Goal: Task Accomplishment & Management: Manage account settings

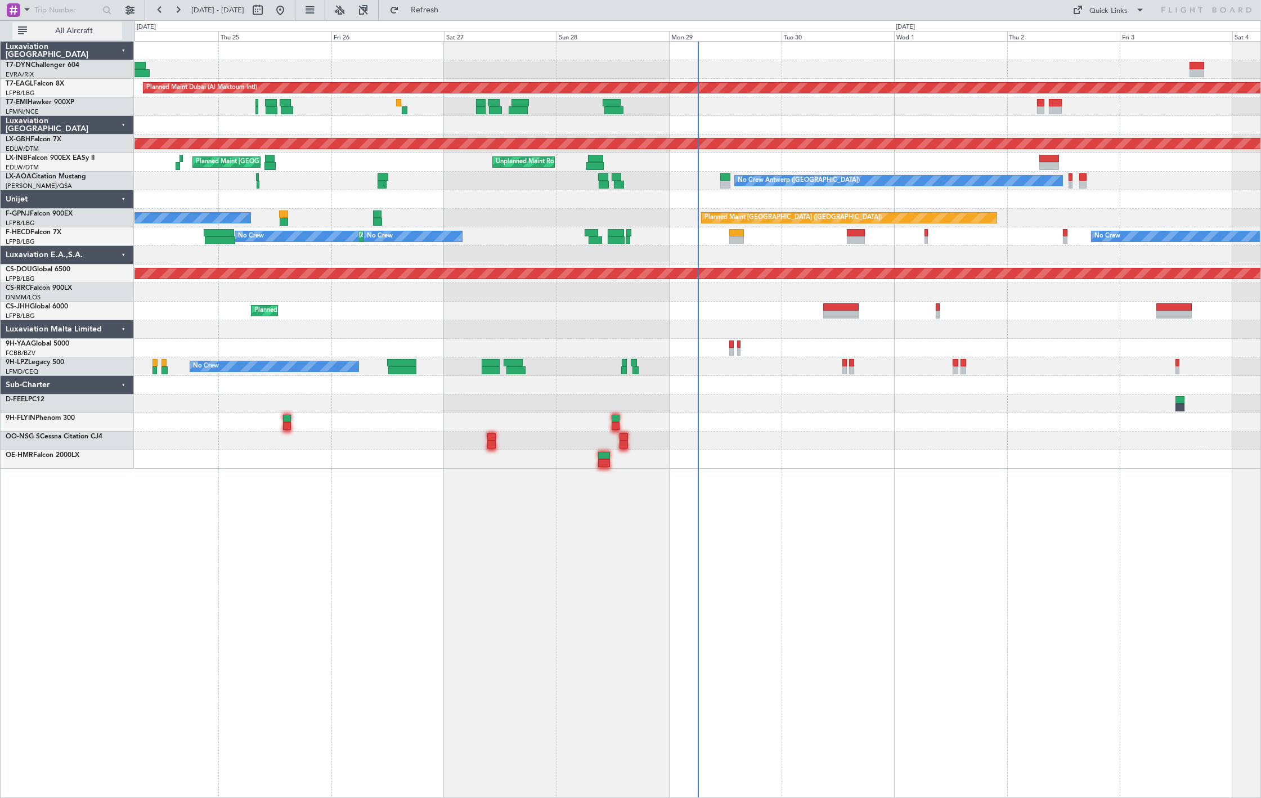
click at [60, 31] on span "All Aircraft" at bounding box center [73, 31] width 89 height 8
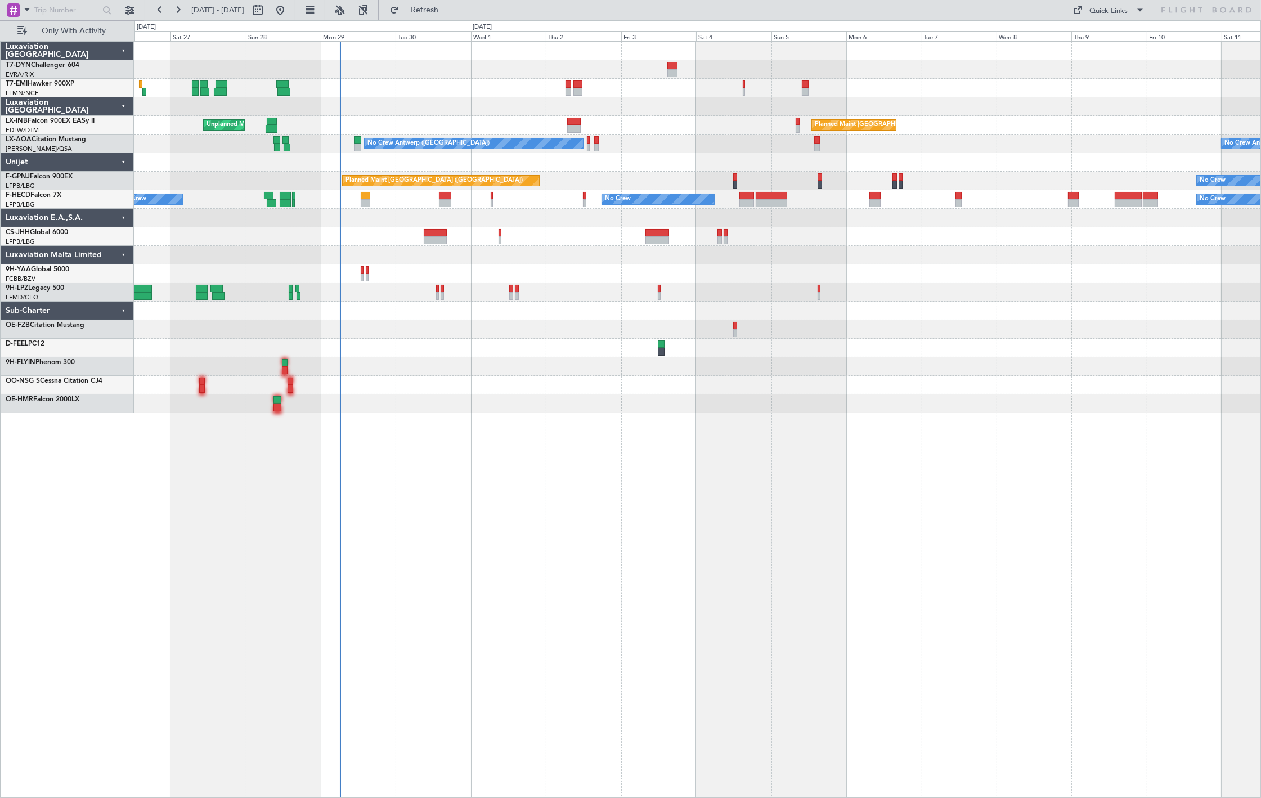
click at [277, 79] on div "Planned Maint [GEOGRAPHIC_DATA] ([GEOGRAPHIC_DATA]) Unplanned Maint [GEOGRAPHIC…" at bounding box center [697, 227] width 1126 height 371
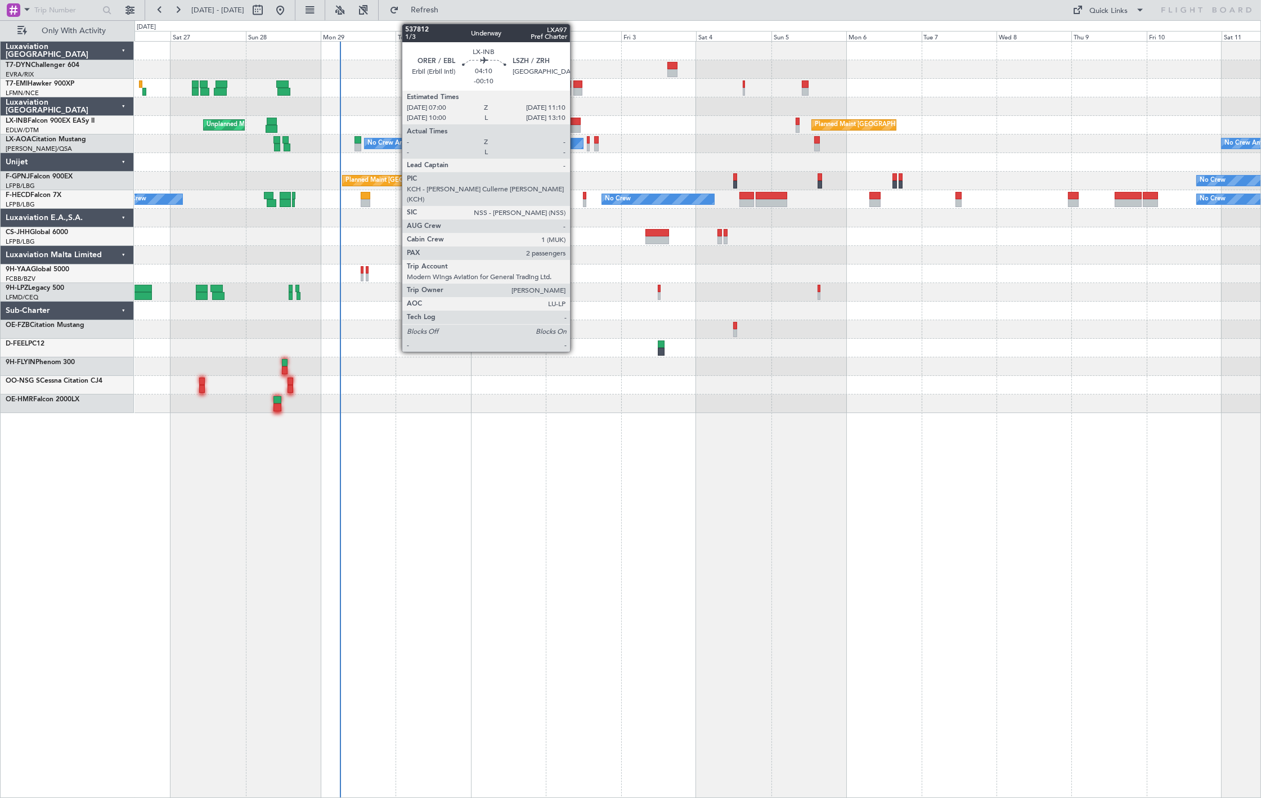
click at [576, 122] on div at bounding box center [574, 122] width 14 height 8
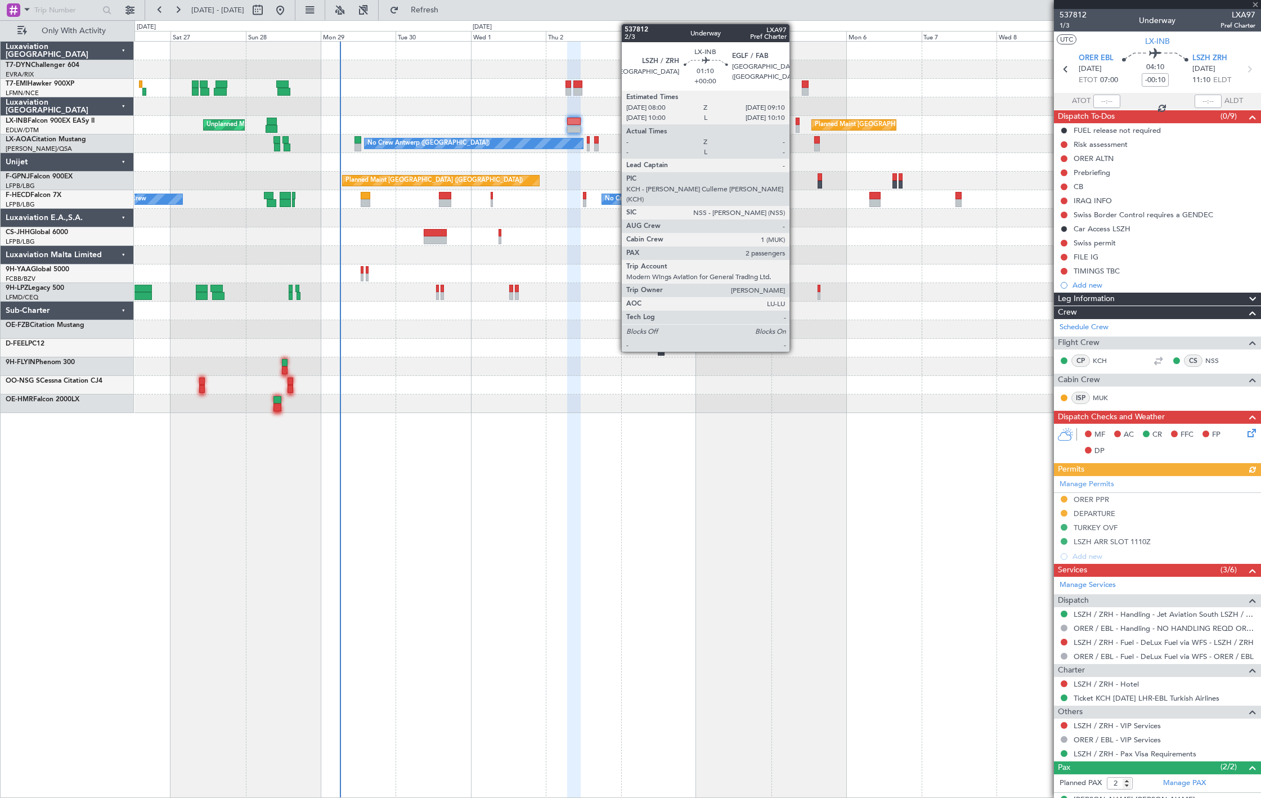
click at [795, 125] on div at bounding box center [797, 129] width 4 height 8
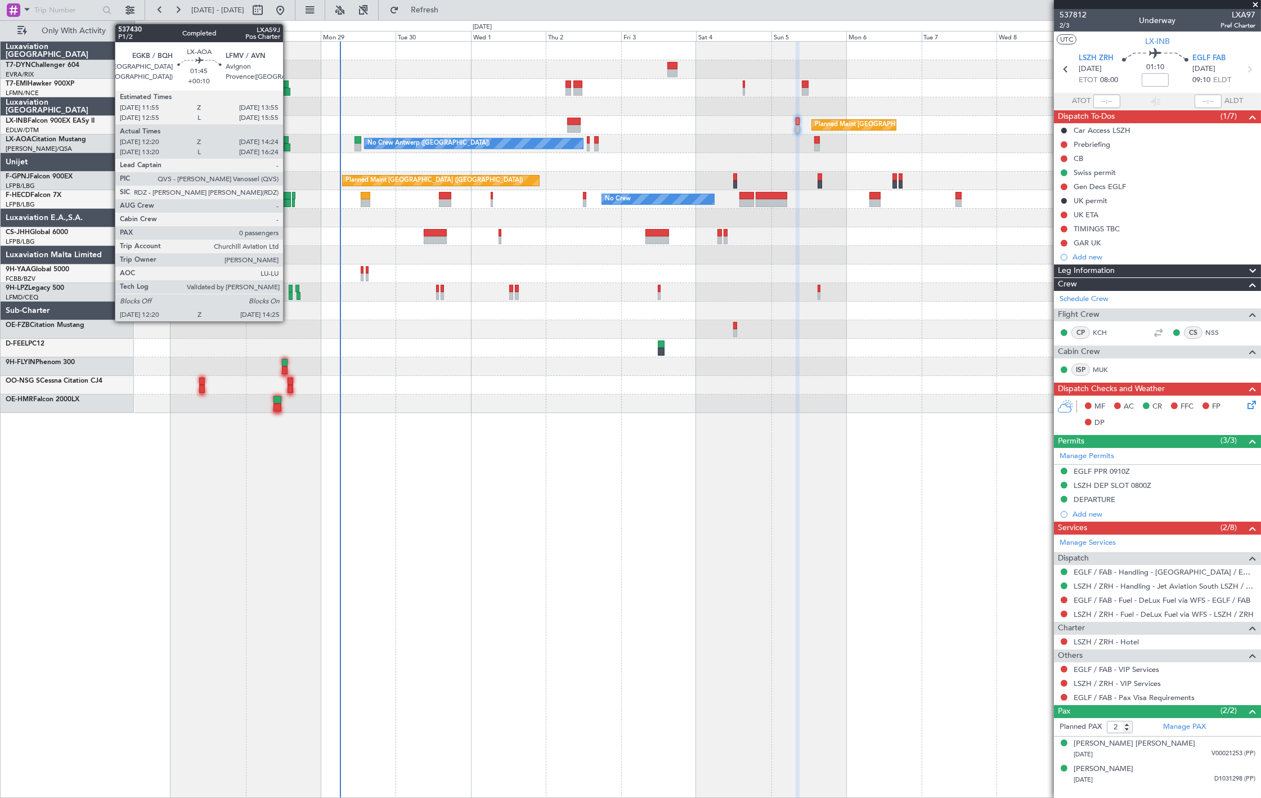
click at [289, 141] on div at bounding box center [285, 140] width 7 height 8
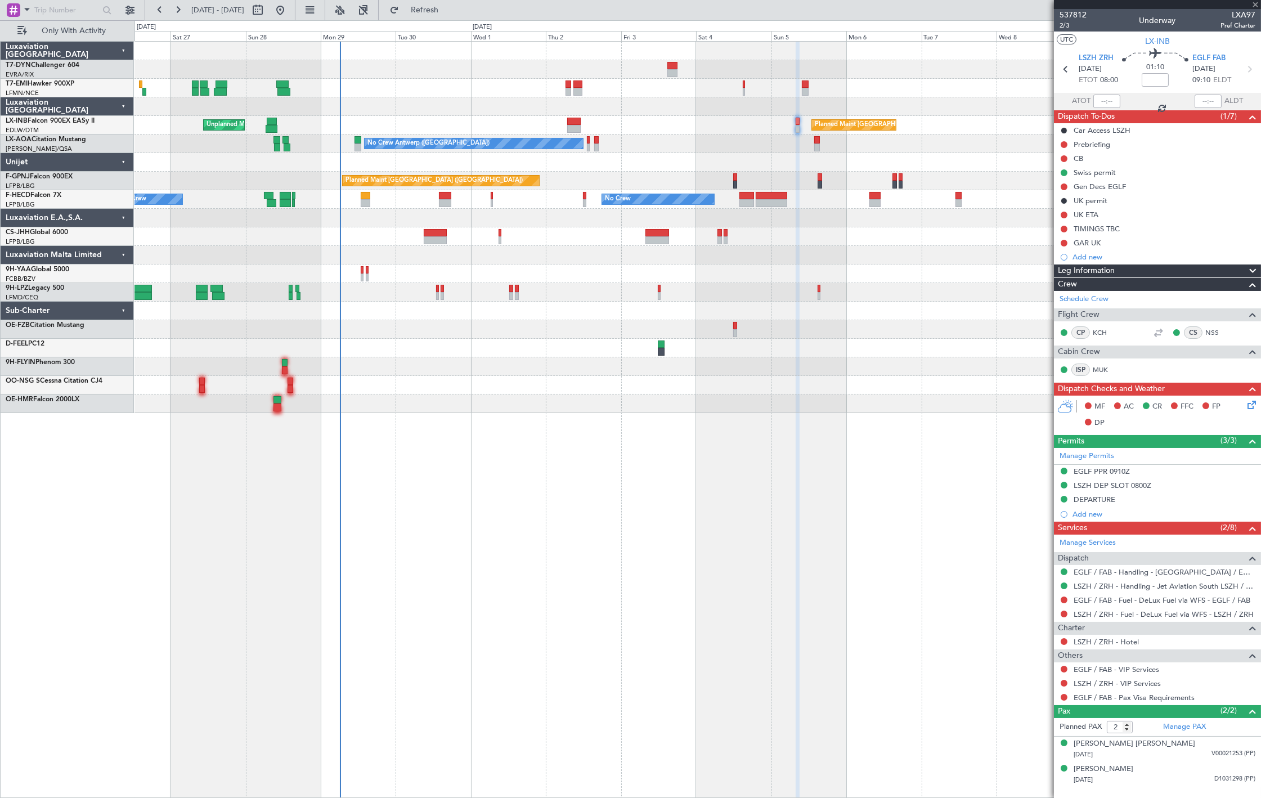
type input "+00:10"
type input "12:30"
type input "14:19"
type input "0"
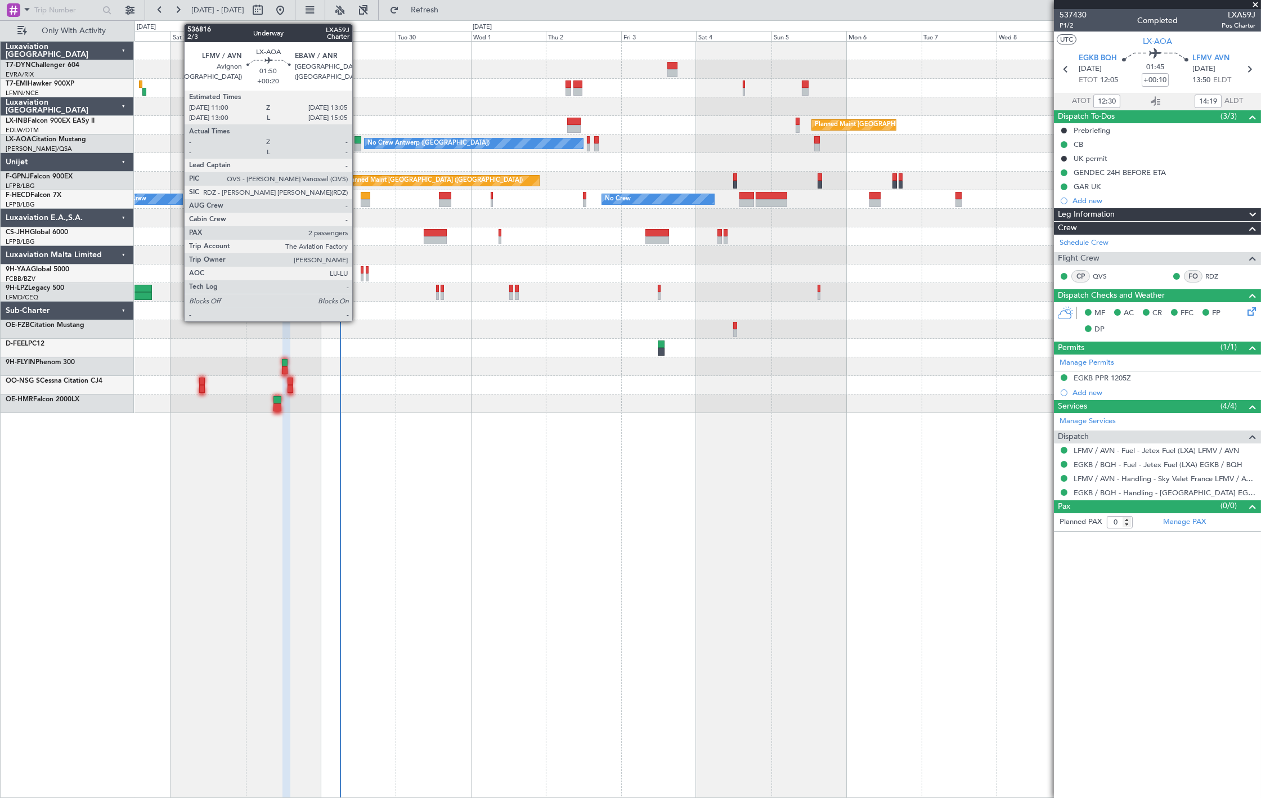
click at [358, 142] on div at bounding box center [357, 140] width 7 height 8
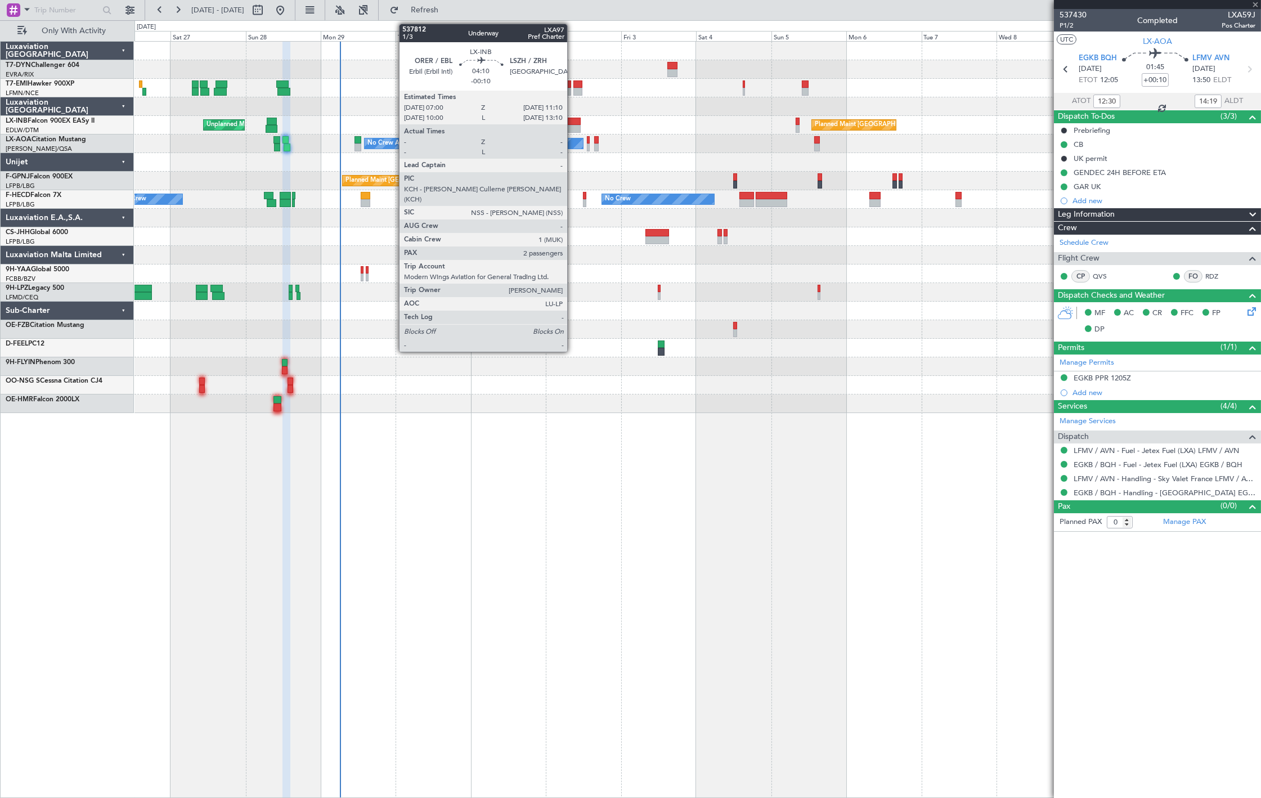
type input "+00:20"
type input "2"
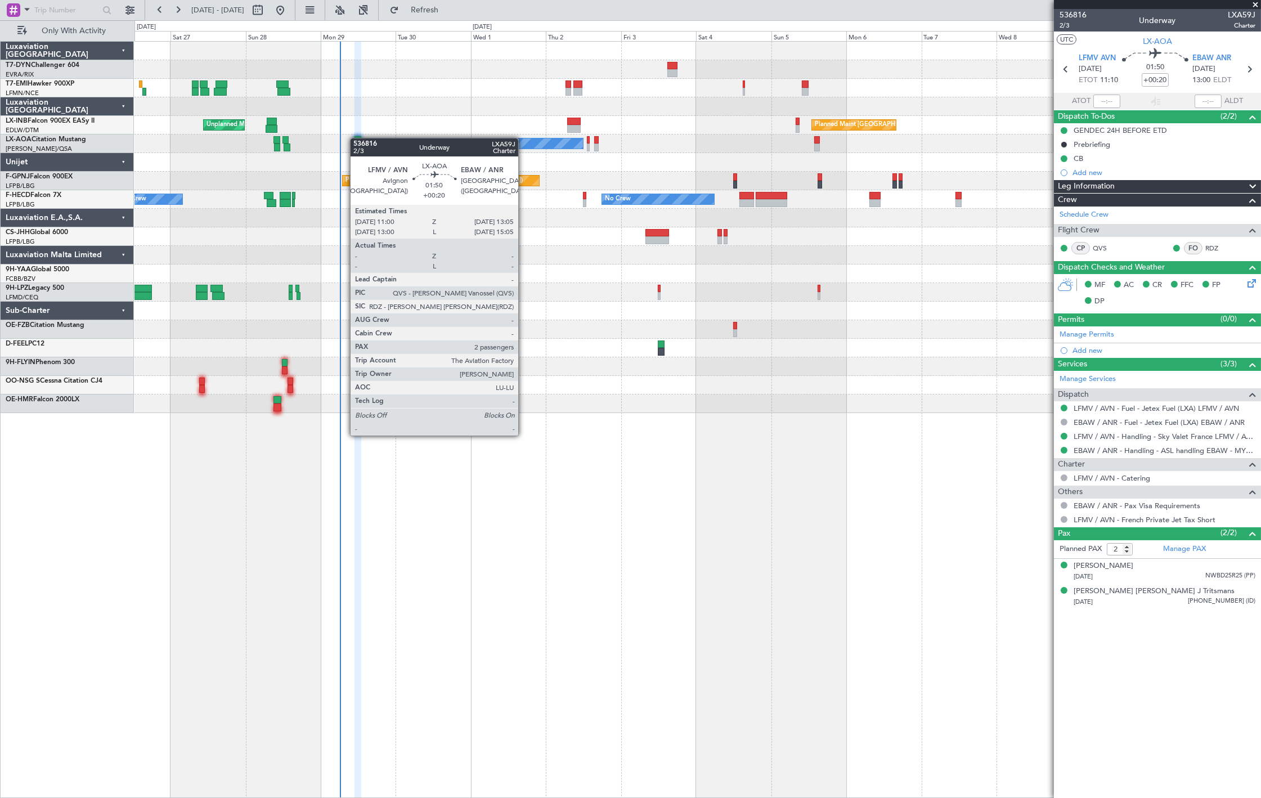
click at [356, 138] on div at bounding box center [357, 140] width 7 height 8
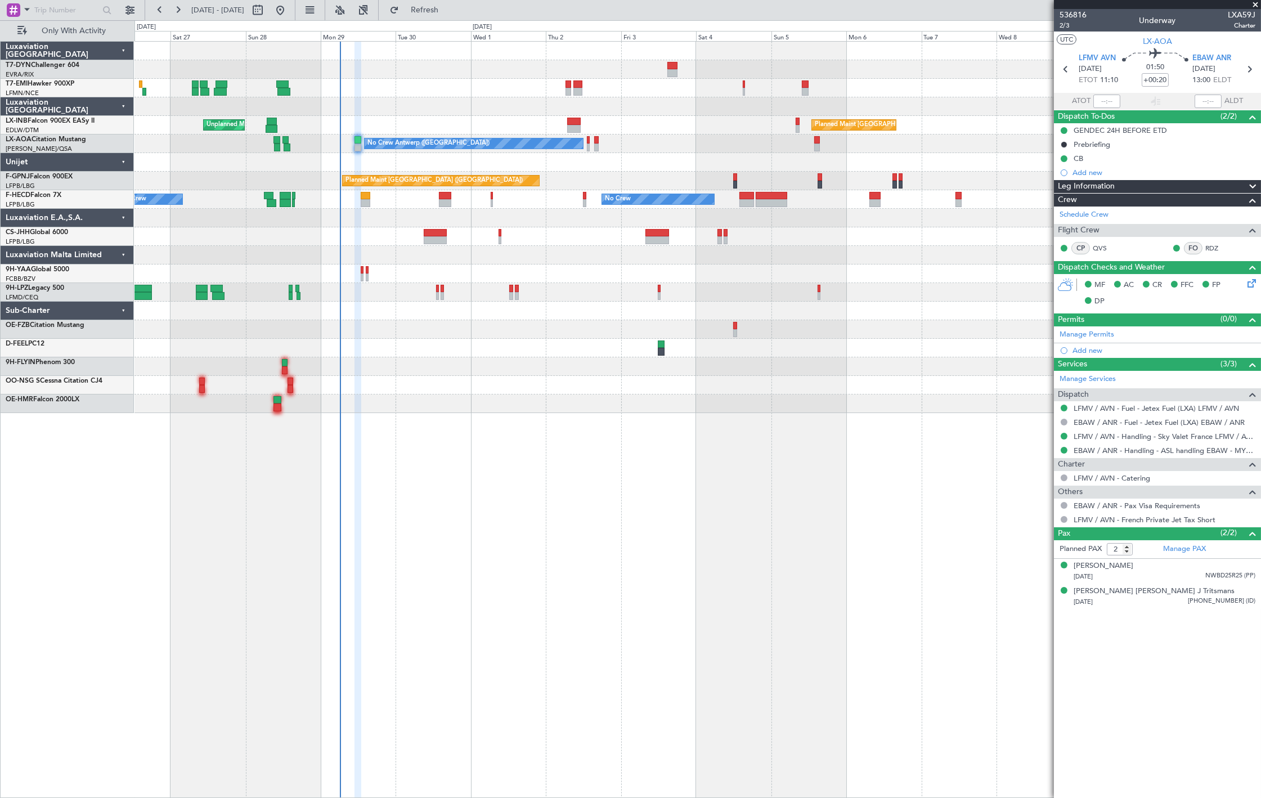
click at [596, 145] on div "Planned Maint [GEOGRAPHIC_DATA] ([GEOGRAPHIC_DATA]) Unplanned Maint [GEOGRAPHIC…" at bounding box center [697, 227] width 1126 height 371
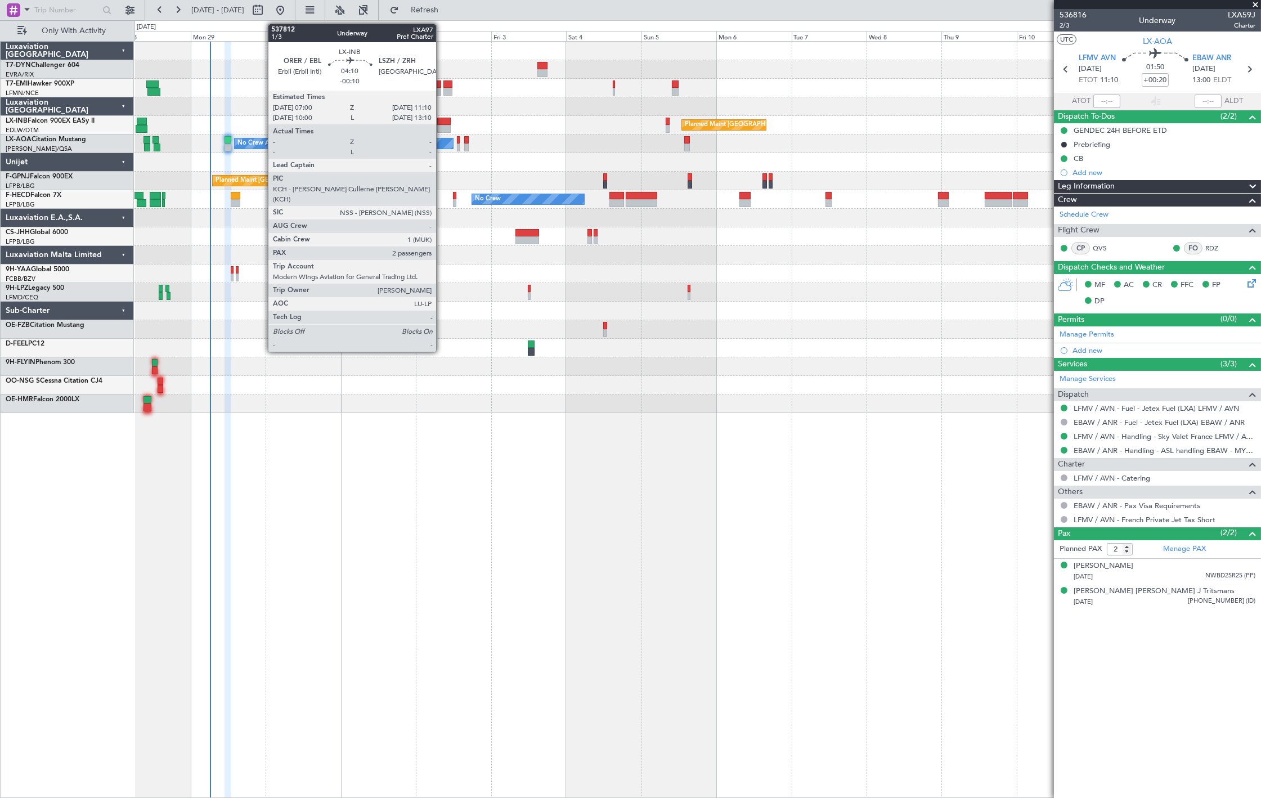
click at [442, 122] on div at bounding box center [444, 122] width 14 height 8
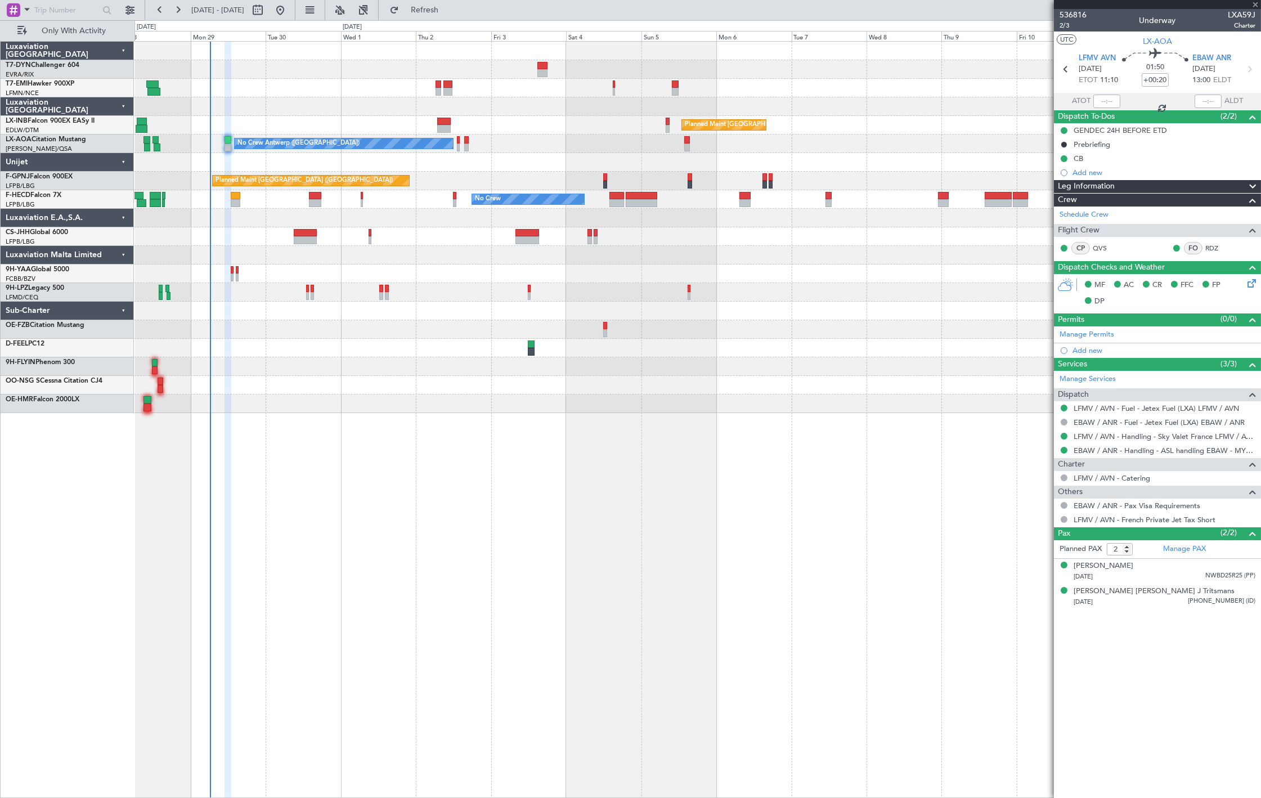
type input "-00:10"
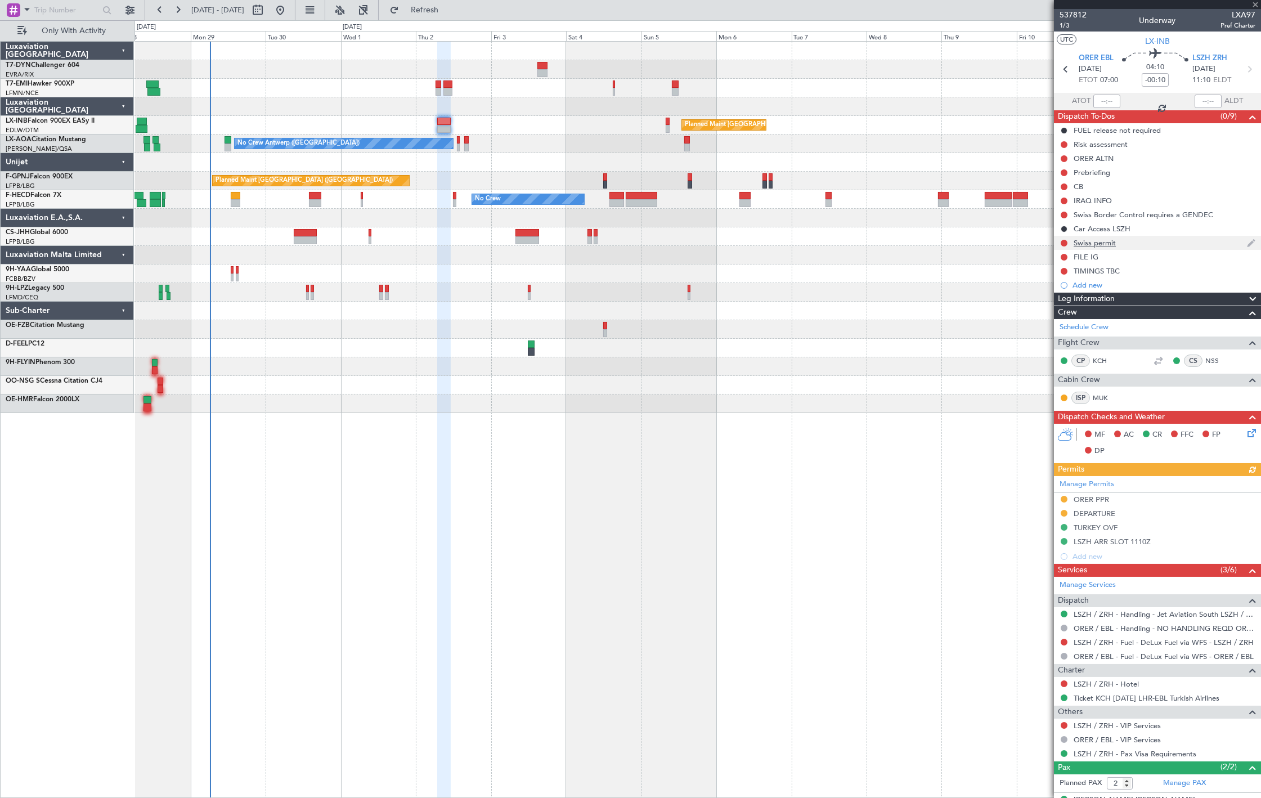
scroll to position [45, 0]
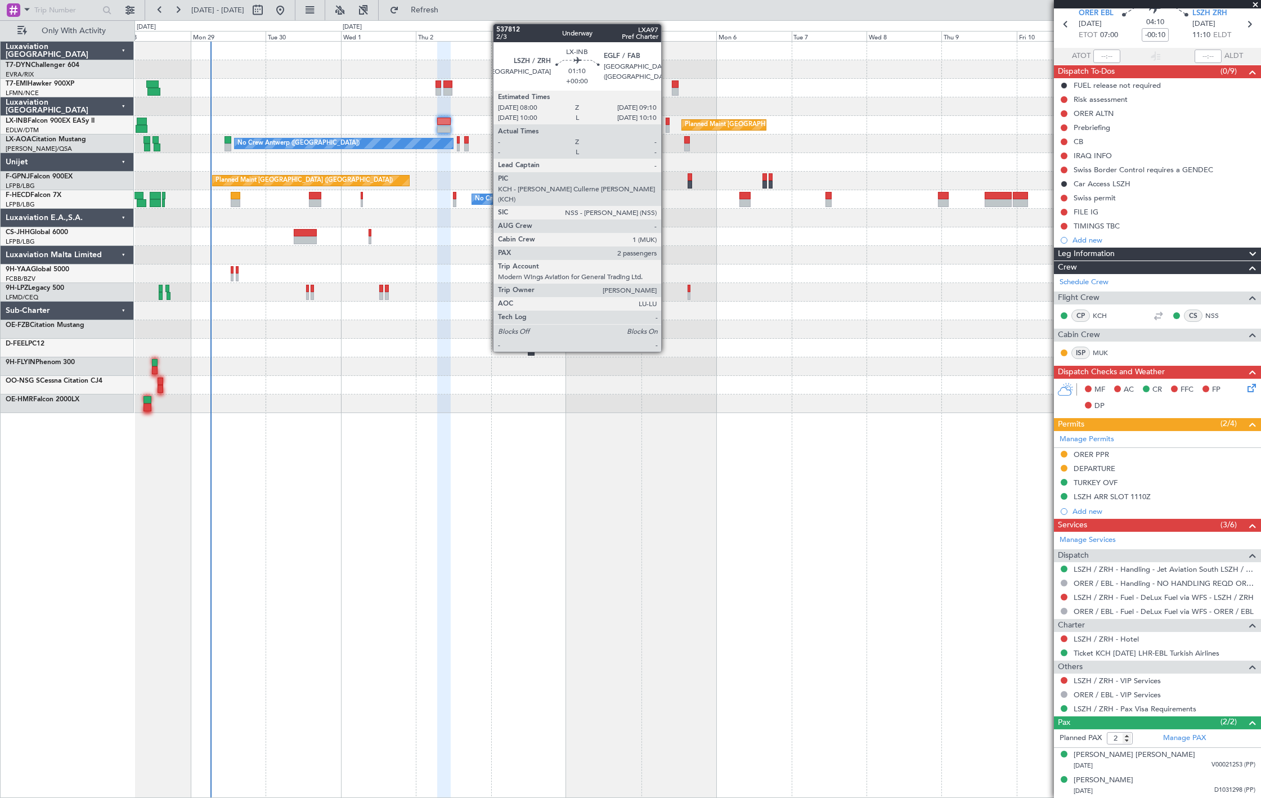
click at [667, 128] on div at bounding box center [668, 129] width 4 height 8
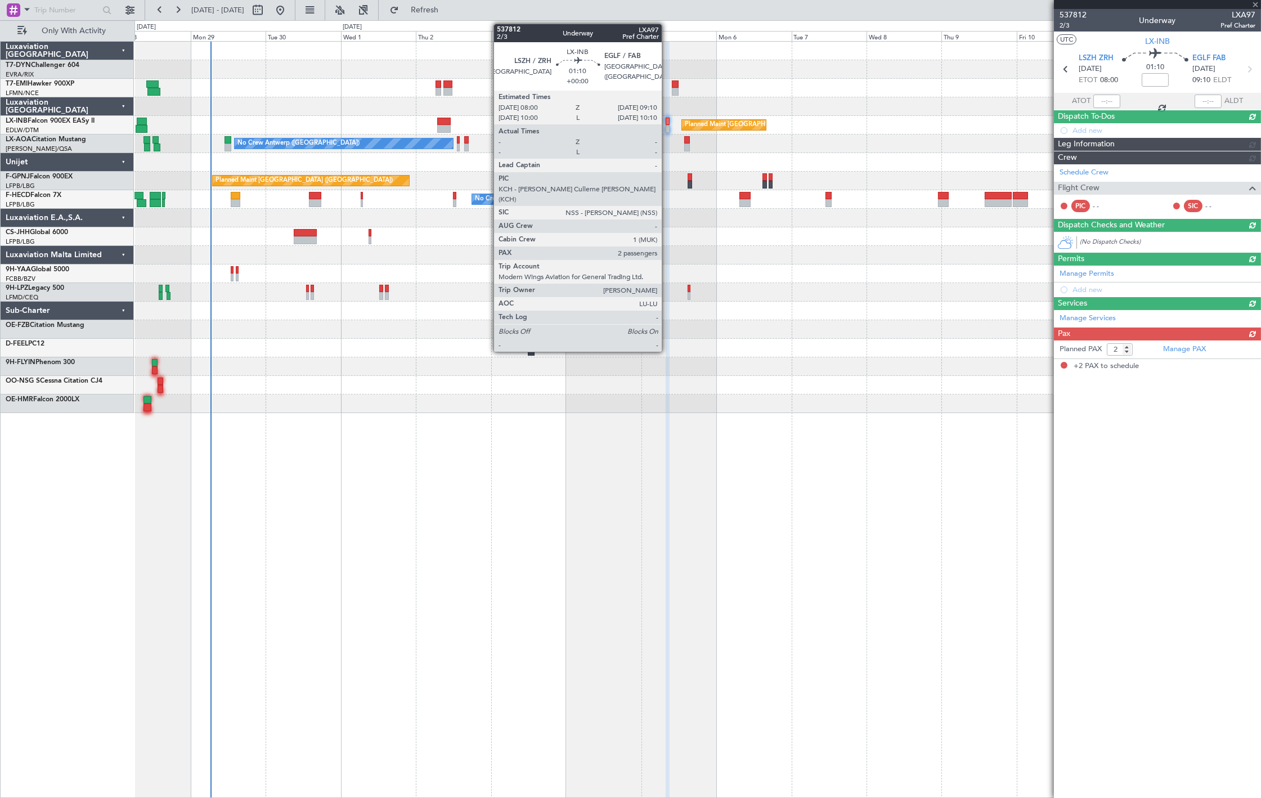
scroll to position [0, 0]
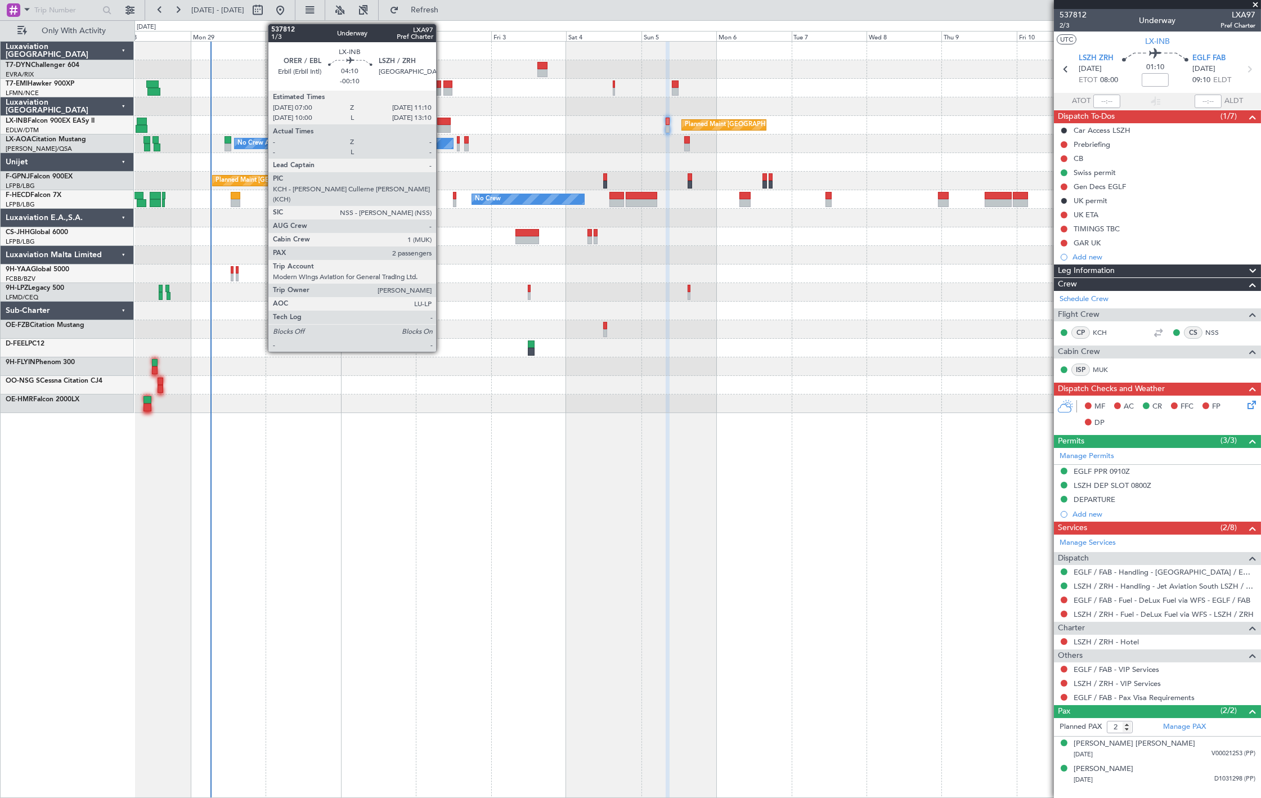
click at [442, 127] on div at bounding box center [444, 129] width 14 height 8
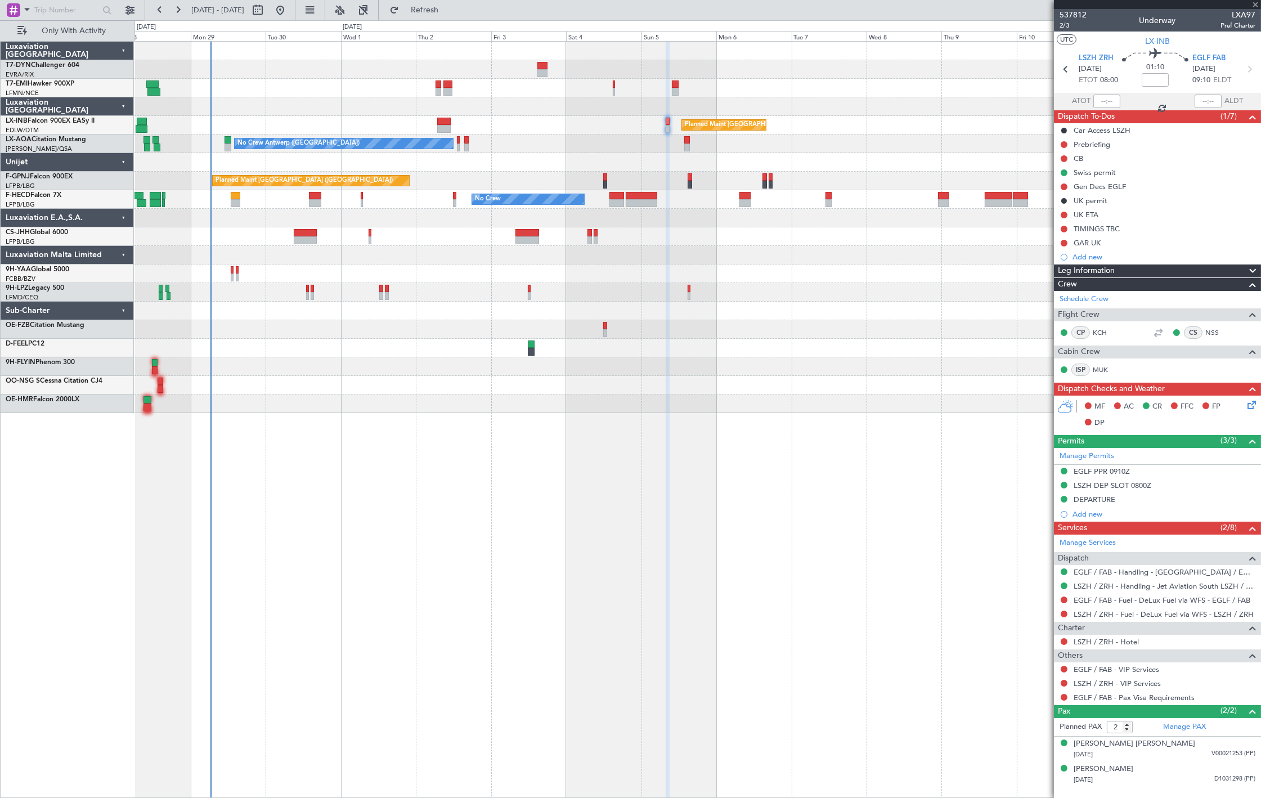
type input "-00:10"
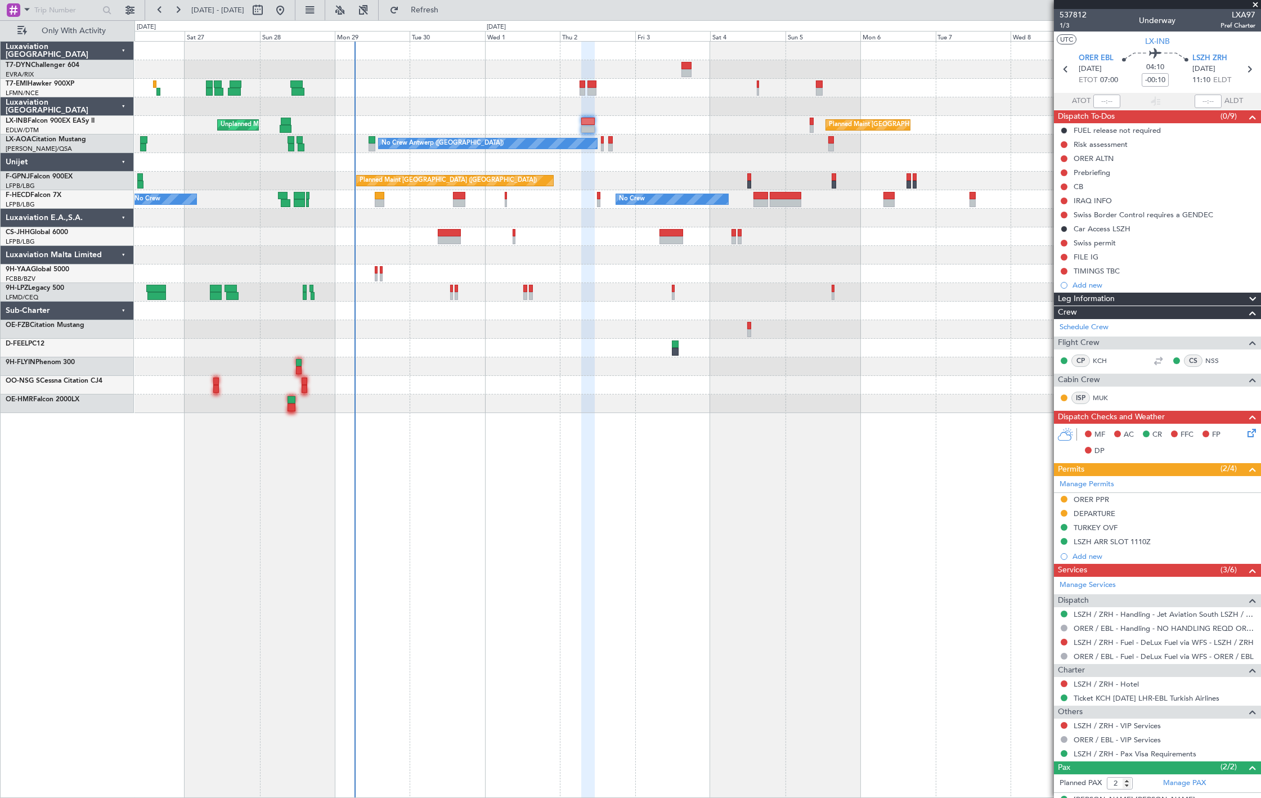
click at [571, 125] on div "Planned Maint [GEOGRAPHIC_DATA] ([GEOGRAPHIC_DATA]) Unplanned Maint [GEOGRAPHIC…" at bounding box center [697, 125] width 1126 height 19
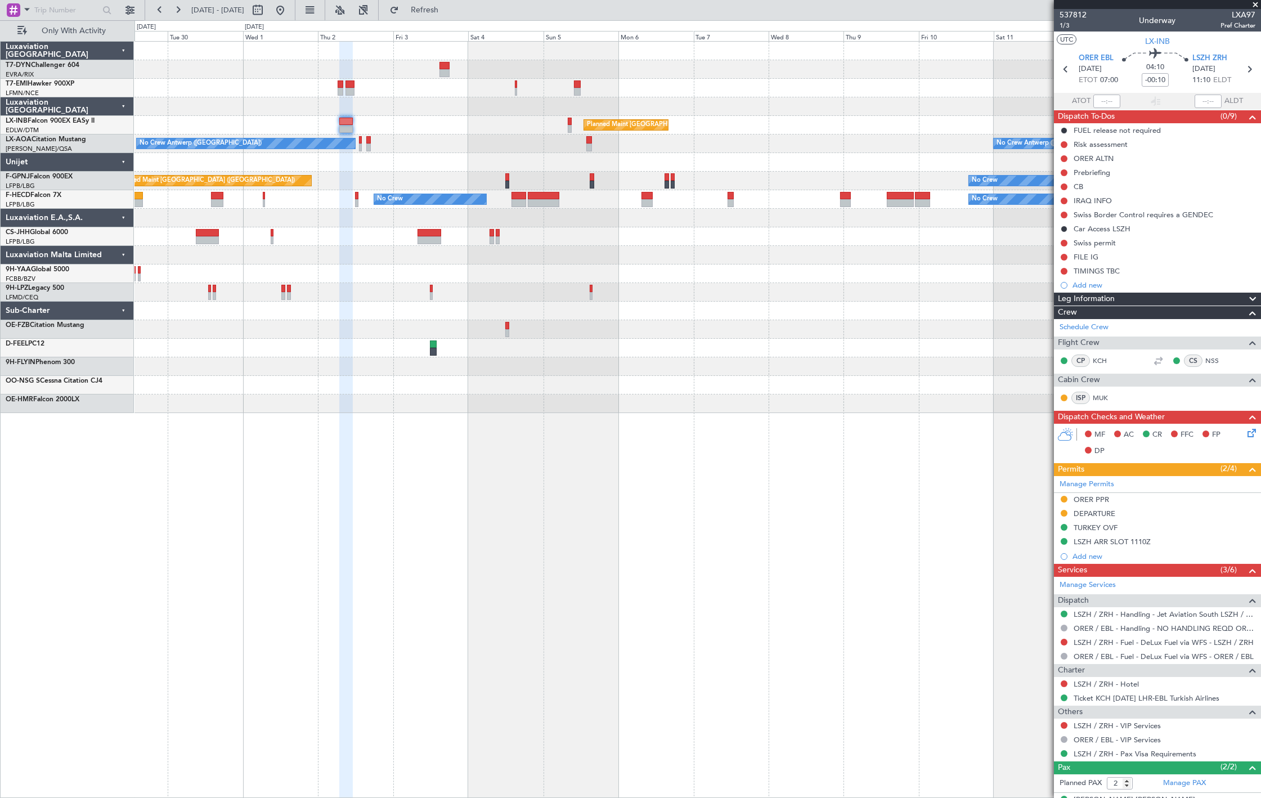
click at [367, 149] on div "Planned Maint [GEOGRAPHIC_DATA] ([GEOGRAPHIC_DATA]) Unplanned Maint [GEOGRAPHIC…" at bounding box center [697, 227] width 1126 height 371
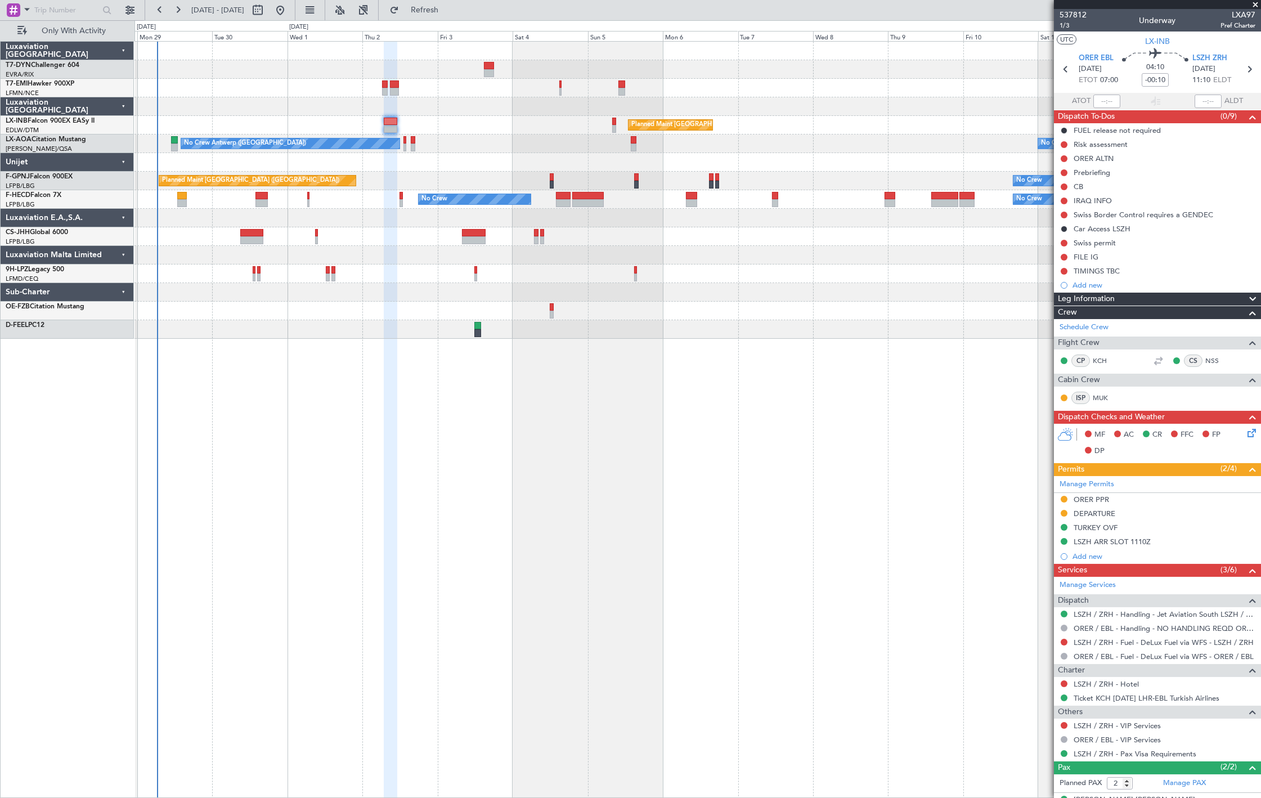
click at [448, 150] on div "No Crew Antwerp ([GEOGRAPHIC_DATA]) No Crew [GEOGRAPHIC_DATA] ([GEOGRAPHIC_DATA…" at bounding box center [697, 143] width 1126 height 19
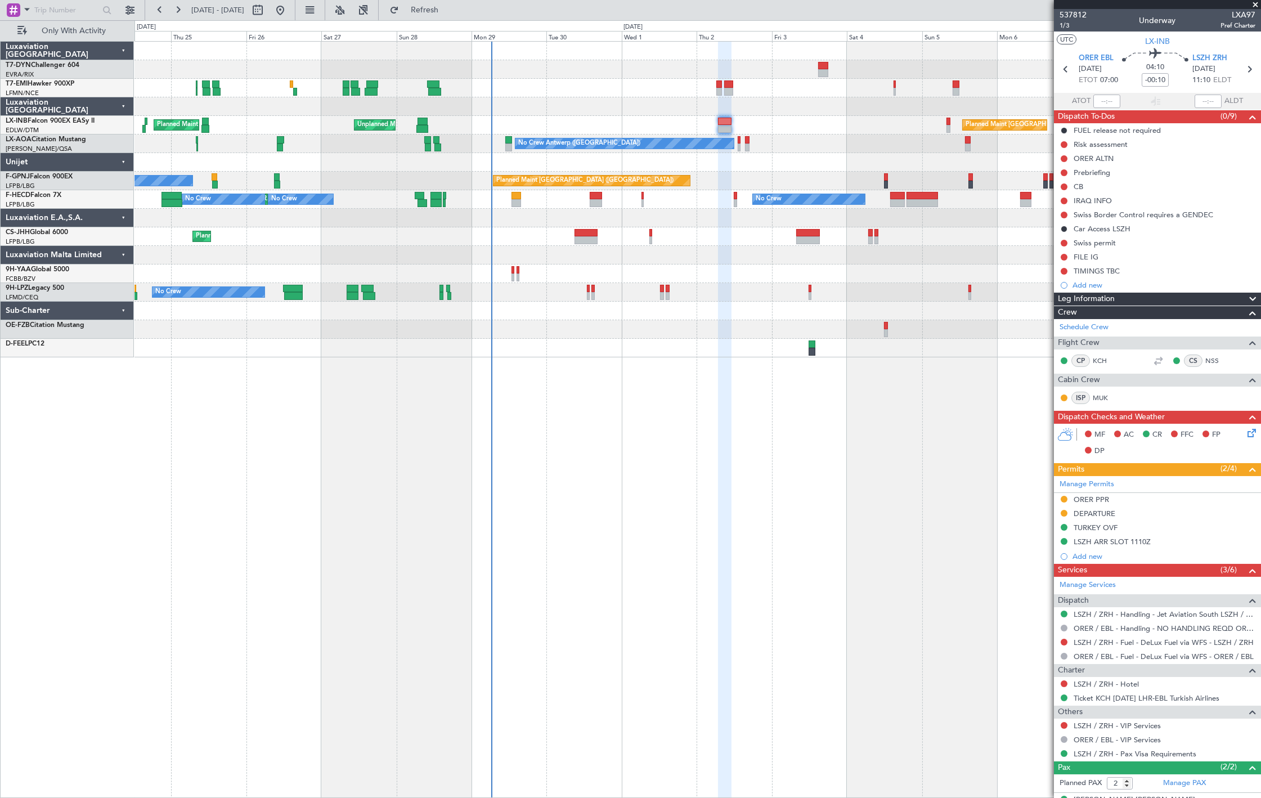
click at [702, 183] on div "Planned Maint [GEOGRAPHIC_DATA] Planned Maint [GEOGRAPHIC_DATA] ([GEOGRAPHIC_DA…" at bounding box center [697, 200] width 1126 height 316
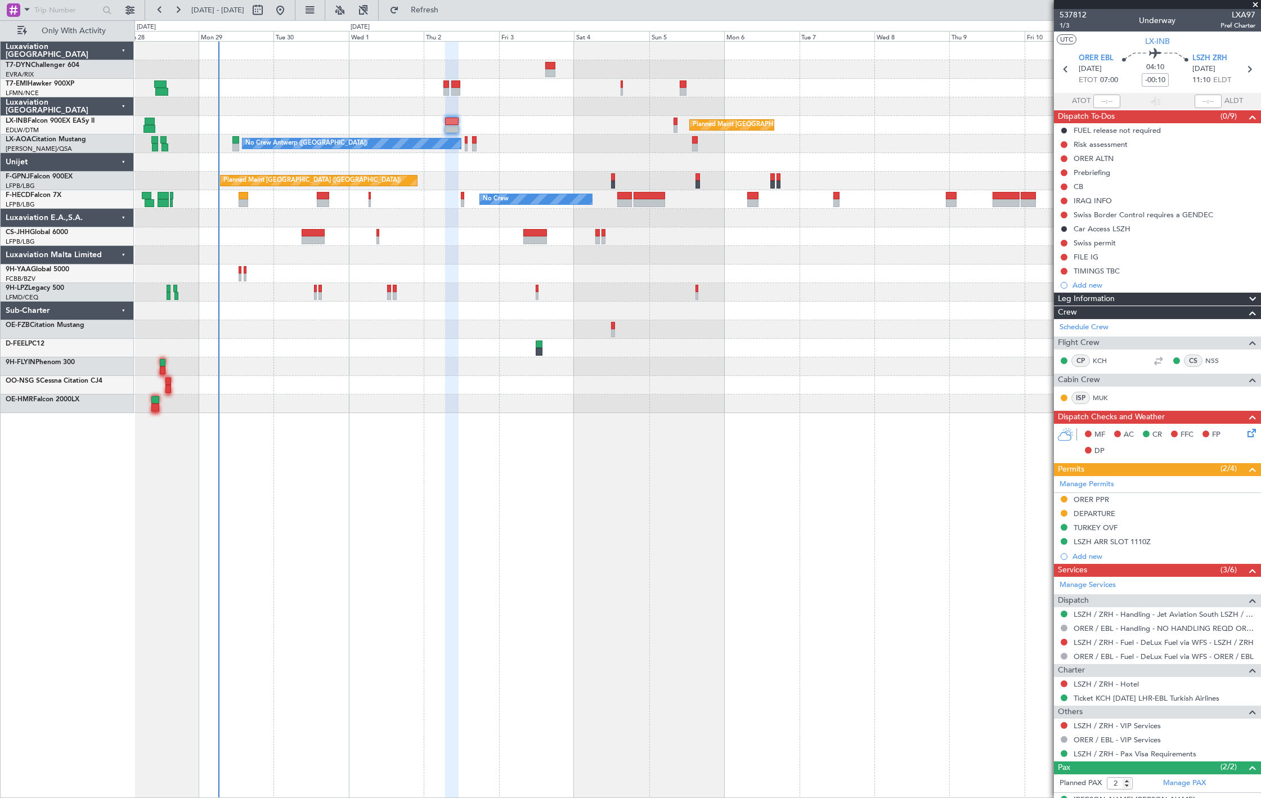
click at [25, 93] on div "Planned Maint [GEOGRAPHIC_DATA] ([GEOGRAPHIC_DATA]) Unplanned Maint [GEOGRAPHIC…" at bounding box center [630, 408] width 1261 height 777
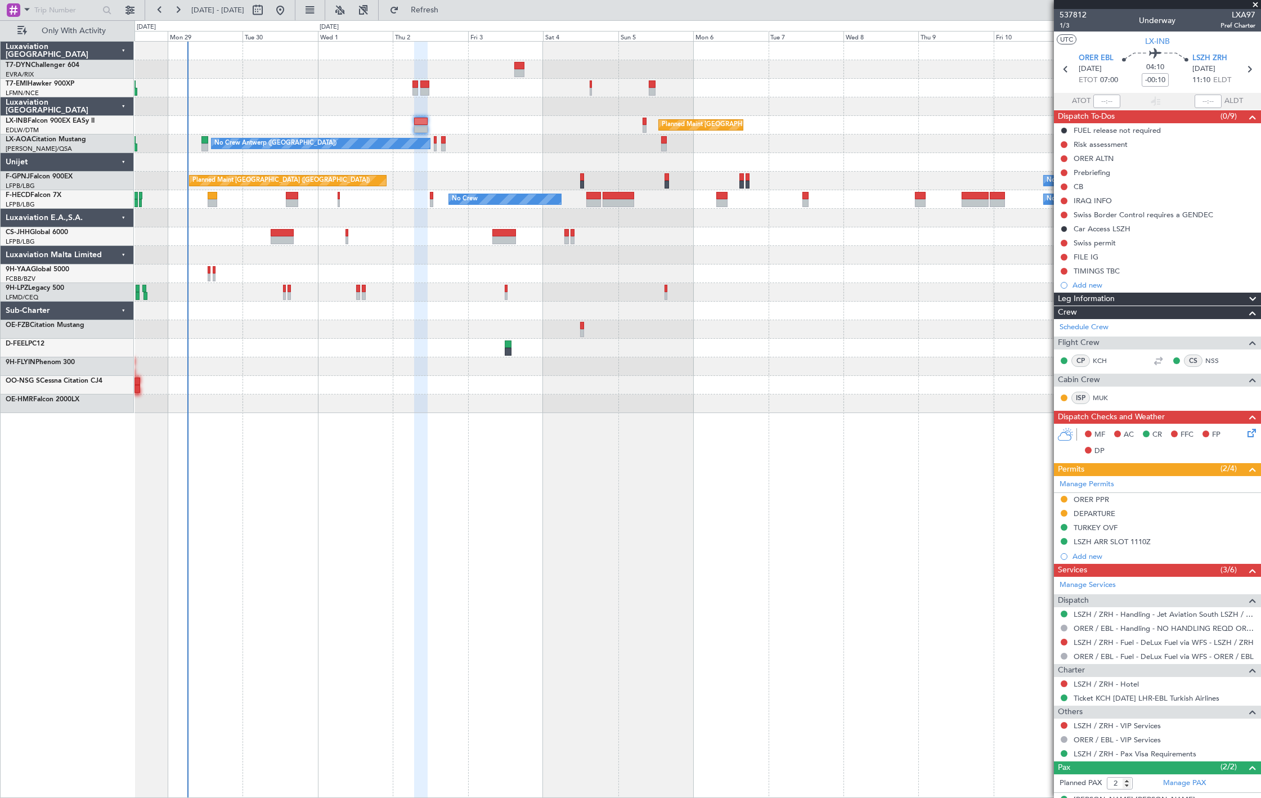
click at [244, 116] on div "Planned Maint [GEOGRAPHIC_DATA] ([GEOGRAPHIC_DATA]) Unplanned Maint [GEOGRAPHIC…" at bounding box center [697, 227] width 1126 height 371
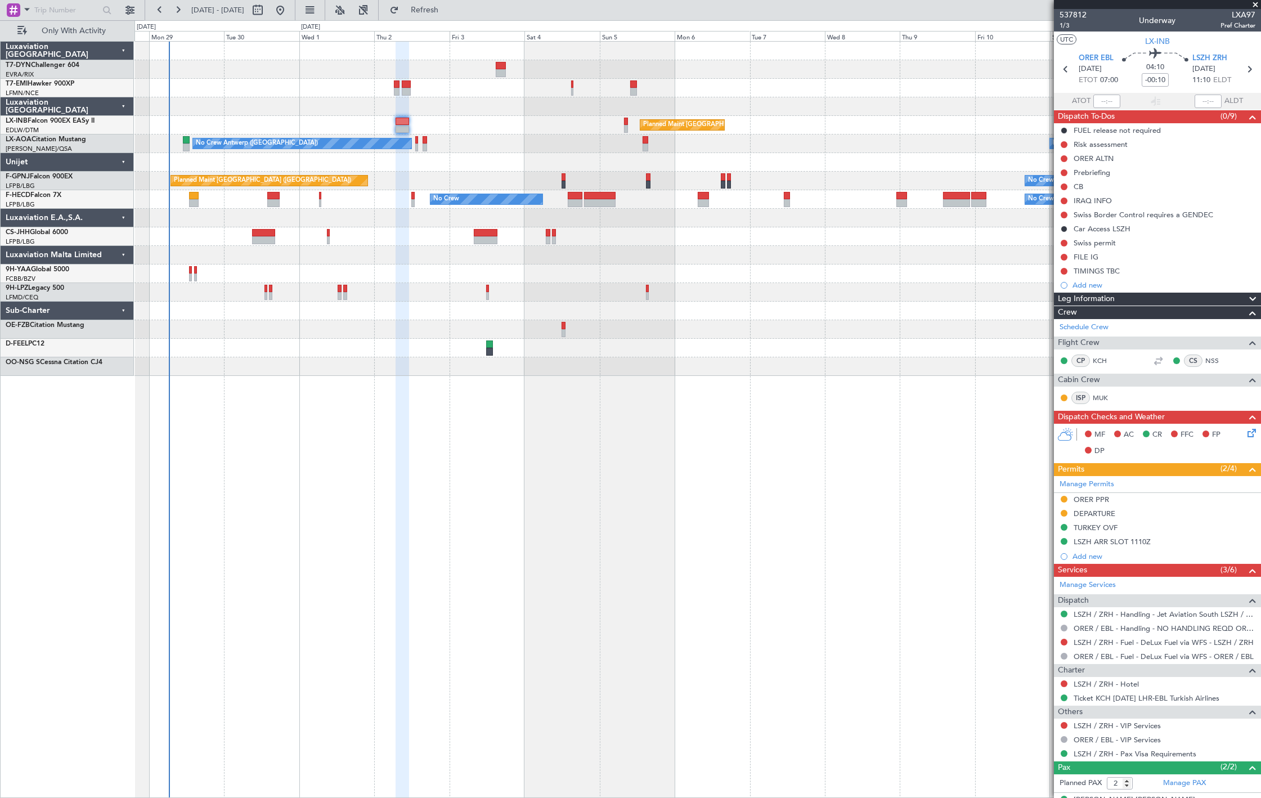
click at [556, 122] on div "Planned Maint [GEOGRAPHIC_DATA] ([GEOGRAPHIC_DATA]) Unplanned Maint [GEOGRAPHIC…" at bounding box center [697, 125] width 1126 height 19
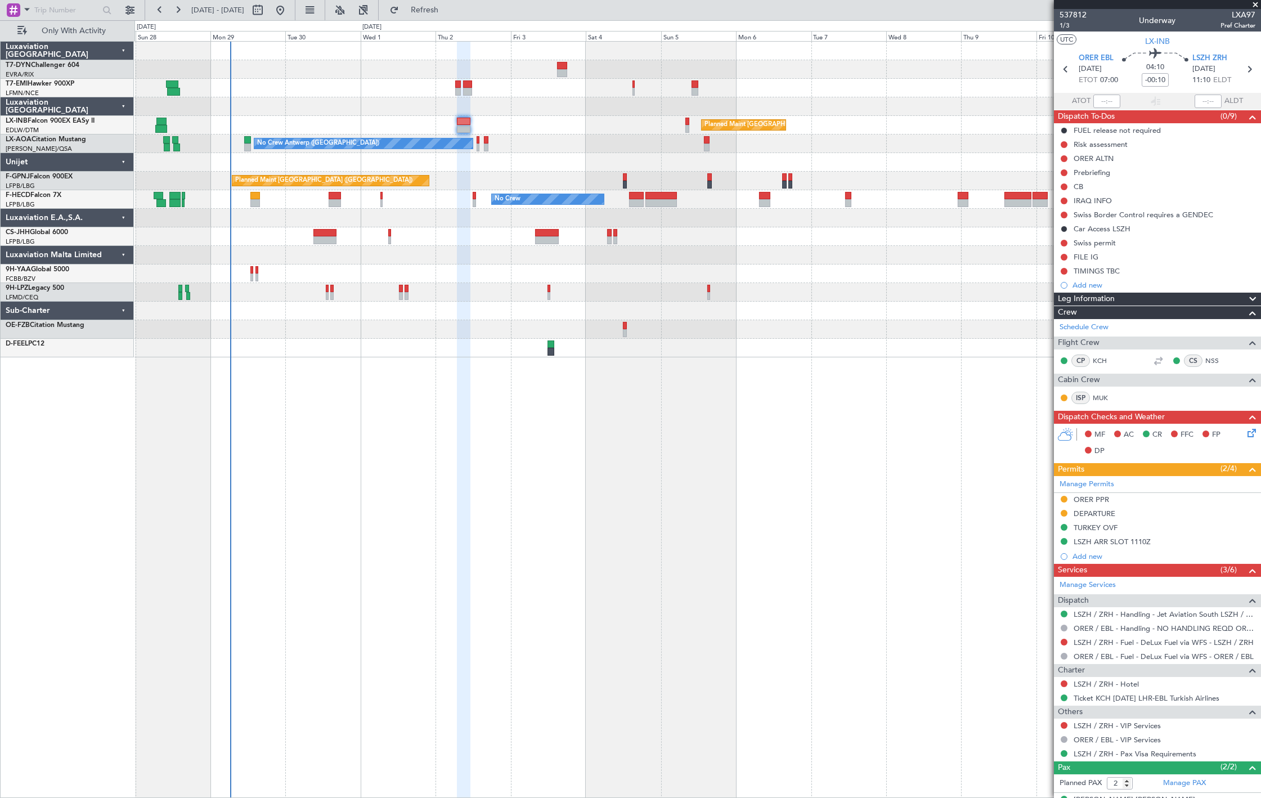
click at [626, 119] on div "Planned Maint [GEOGRAPHIC_DATA] ([GEOGRAPHIC_DATA]) Unplanned Maint [GEOGRAPHIC…" at bounding box center [697, 125] width 1126 height 19
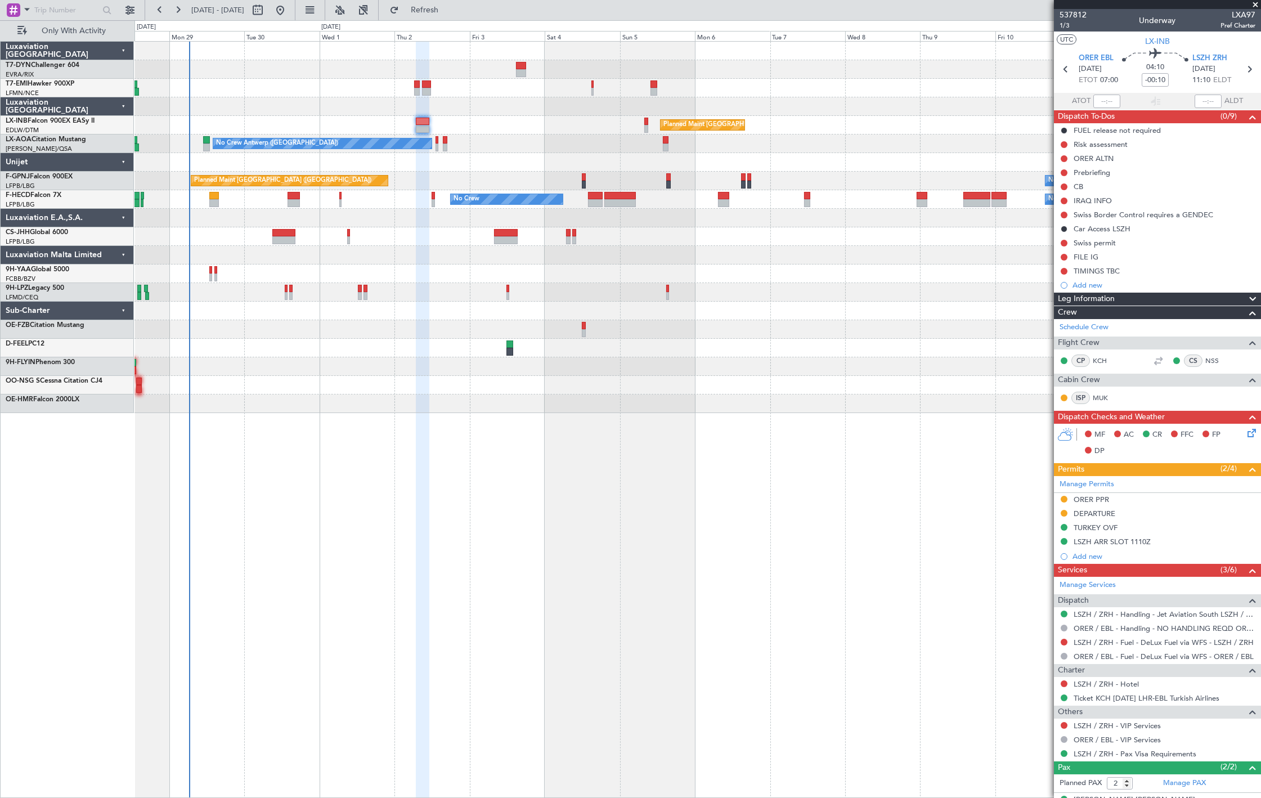
click at [667, 159] on div "Planned Maint [GEOGRAPHIC_DATA] ([GEOGRAPHIC_DATA]) Unplanned Maint [GEOGRAPHIC…" at bounding box center [697, 227] width 1126 height 371
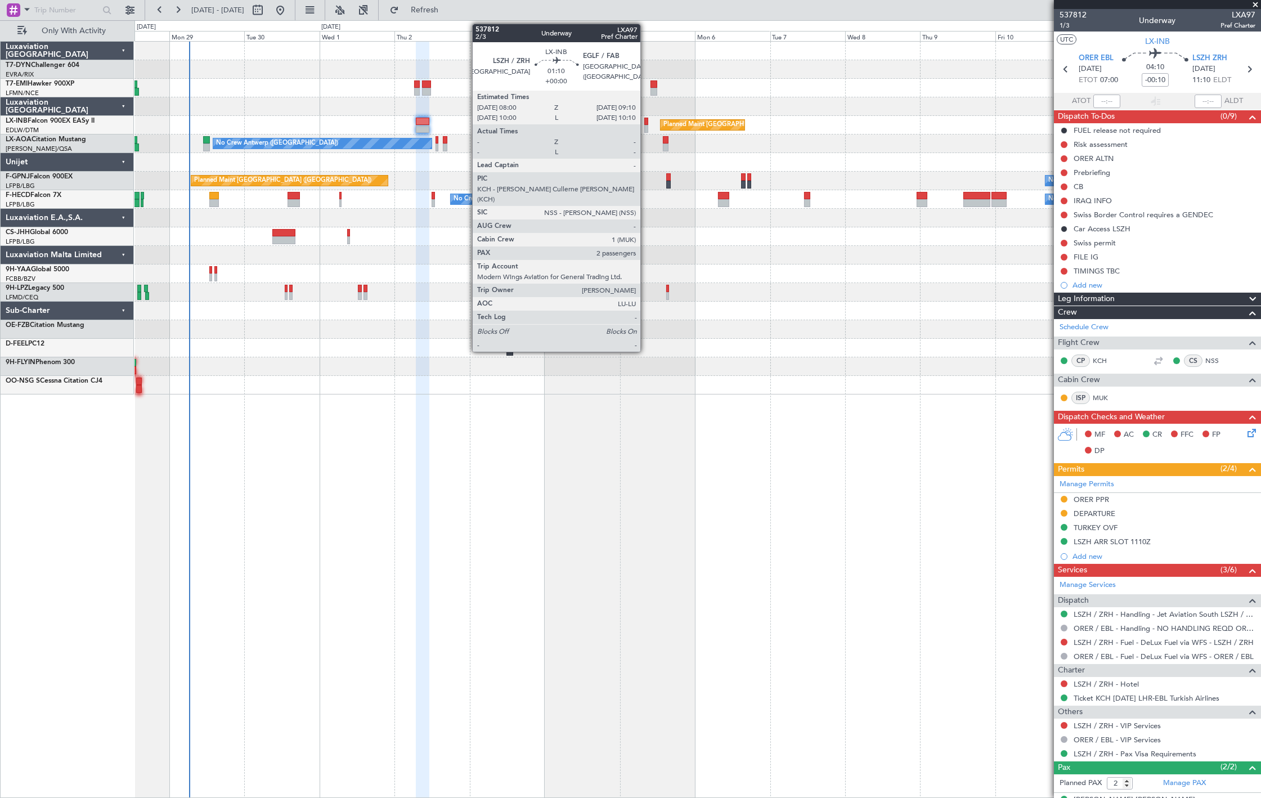
click at [646, 128] on div at bounding box center [646, 129] width 4 height 8
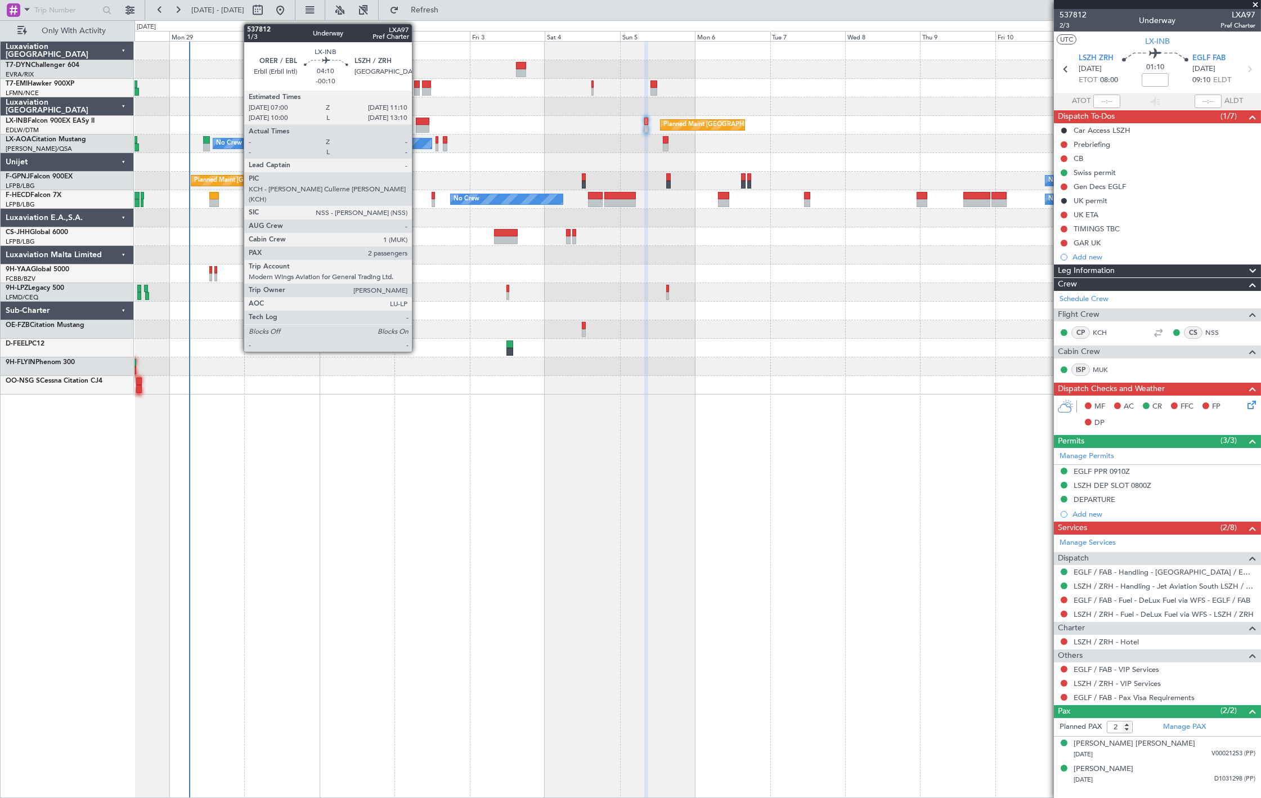
click at [418, 124] on div at bounding box center [423, 122] width 14 height 8
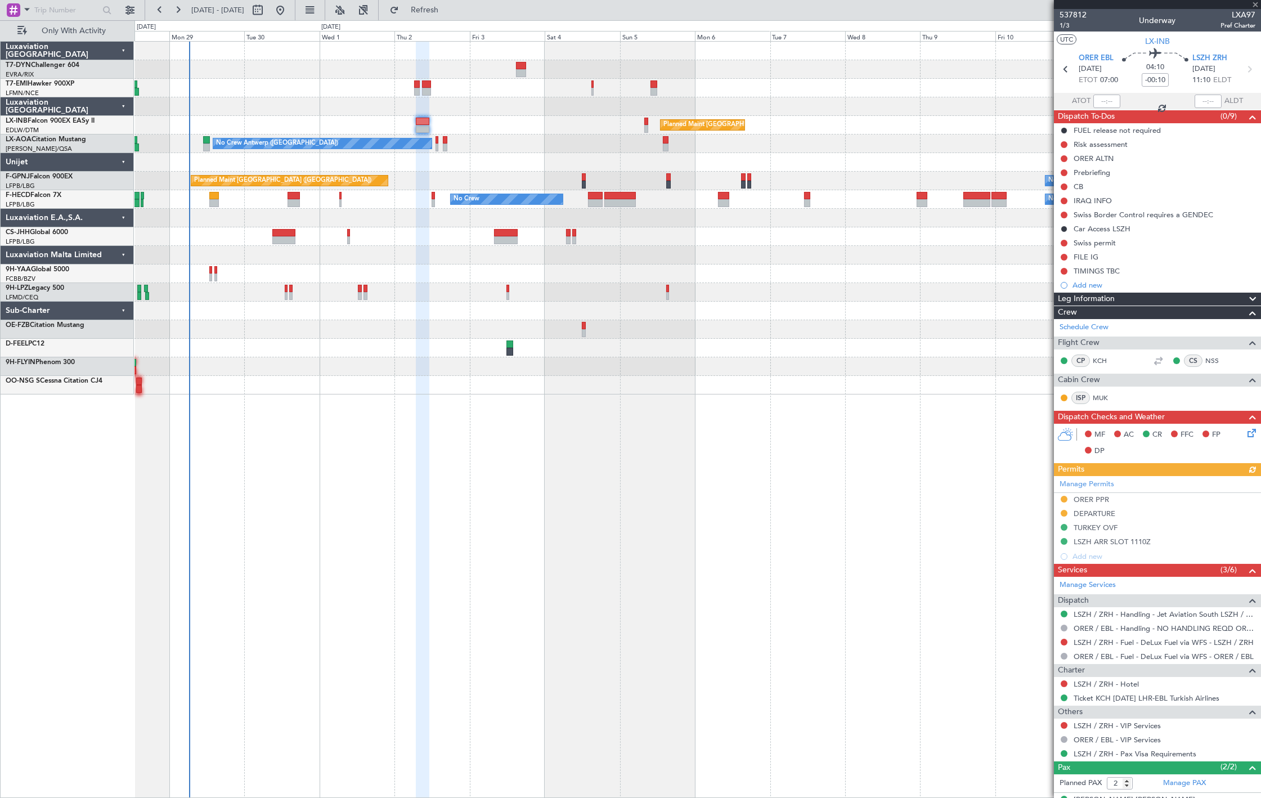
click at [402, 344] on div "Planned Maint [GEOGRAPHIC_DATA] ([GEOGRAPHIC_DATA]) Unplanned Maint [GEOGRAPHIC…" at bounding box center [697, 218] width 1126 height 353
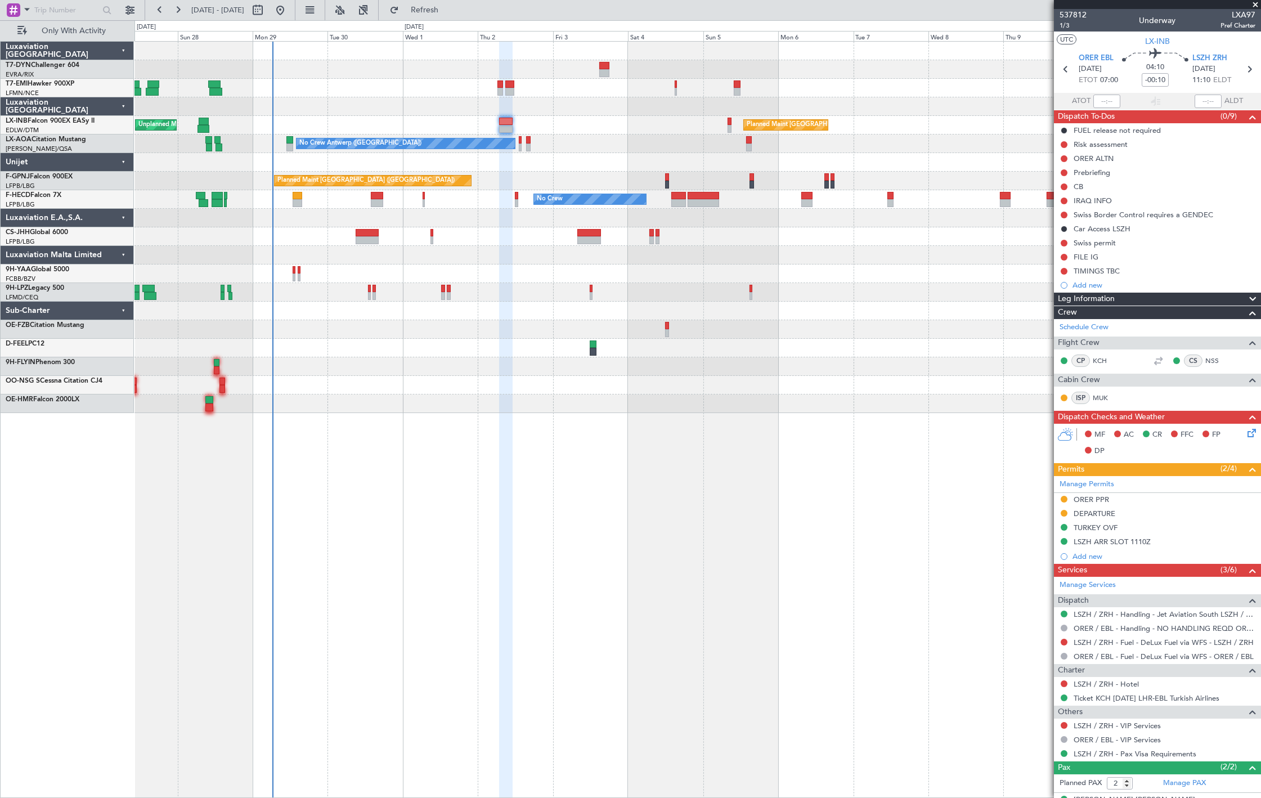
click at [287, 408] on div at bounding box center [697, 403] width 1126 height 19
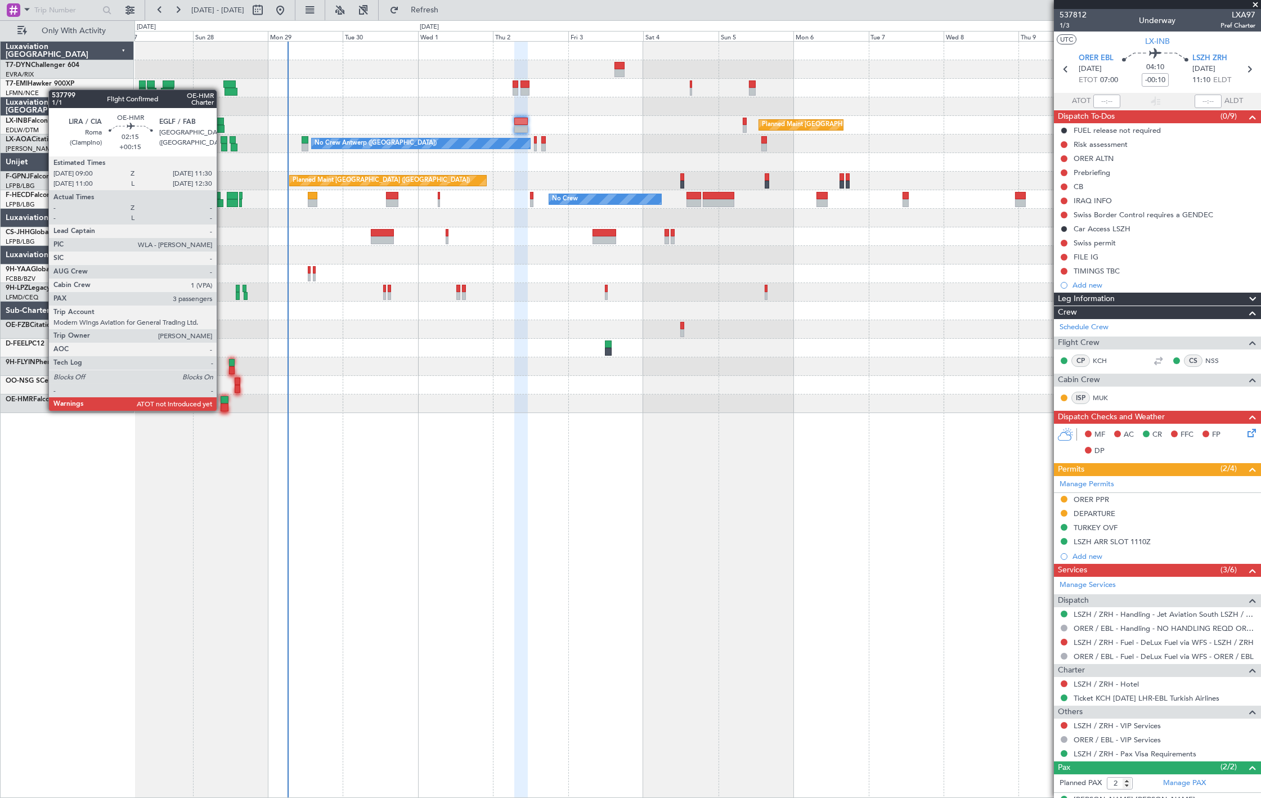
click at [222, 410] on div at bounding box center [225, 407] width 8 height 8
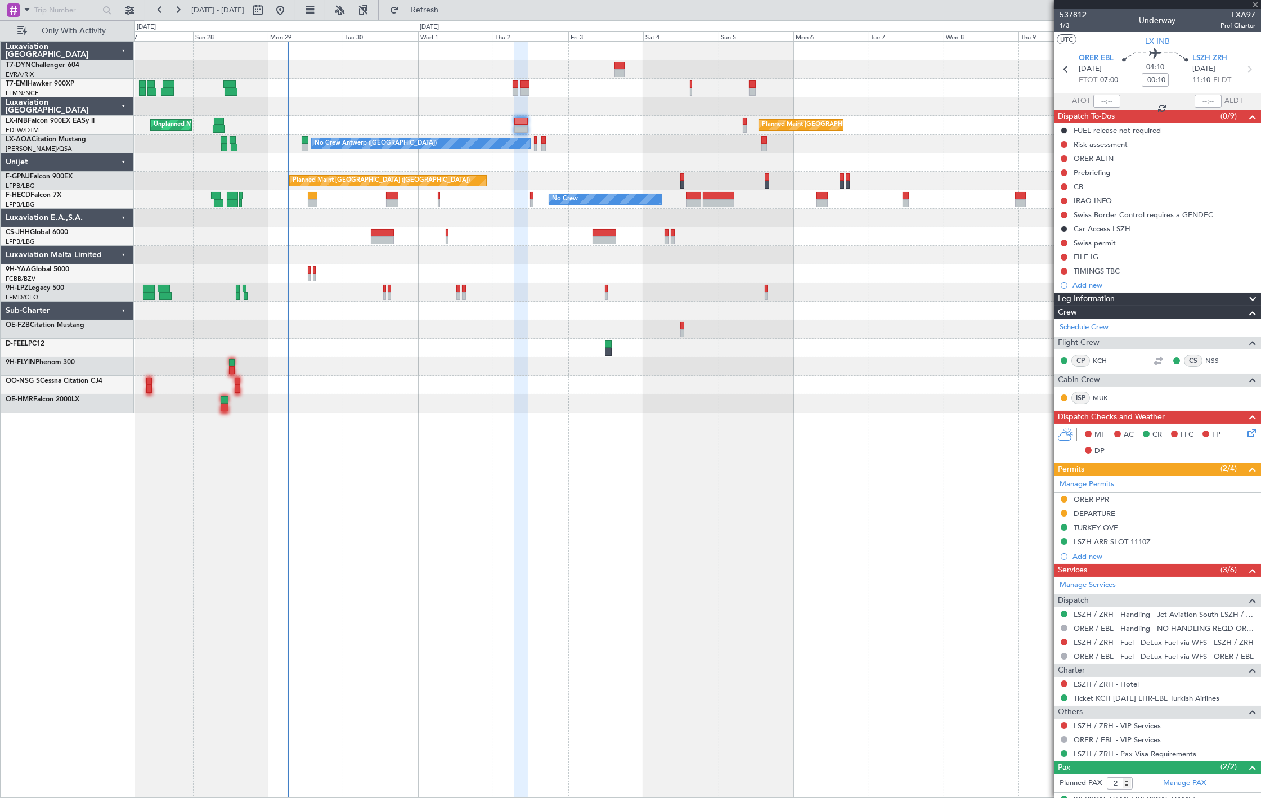
type input "+00:15"
type input "3"
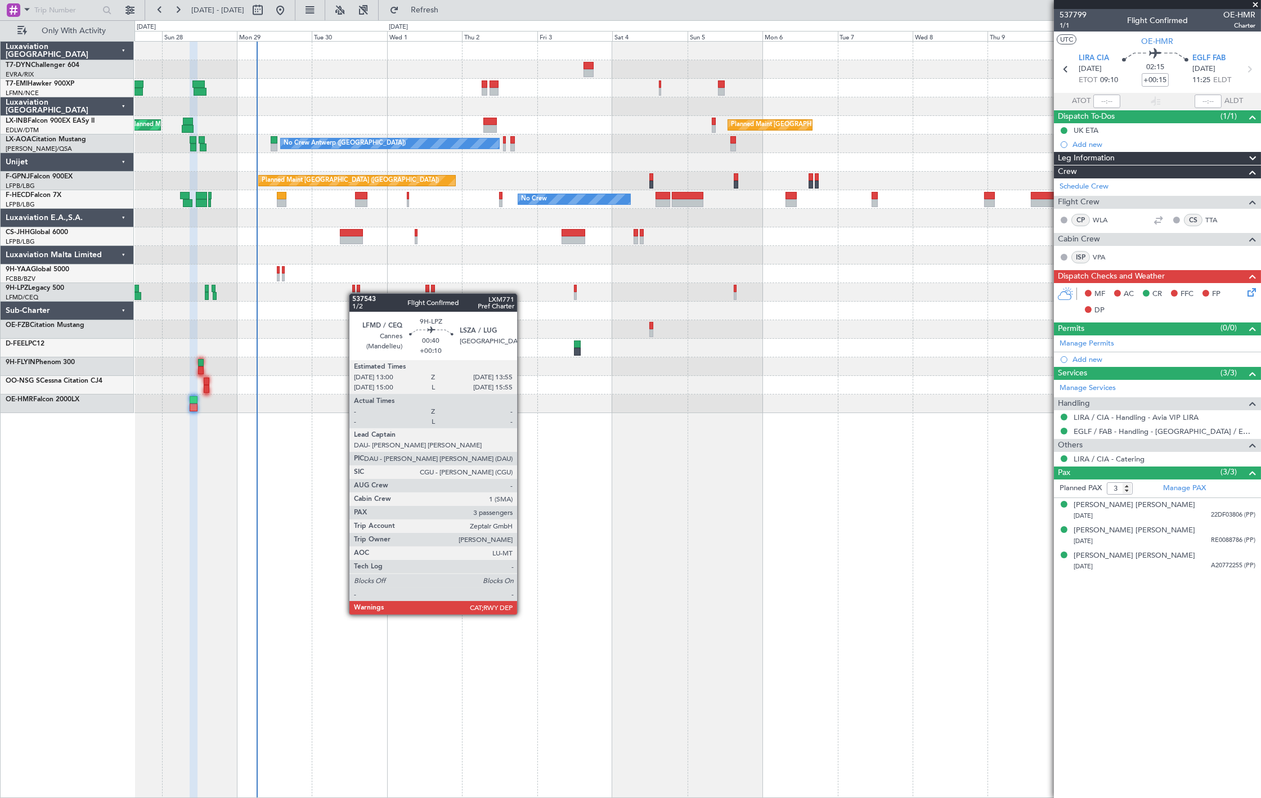
click at [355, 294] on div "Planned Maint [GEOGRAPHIC_DATA] ([GEOGRAPHIC_DATA]) Unplanned Maint [GEOGRAPHIC…" at bounding box center [697, 227] width 1126 height 371
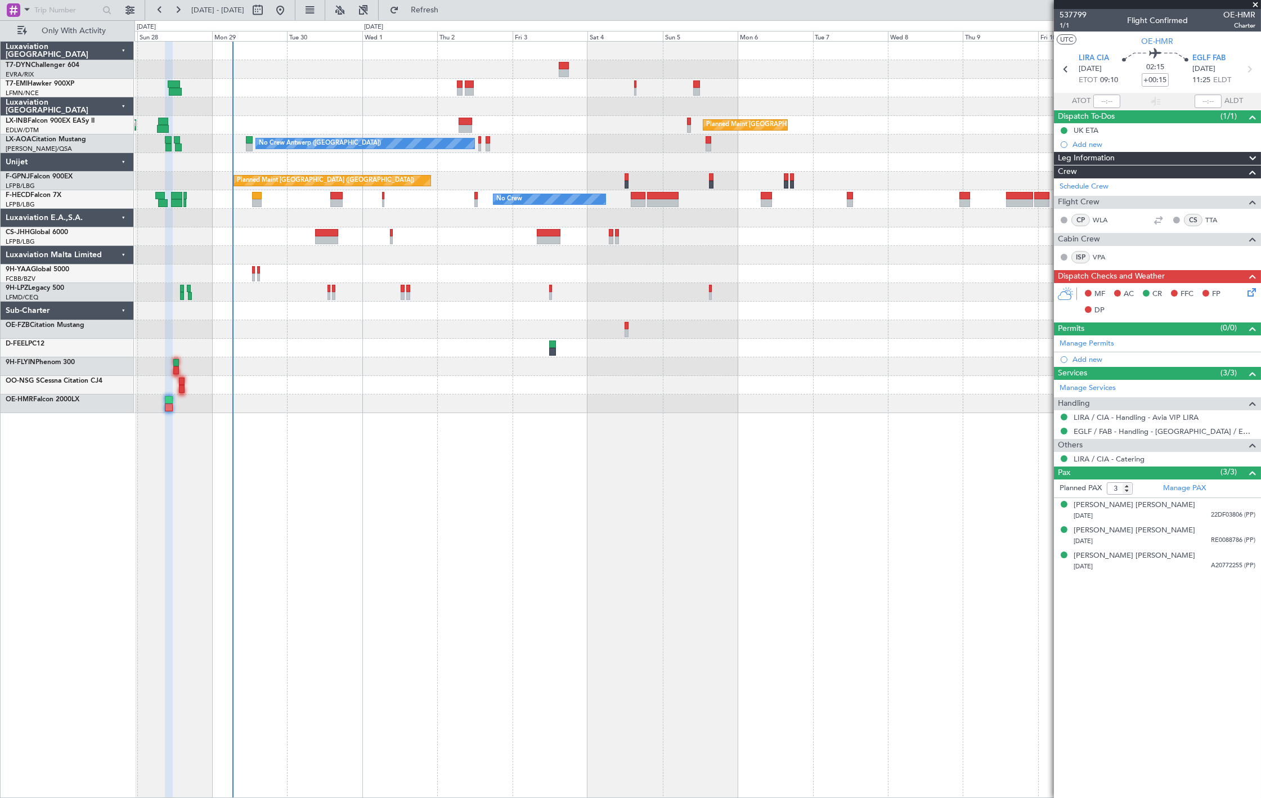
click at [242, 86] on div "Planned Maint [GEOGRAPHIC_DATA] ([GEOGRAPHIC_DATA]) Unplanned Maint [GEOGRAPHIC…" at bounding box center [697, 227] width 1126 height 371
click at [239, 132] on div "Planned Maint [GEOGRAPHIC_DATA] ([GEOGRAPHIC_DATA]) Unplanned Maint [GEOGRAPHIC…" at bounding box center [697, 227] width 1126 height 371
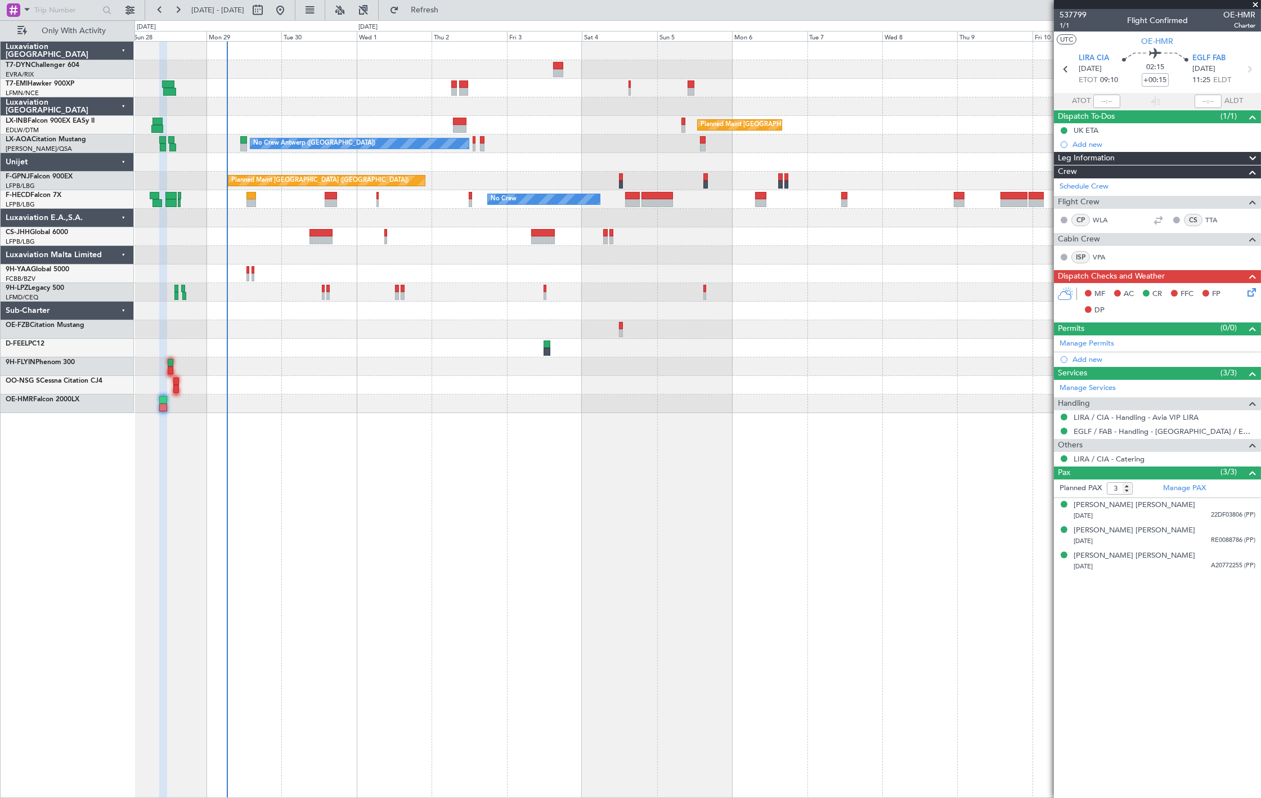
click at [235, 130] on div "Planned Maint [GEOGRAPHIC_DATA] ([GEOGRAPHIC_DATA]) Unplanned Maint [GEOGRAPHIC…" at bounding box center [697, 125] width 1126 height 19
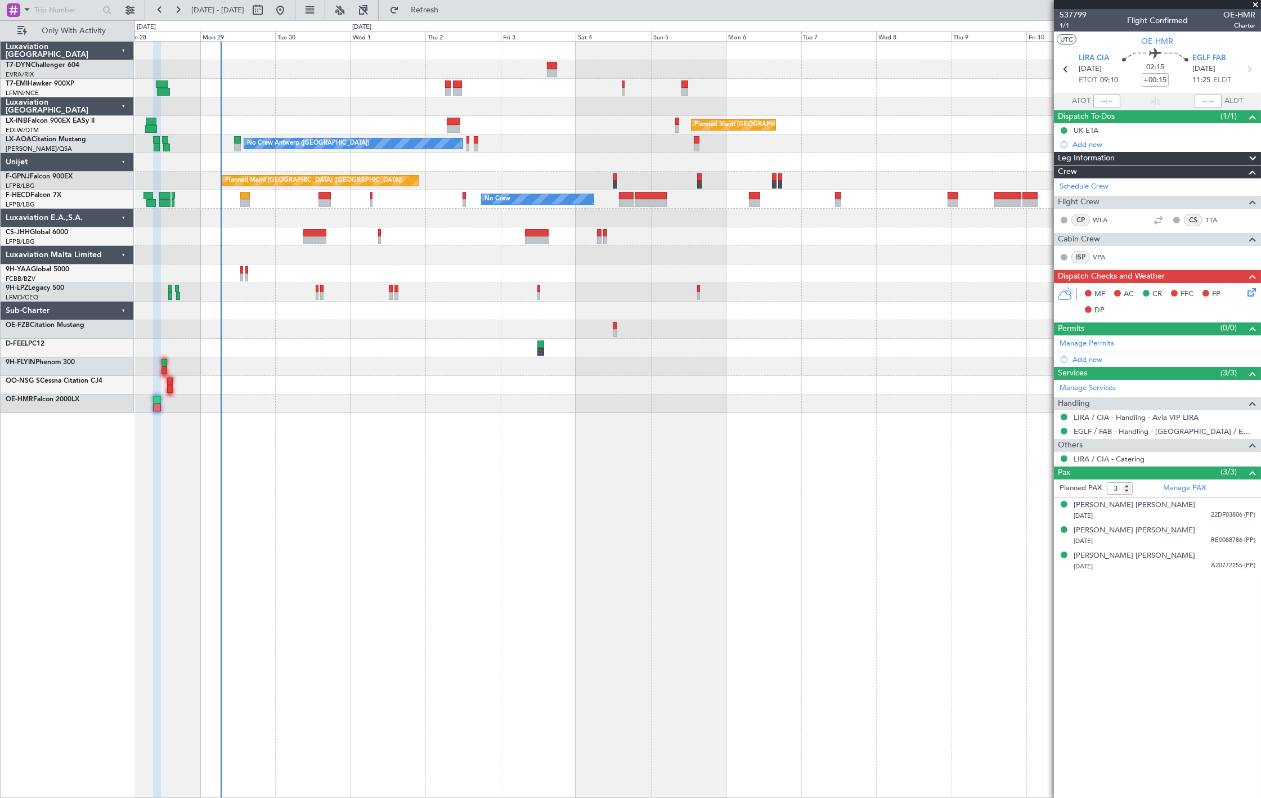
click at [241, 358] on div at bounding box center [697, 366] width 1126 height 19
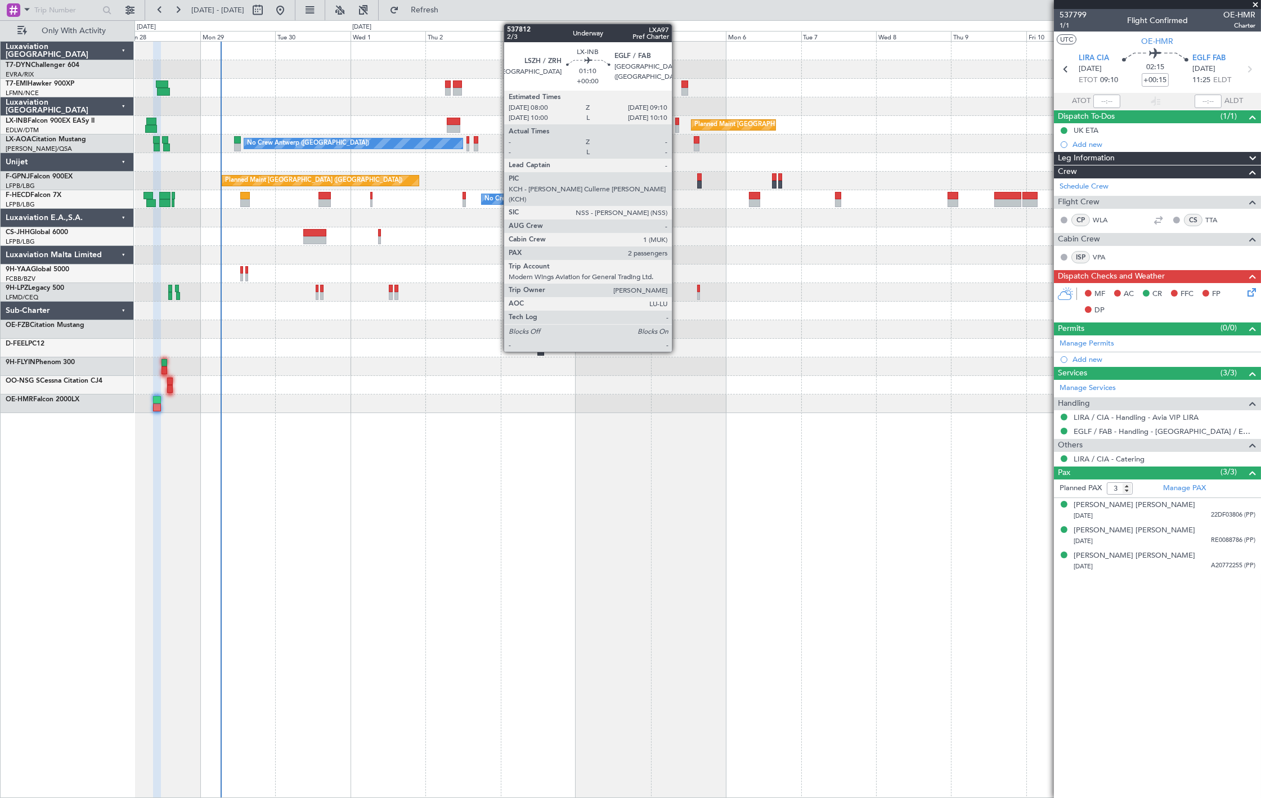
click at [677, 125] on div at bounding box center [677, 129] width 4 height 8
type input "2"
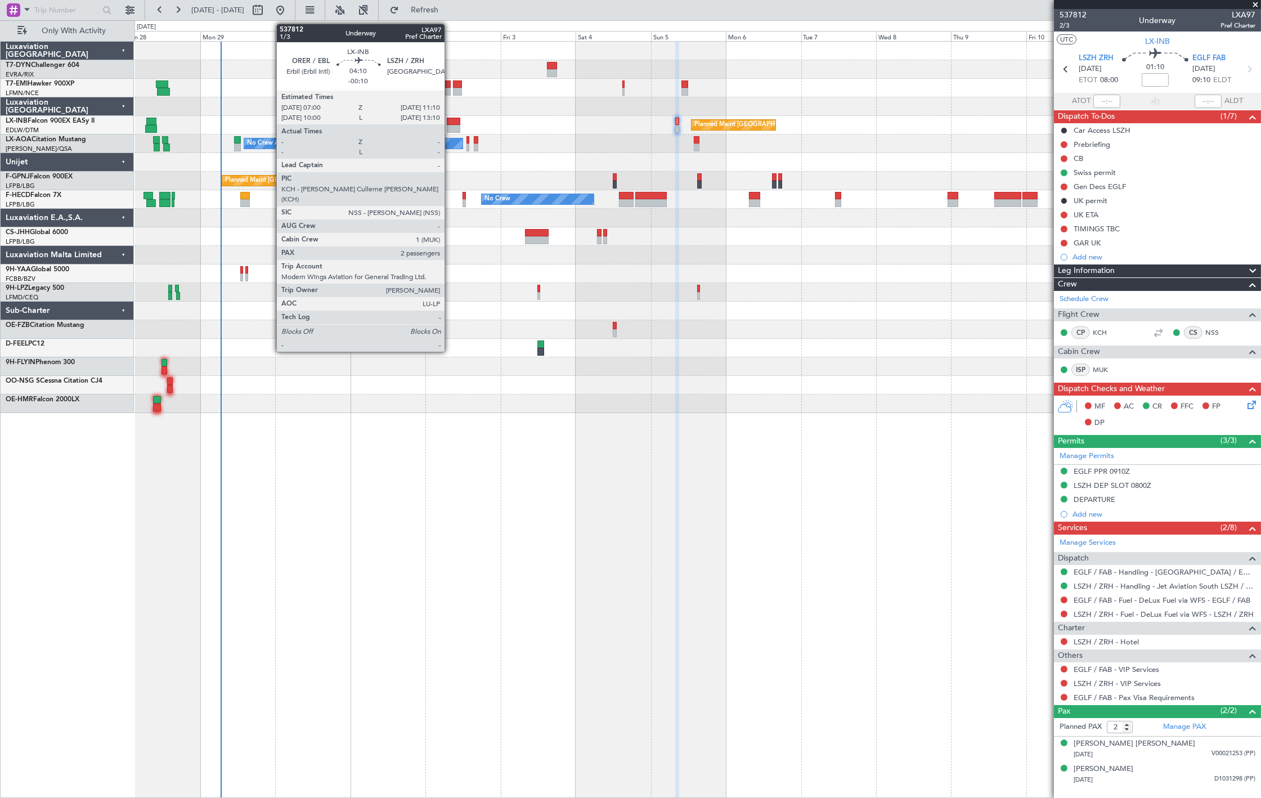
click at [450, 120] on div at bounding box center [454, 122] width 14 height 8
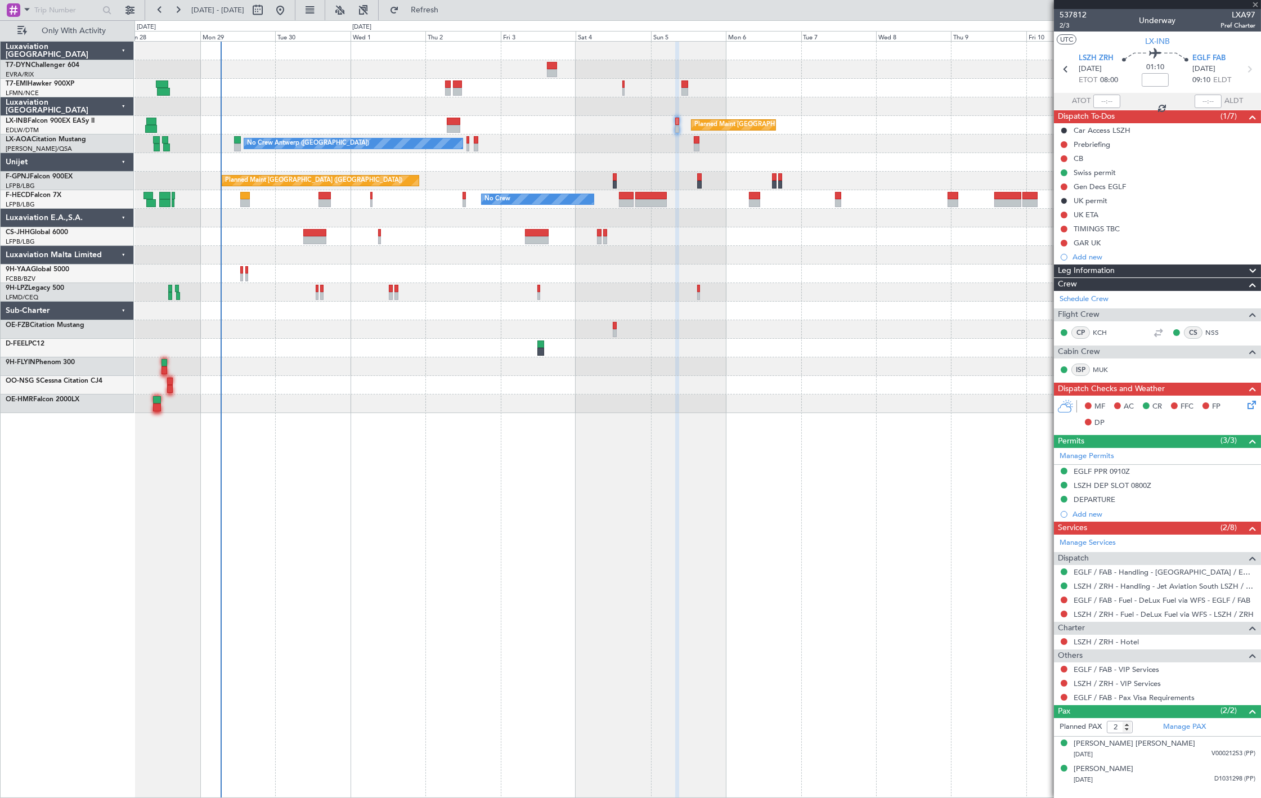
type input "-00:10"
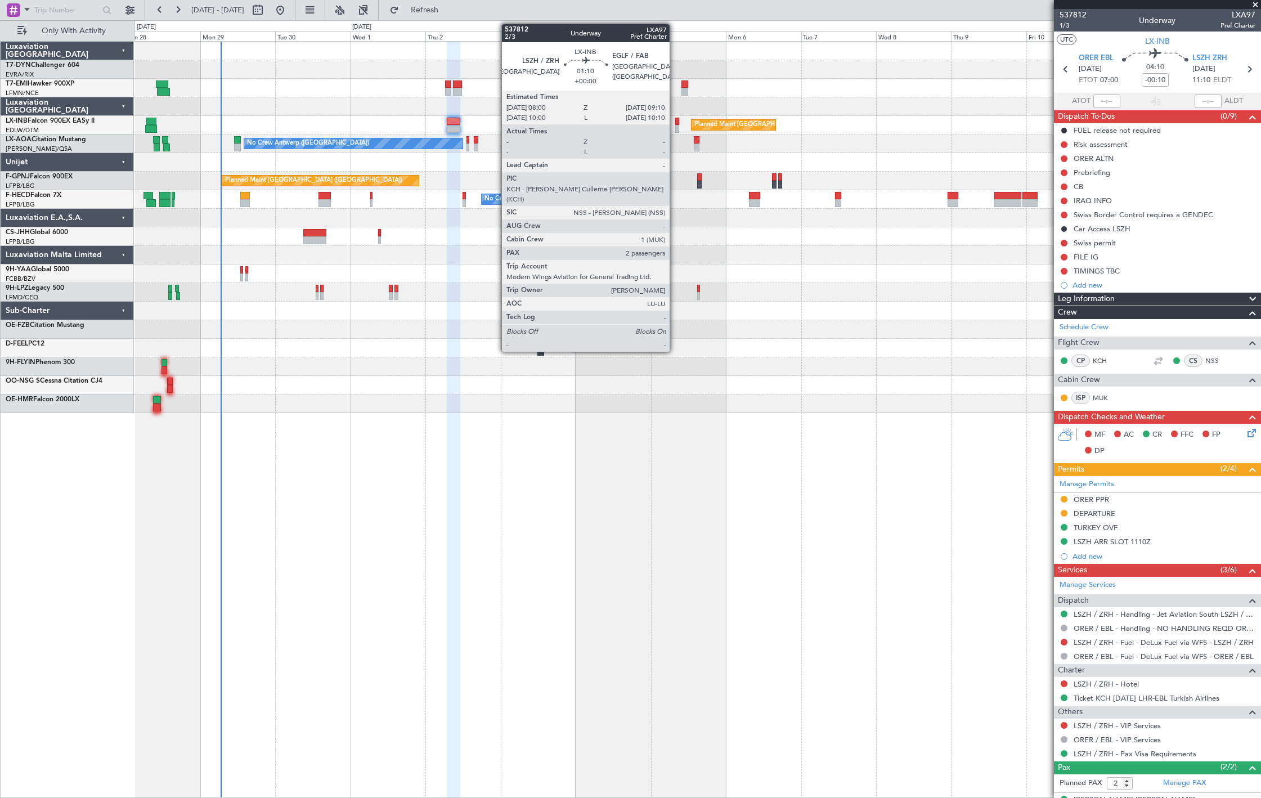
click at [675, 122] on div at bounding box center [677, 122] width 4 height 8
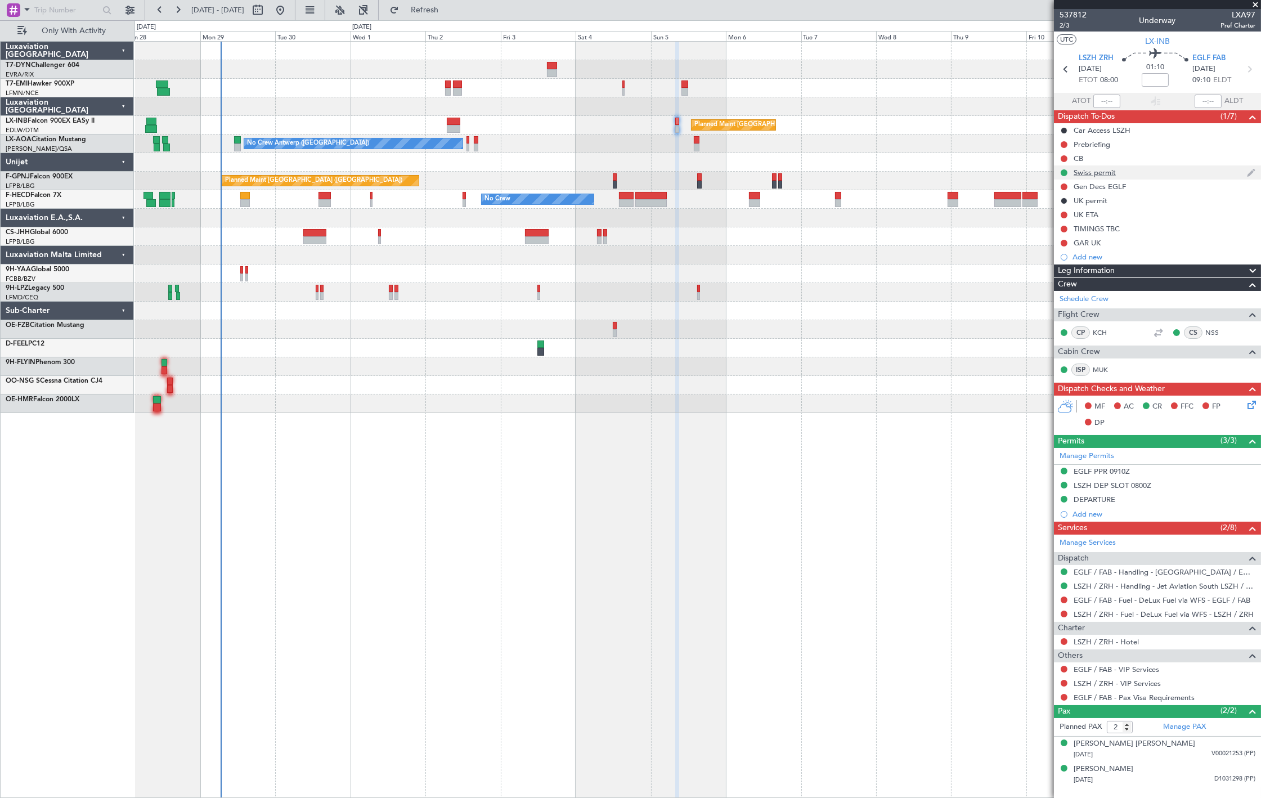
click at [1146, 170] on div "Swiss permit" at bounding box center [1157, 172] width 207 height 14
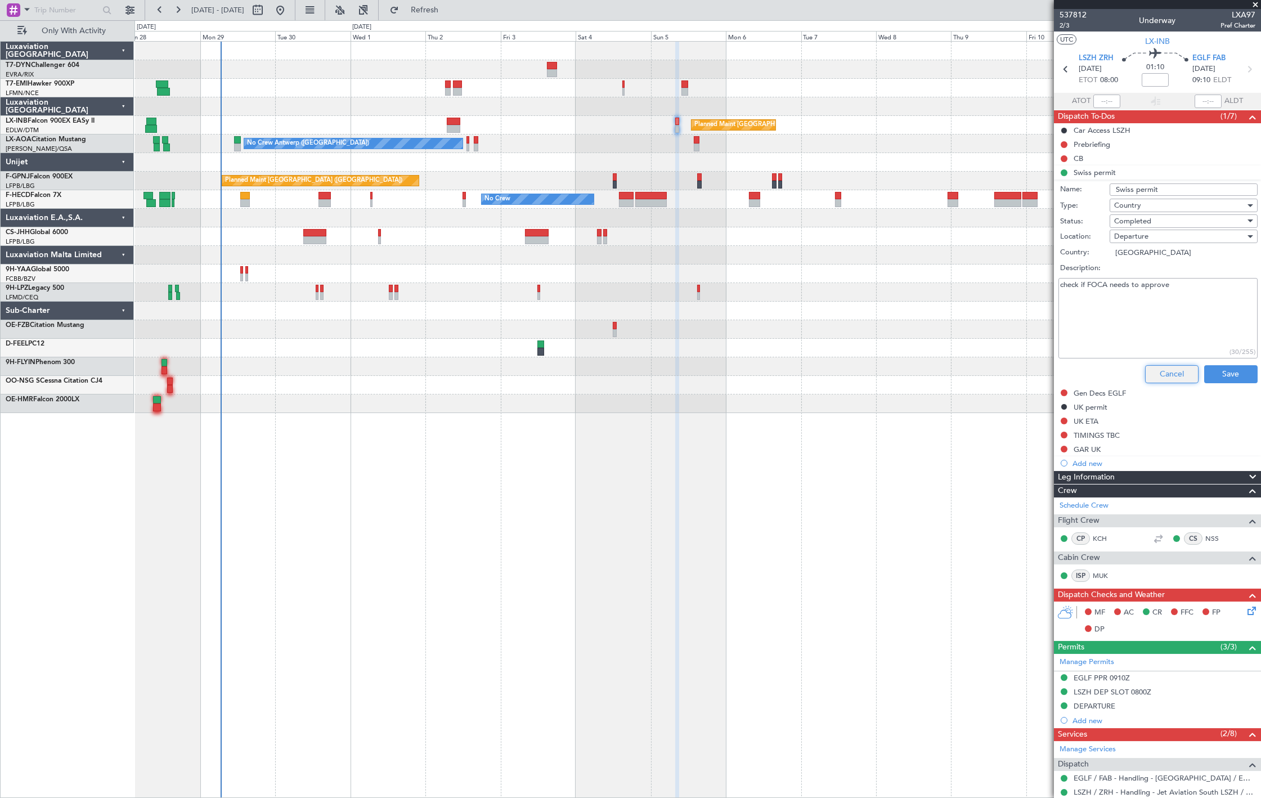
click at [1157, 374] on button "Cancel" at bounding box center [1171, 374] width 53 height 18
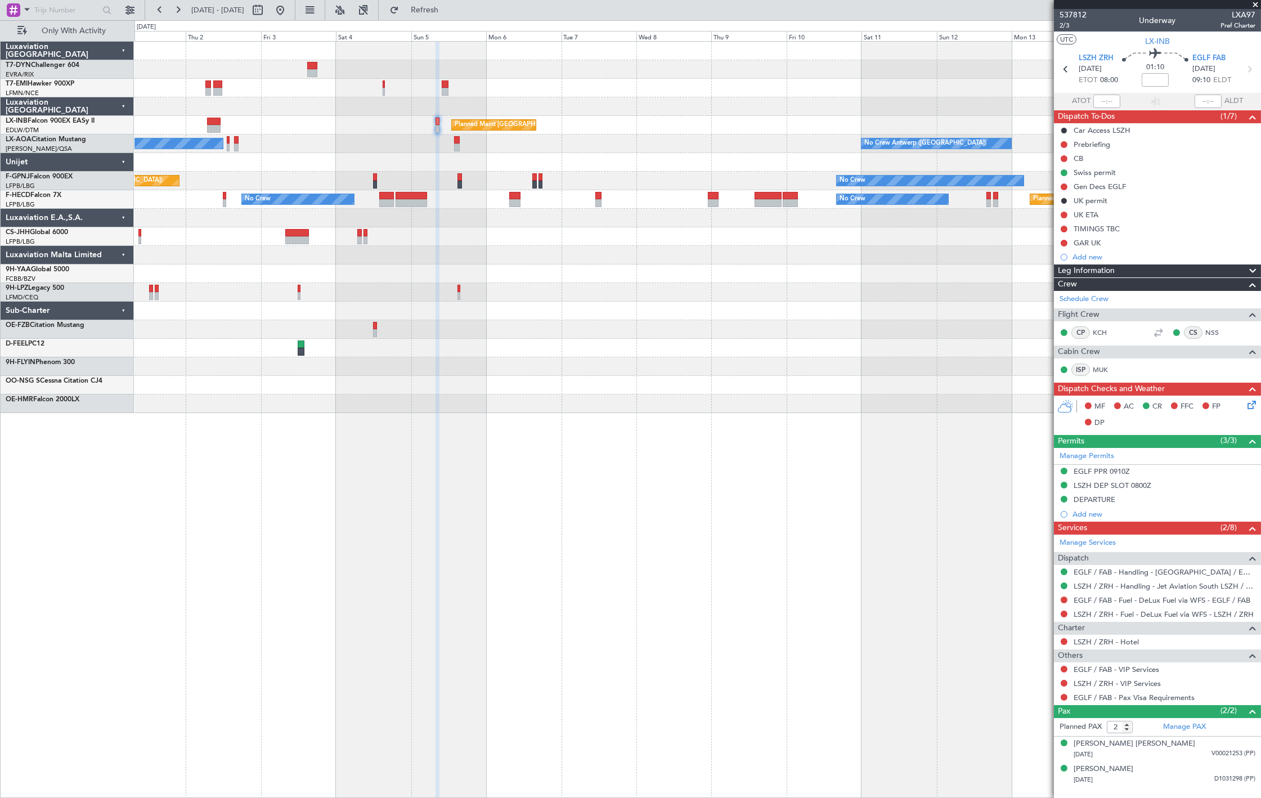
click at [465, 178] on div "Planned Maint [GEOGRAPHIC_DATA] ([GEOGRAPHIC_DATA]) Unplanned Maint [GEOGRAPHIC…" at bounding box center [697, 227] width 1126 height 371
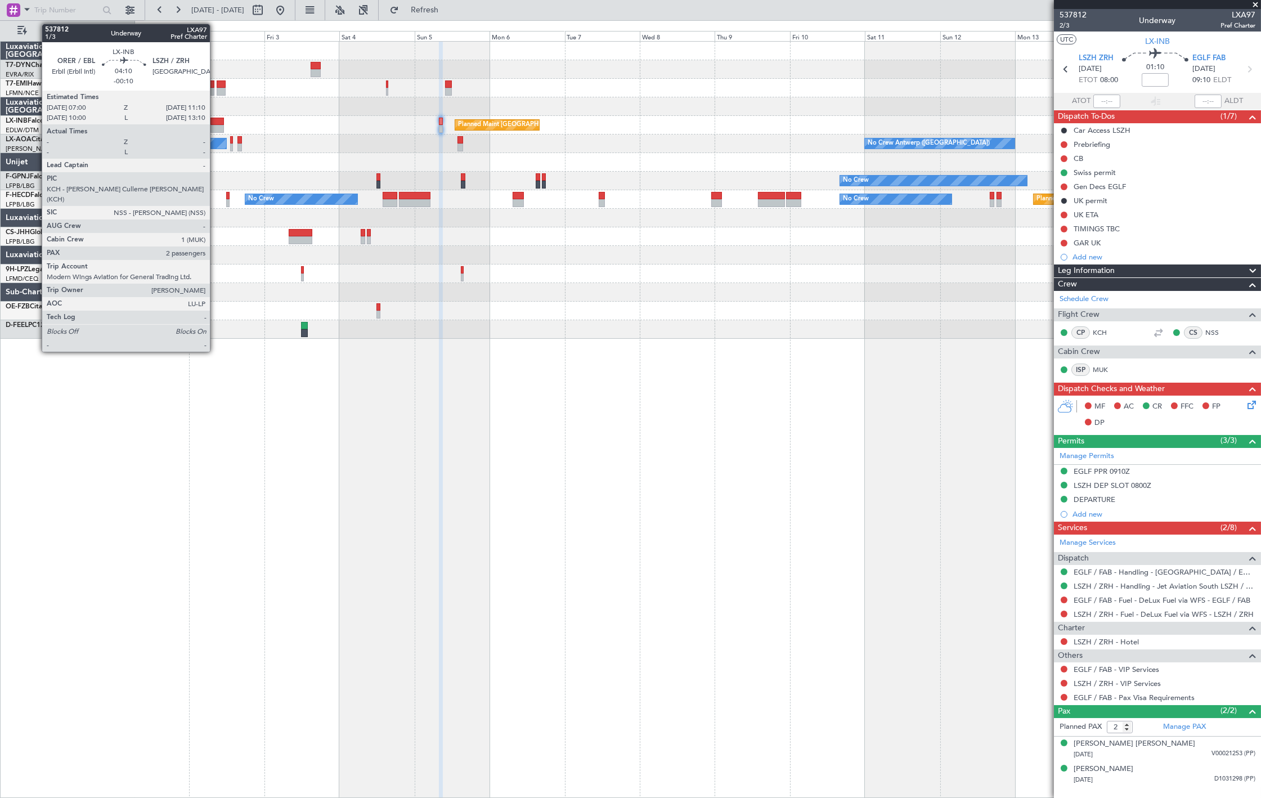
click at [215, 122] on div at bounding box center [217, 122] width 14 height 8
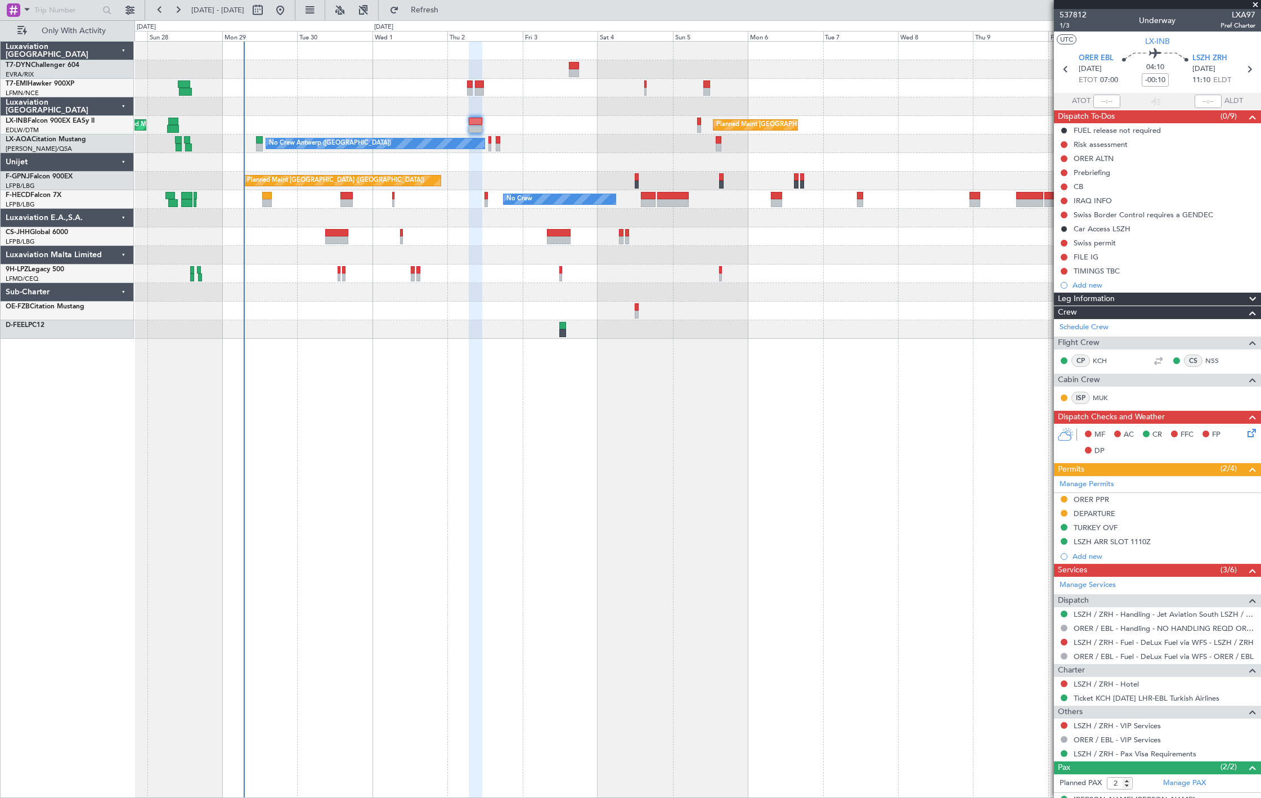
click at [582, 58] on div at bounding box center [697, 51] width 1126 height 19
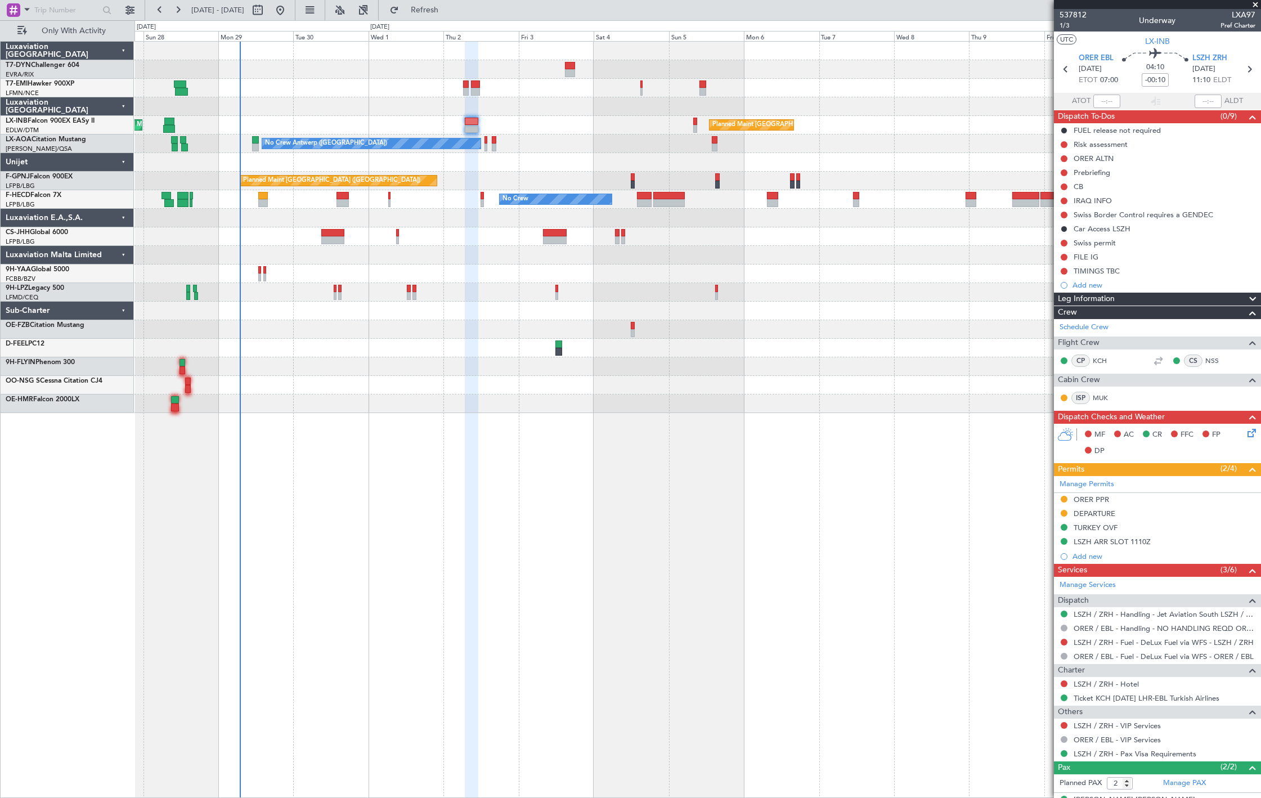
click at [1045, 147] on div "No Crew Antwerp ([GEOGRAPHIC_DATA]) No Crew [GEOGRAPHIC_DATA] ([GEOGRAPHIC_DATA…" at bounding box center [697, 143] width 1126 height 19
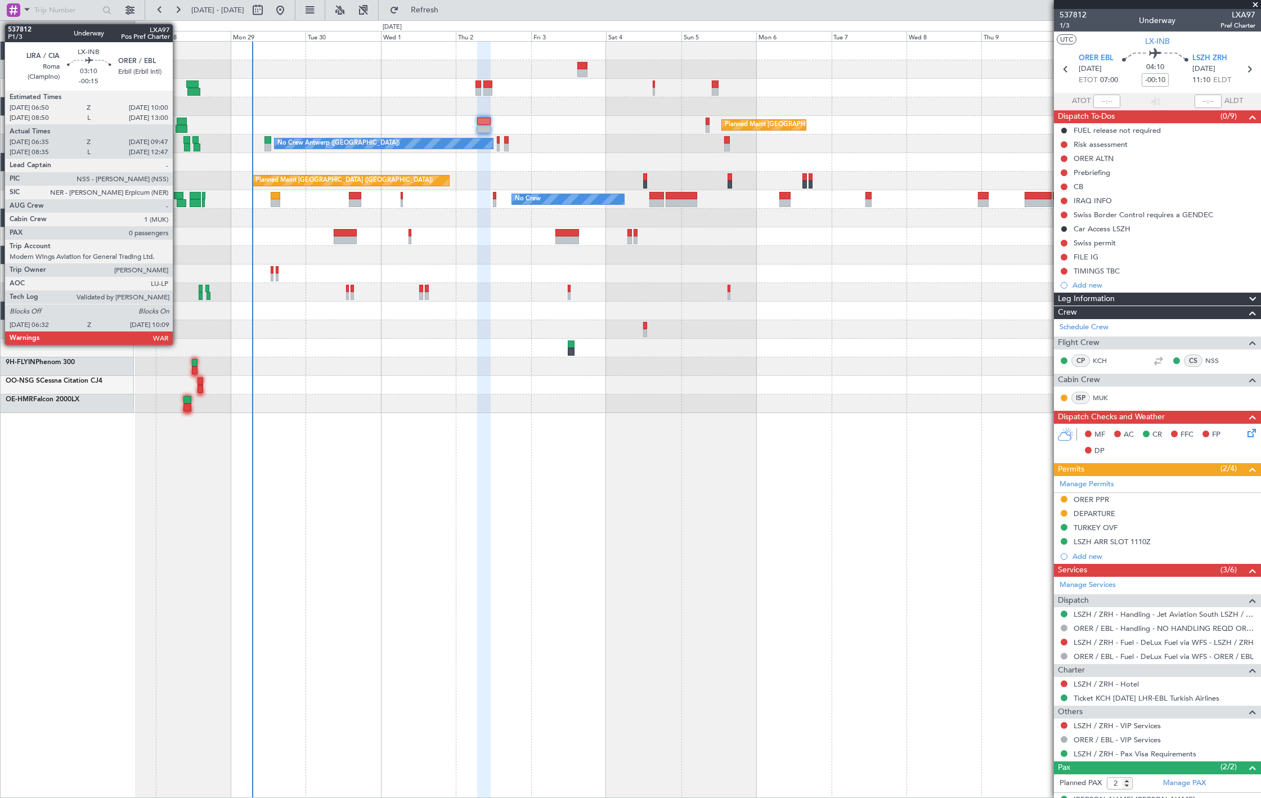
click at [178, 125] on div at bounding box center [182, 129] width 12 height 8
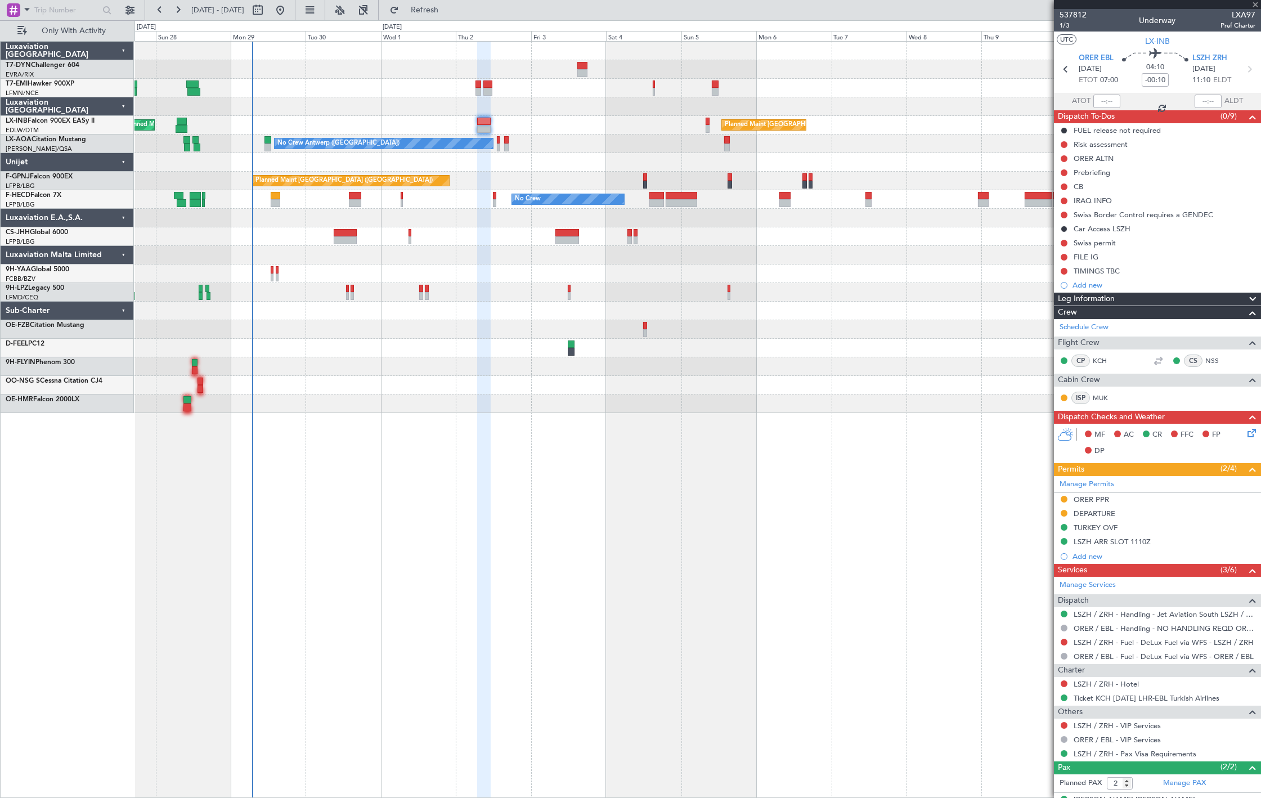
type input "-00:15"
type input "06:35"
type input "09:47"
type input "0"
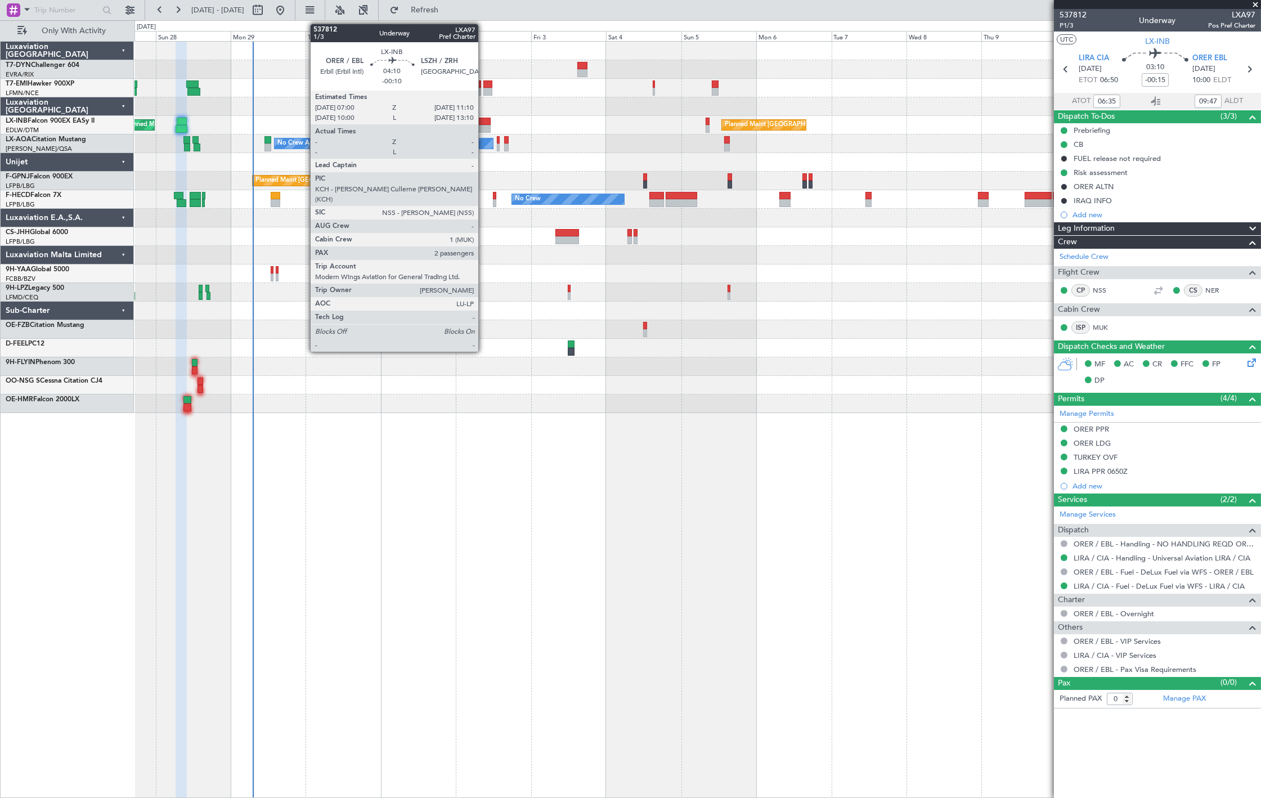
click at [484, 125] on div at bounding box center [484, 129] width 14 height 8
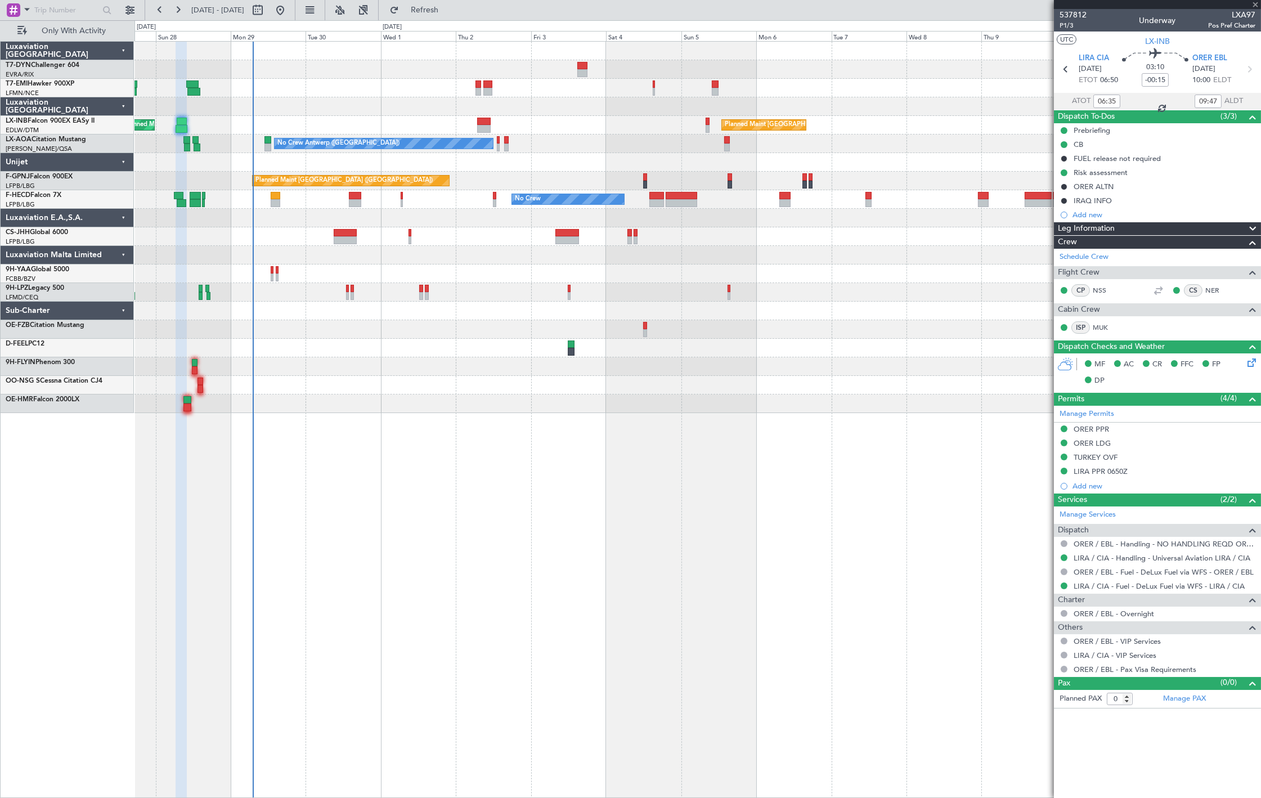
type input "-00:10"
type input "2"
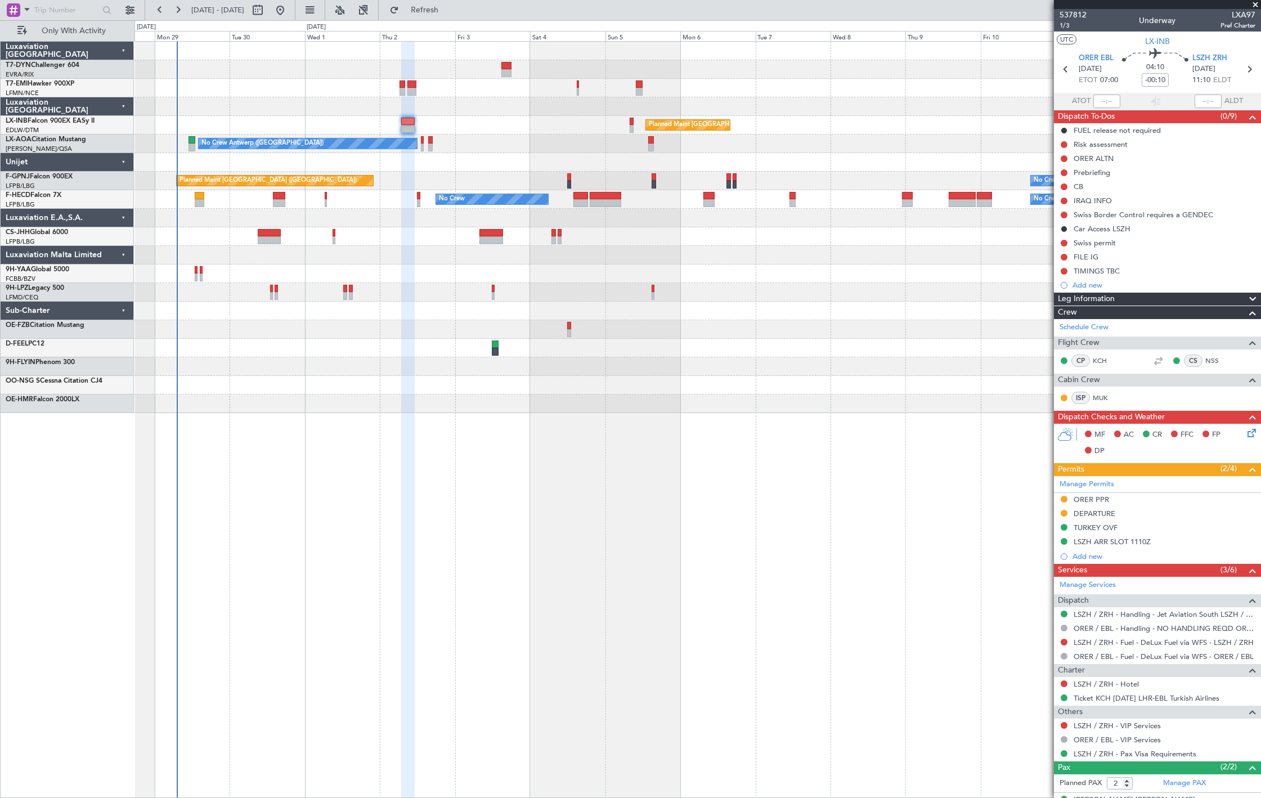
click at [638, 406] on div "Planned Maint [GEOGRAPHIC_DATA] ([GEOGRAPHIC_DATA]) Unplanned Maint [GEOGRAPHIC…" at bounding box center [697, 227] width 1126 height 371
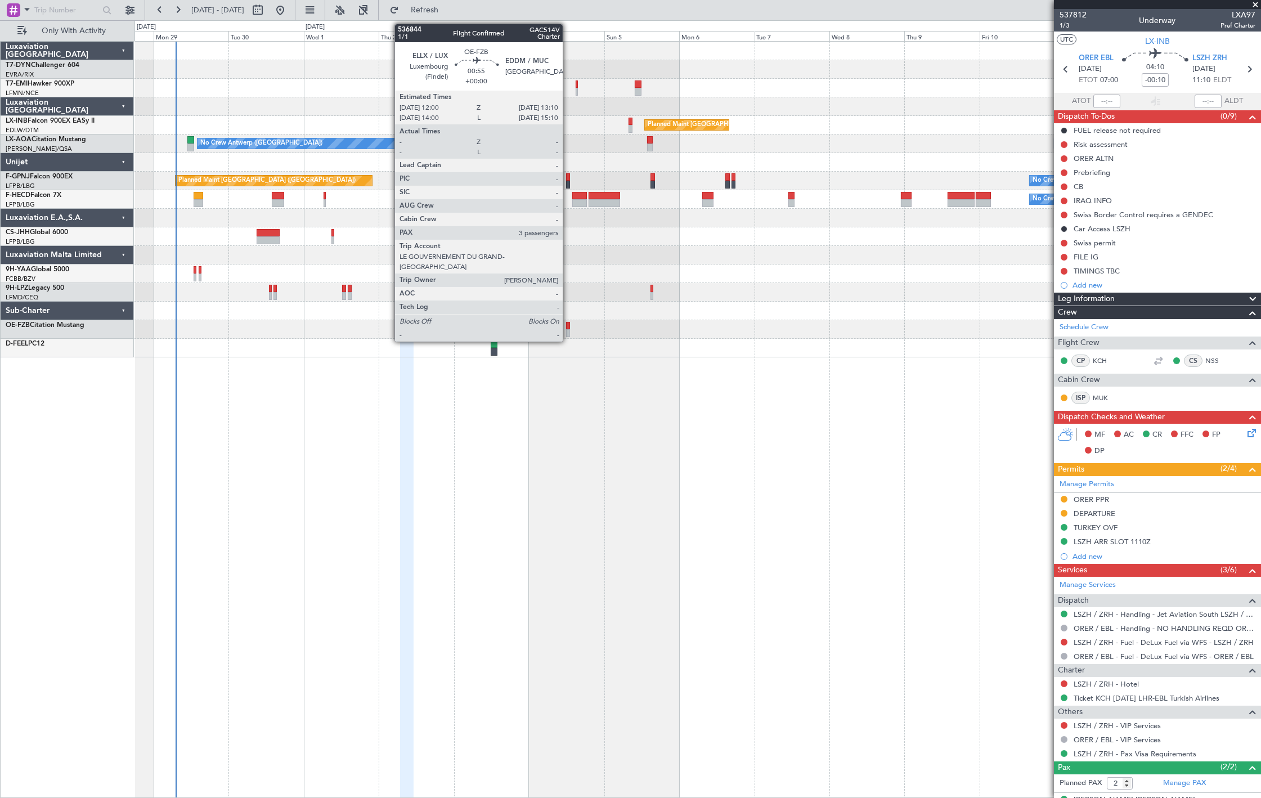
click at [568, 331] on div at bounding box center [568, 333] width 4 height 8
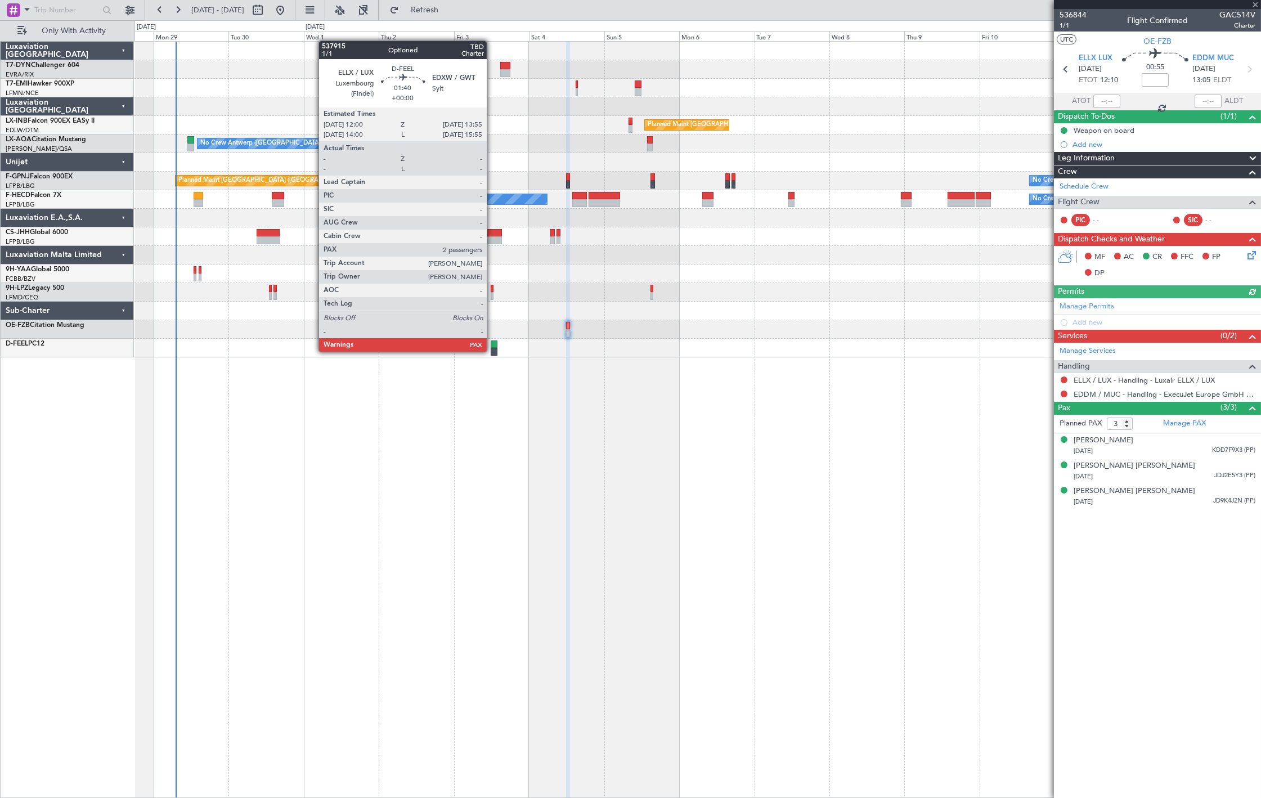
click at [492, 350] on div at bounding box center [494, 352] width 6 height 8
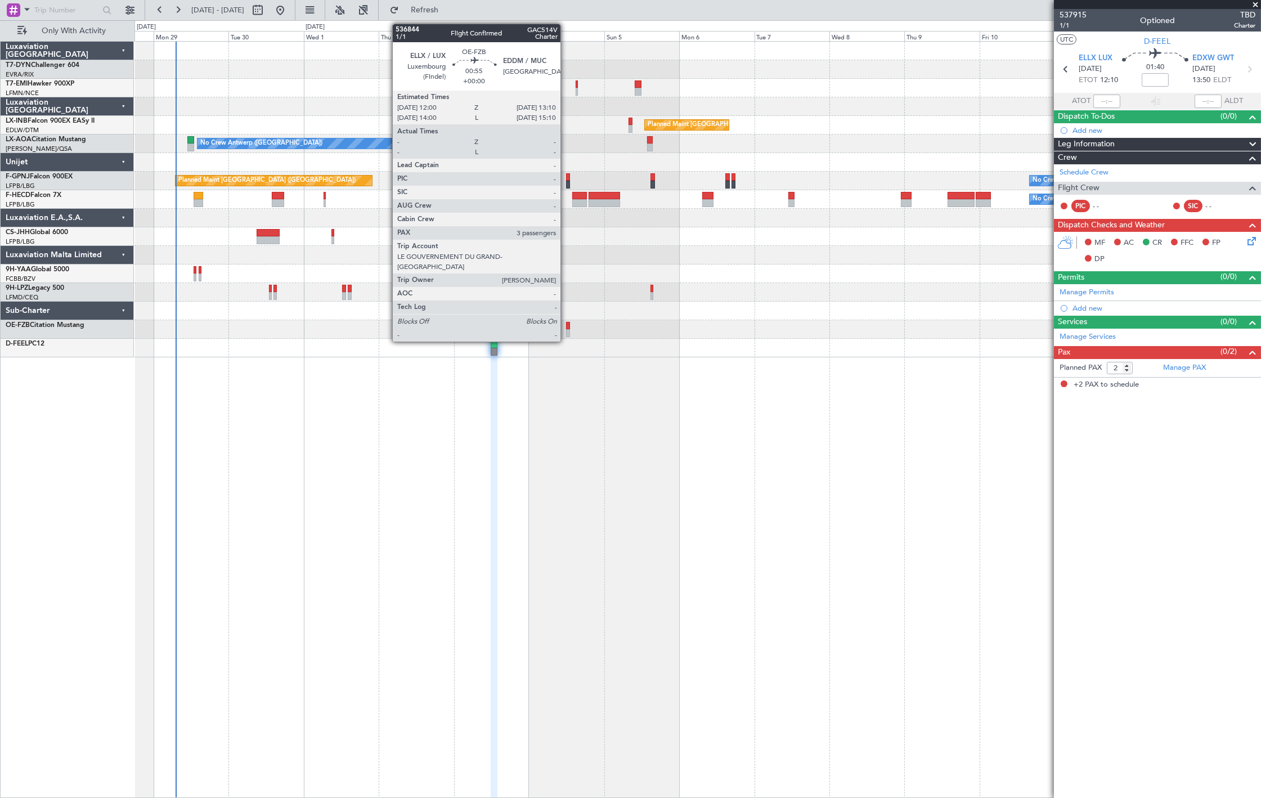
click at [566, 322] on div at bounding box center [568, 326] width 4 height 8
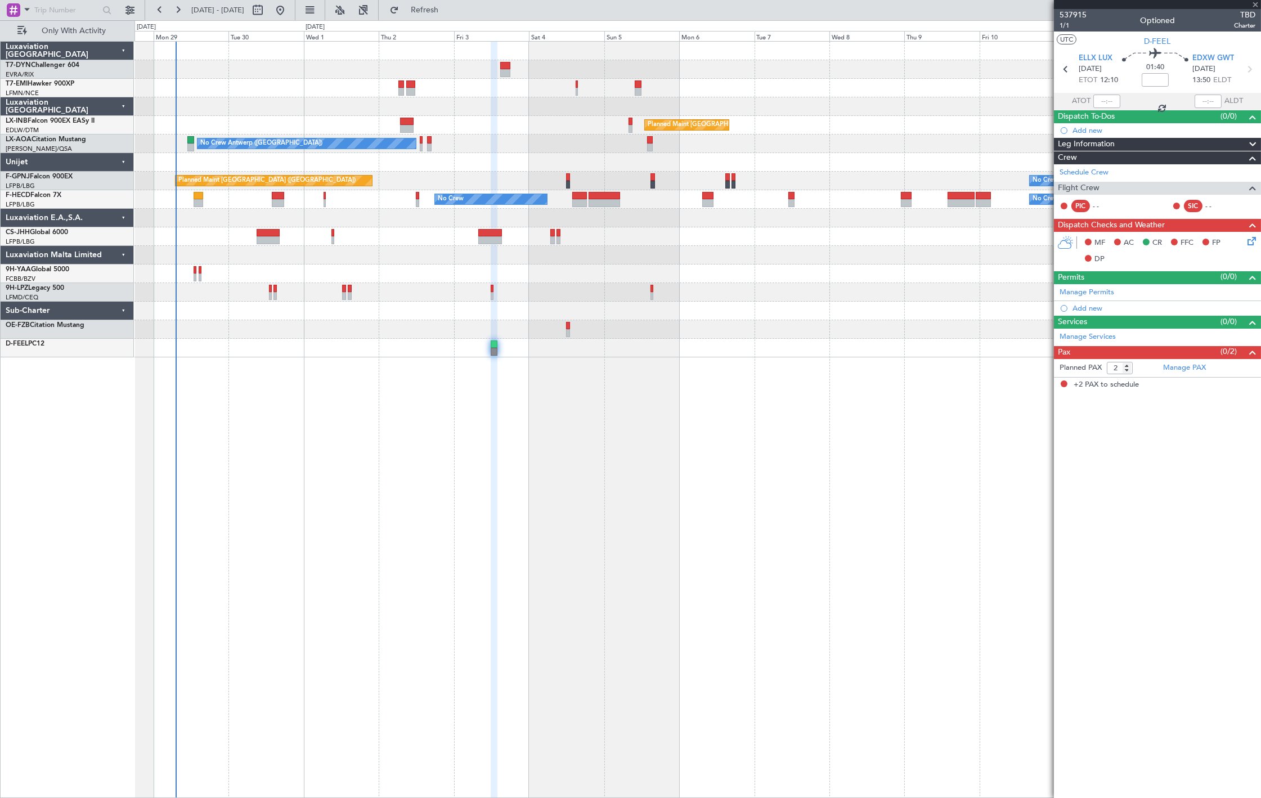
type input "3"
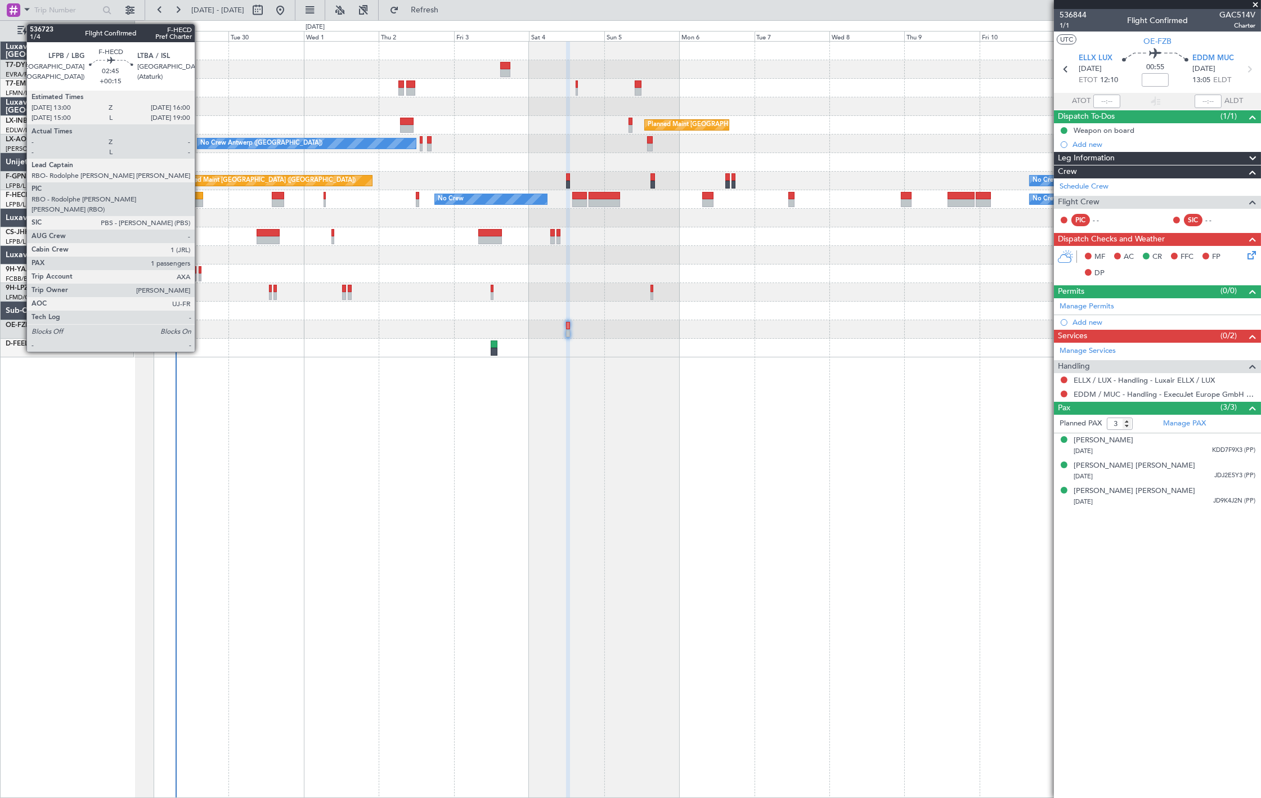
click at [200, 204] on div at bounding box center [199, 203] width 10 height 8
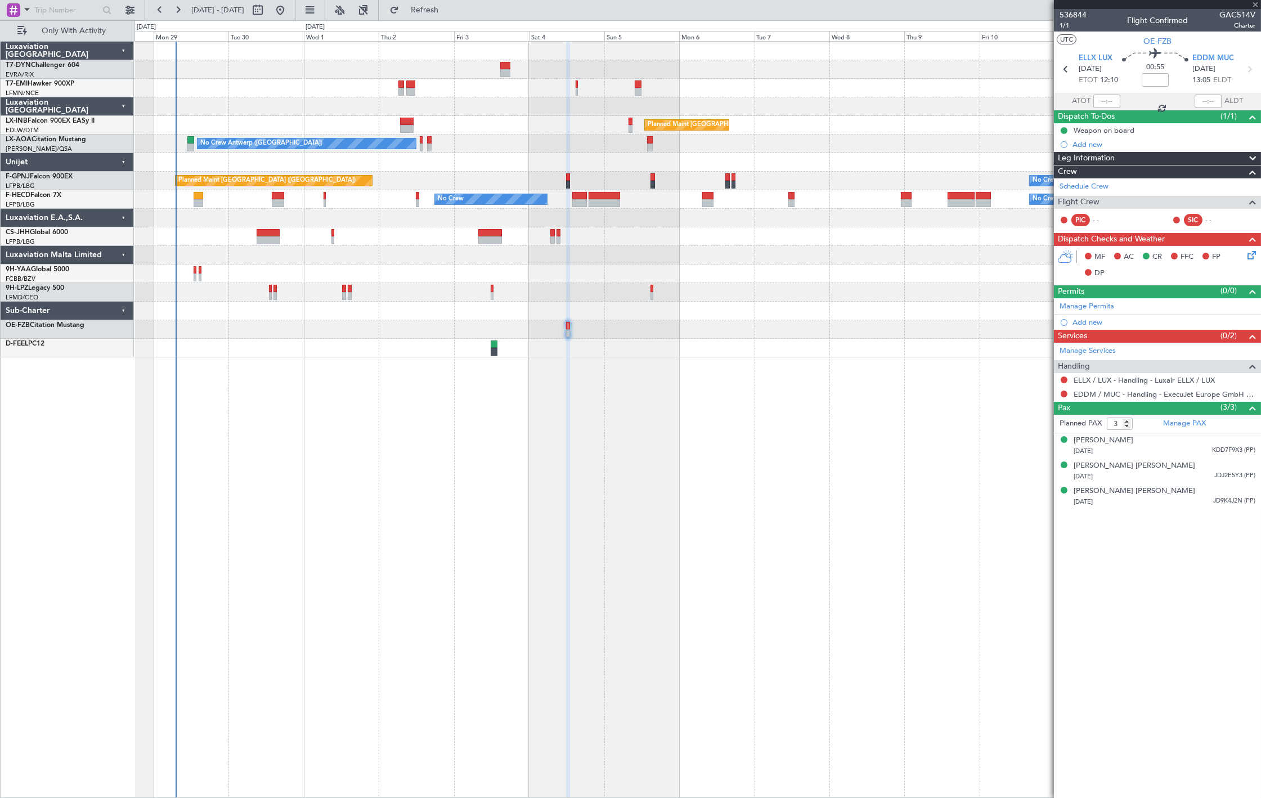
type input "+00:15"
type input "1"
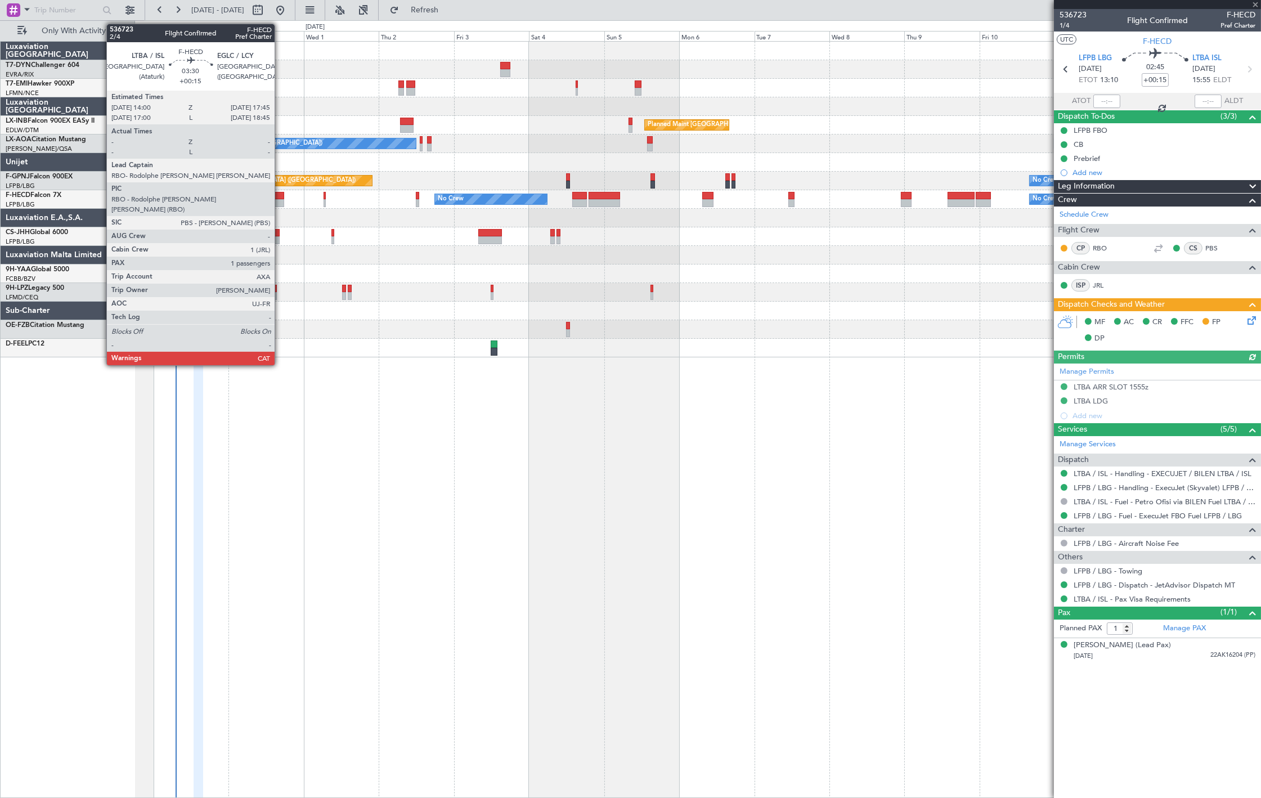
click at [280, 192] on div at bounding box center [278, 196] width 12 height 8
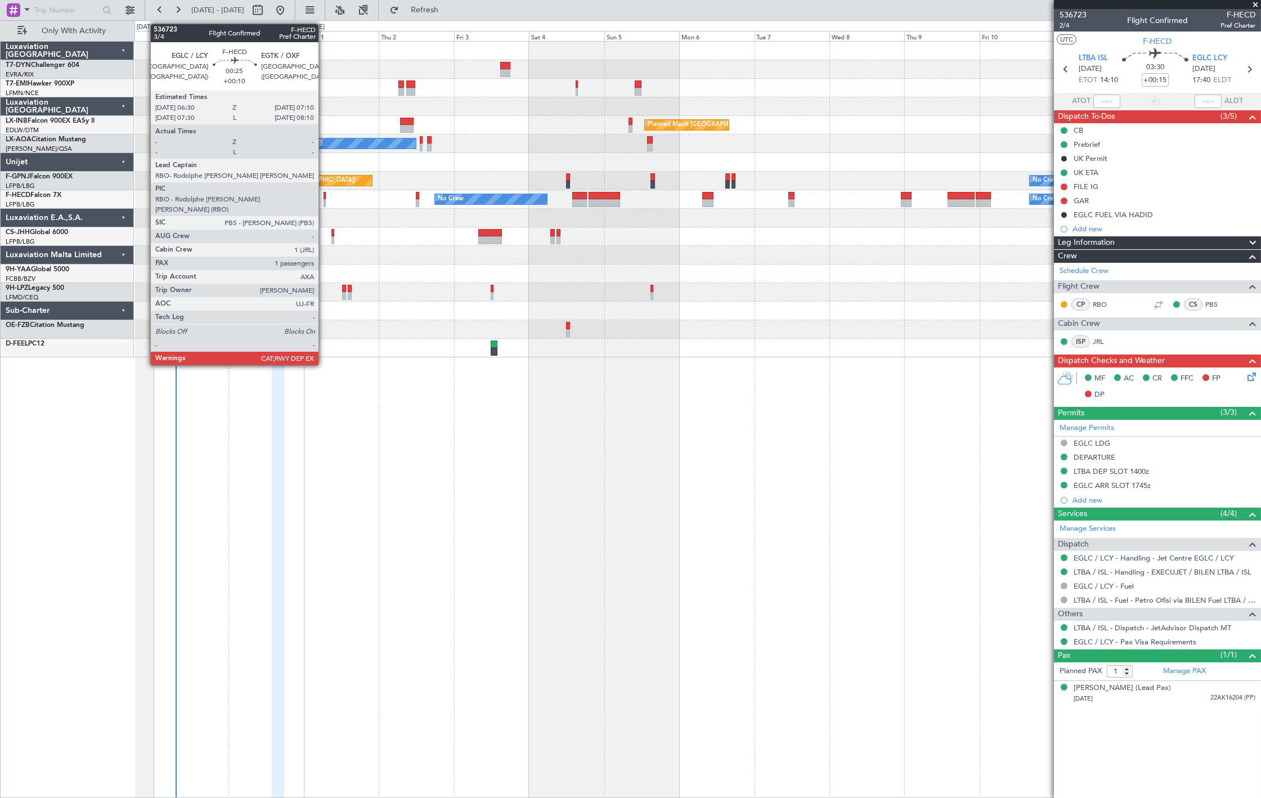
click at [324, 200] on div at bounding box center [324, 203] width 2 height 8
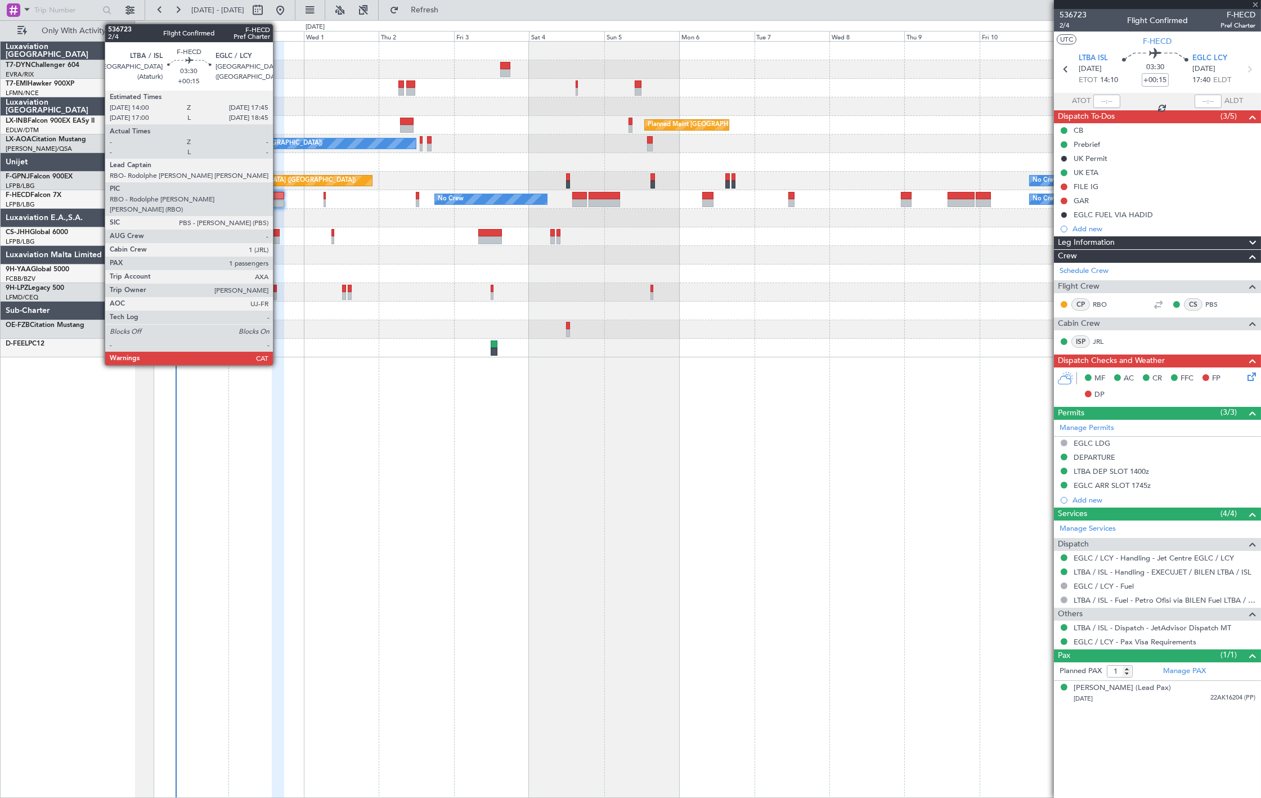
type input "+00:10"
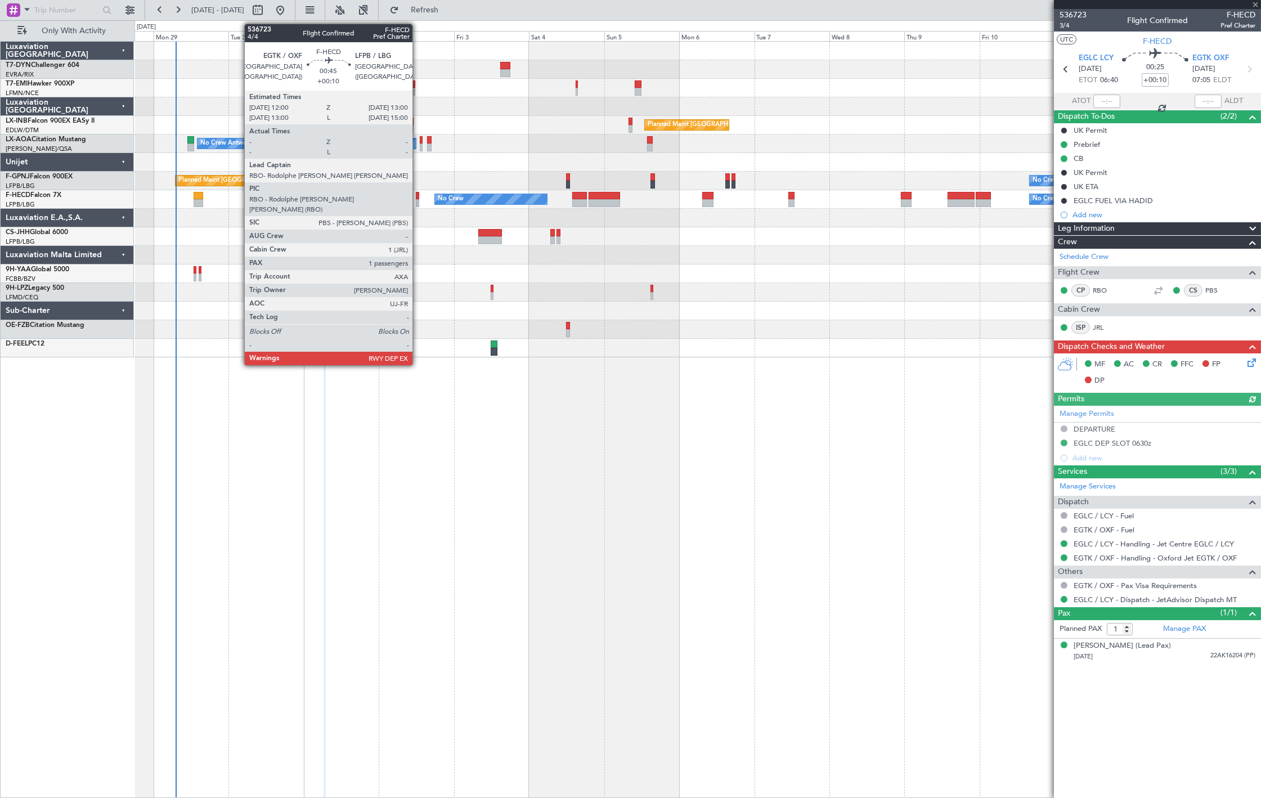
click at [418, 200] on div at bounding box center [417, 203] width 3 height 8
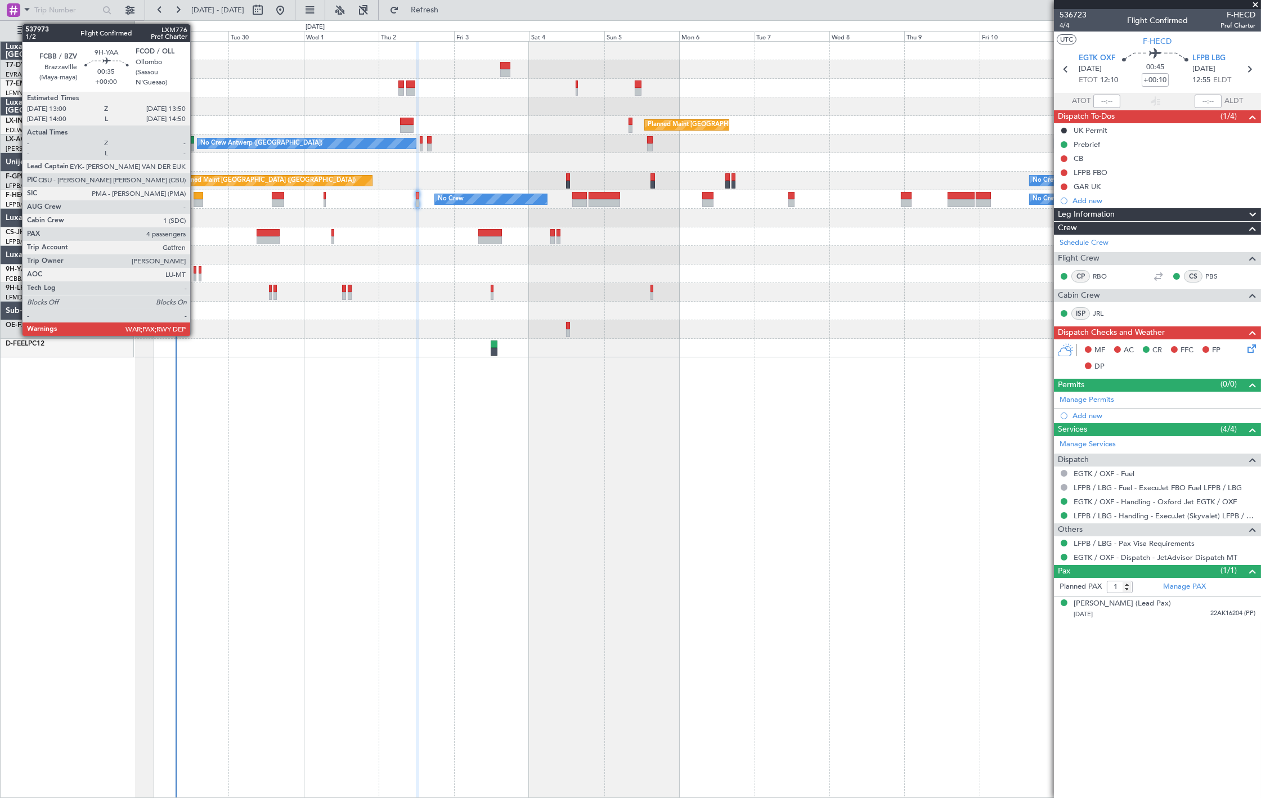
click at [196, 272] on div at bounding box center [195, 270] width 3 height 8
type input "4"
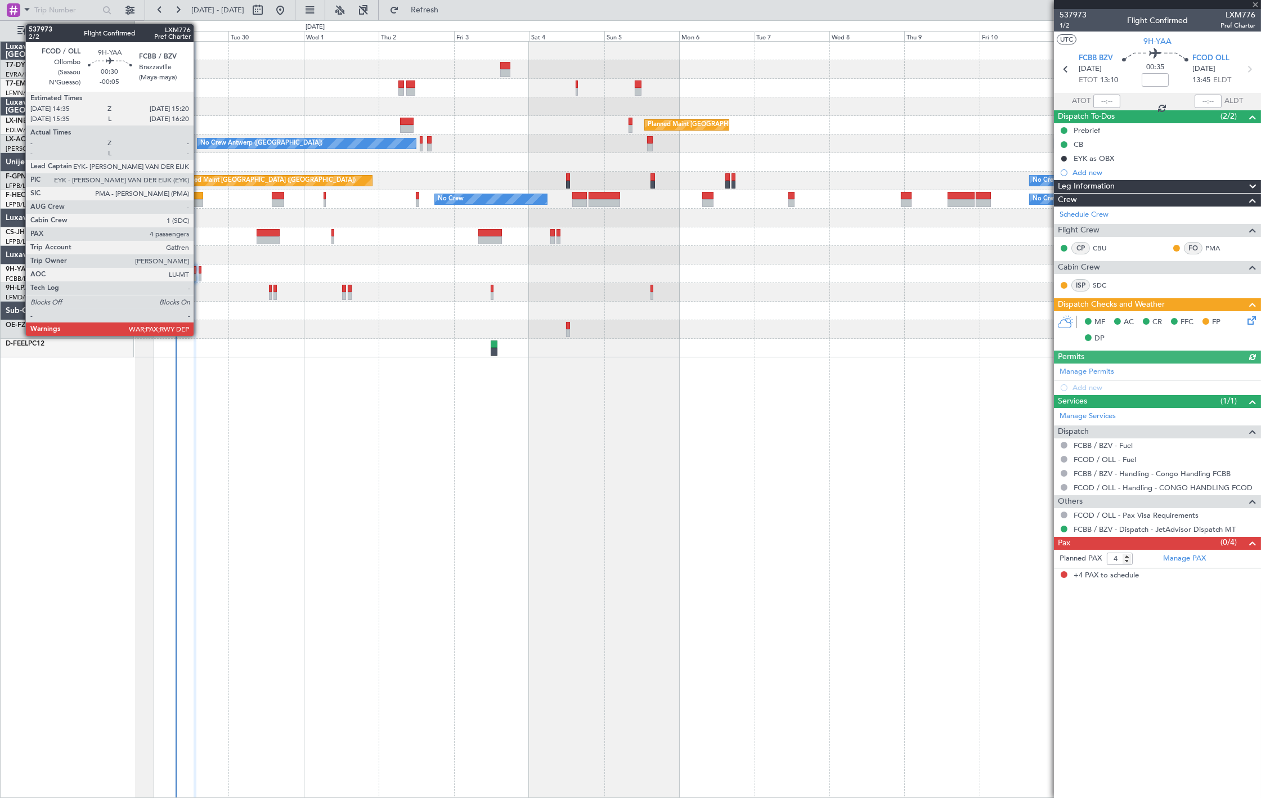
click at [199, 278] on div at bounding box center [200, 277] width 3 height 8
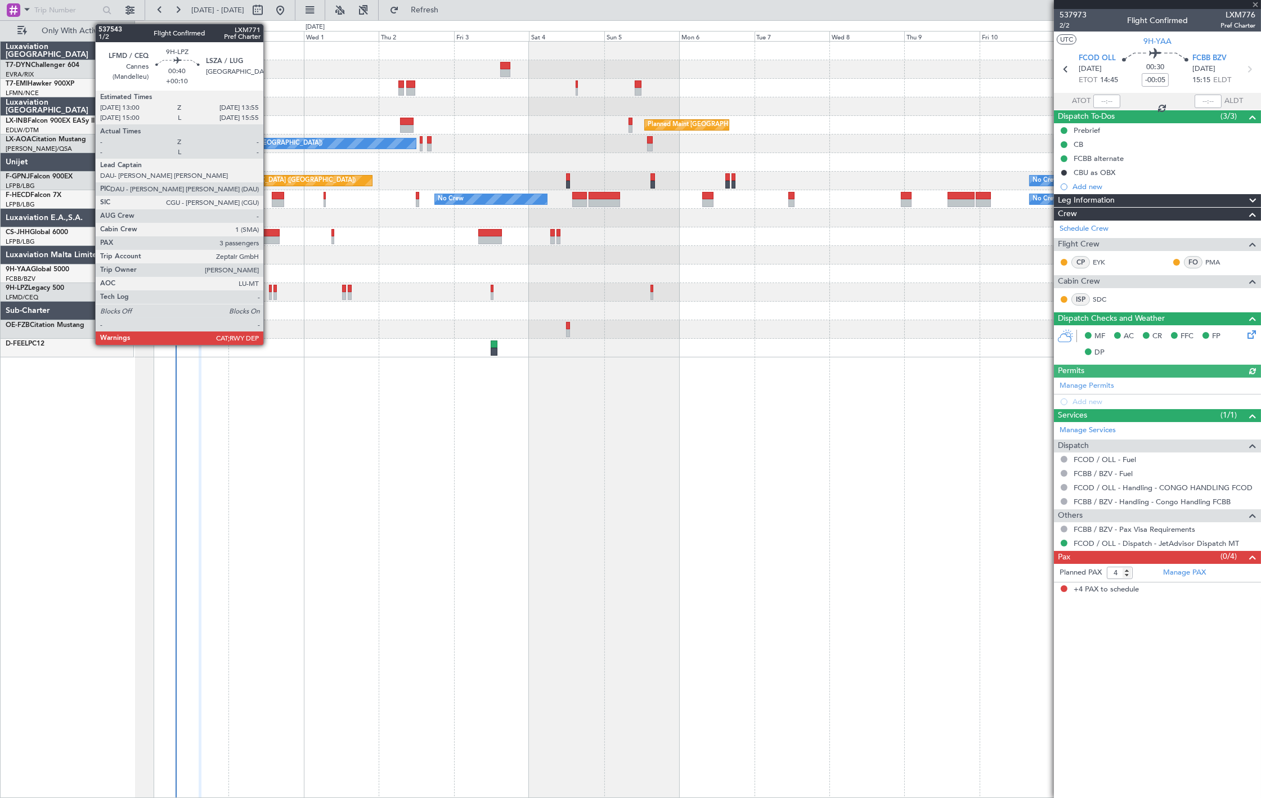
click at [269, 295] on div at bounding box center [270, 296] width 3 height 8
type input "+00:10"
type input "3"
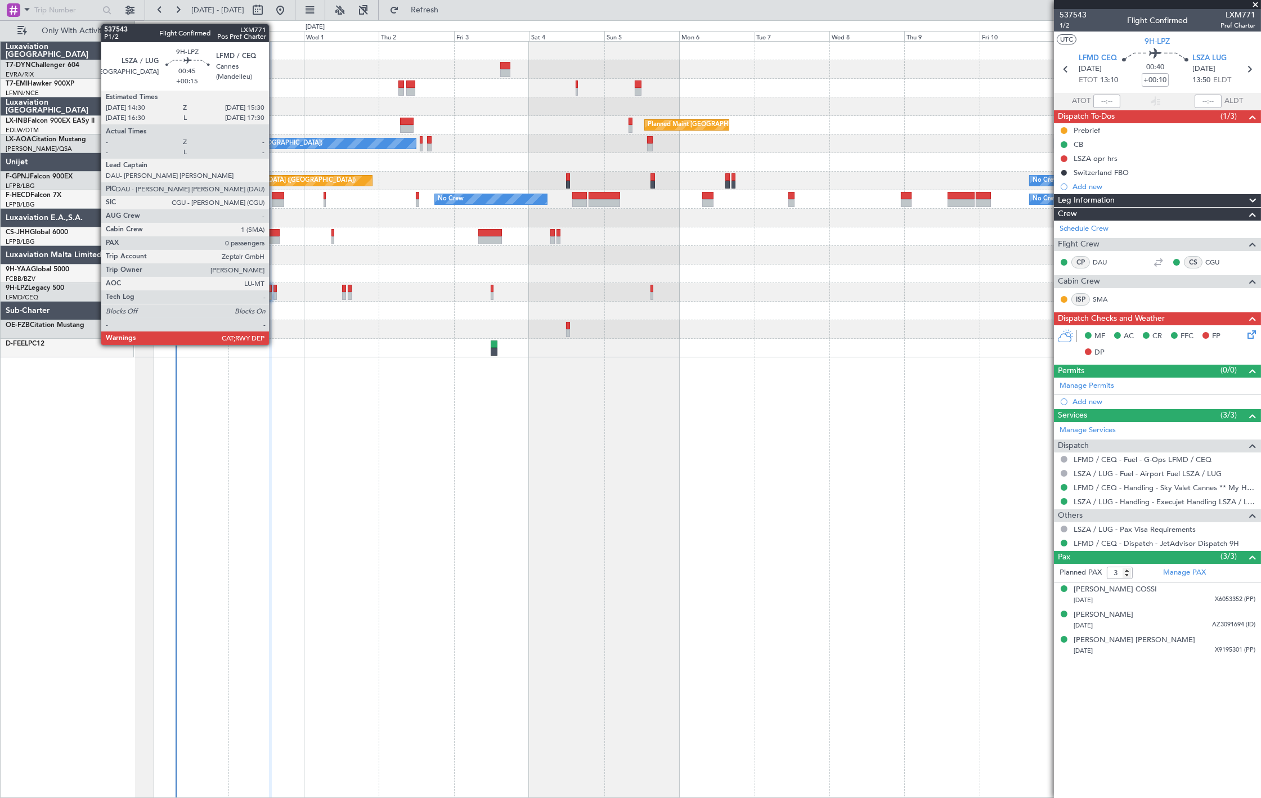
click at [275, 297] on div at bounding box center [274, 296] width 3 height 8
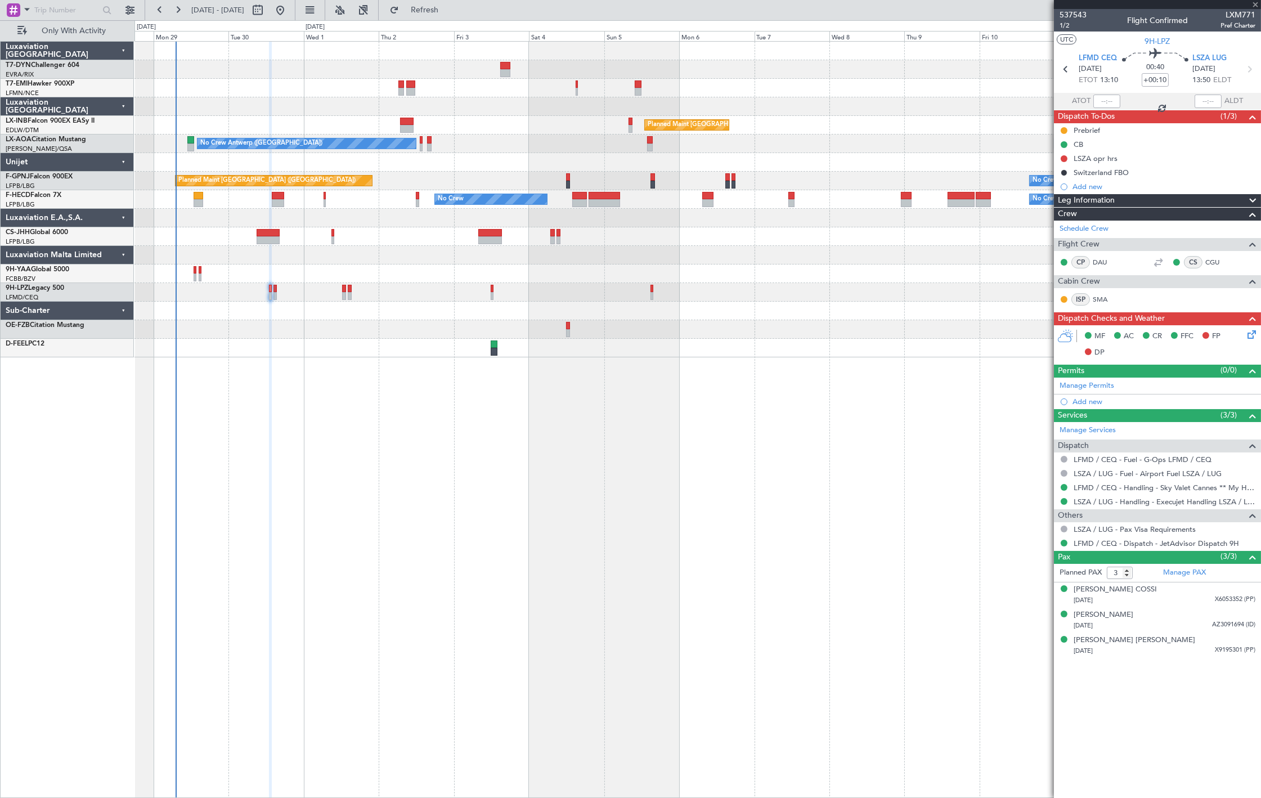
type input "+00:15"
type input "0"
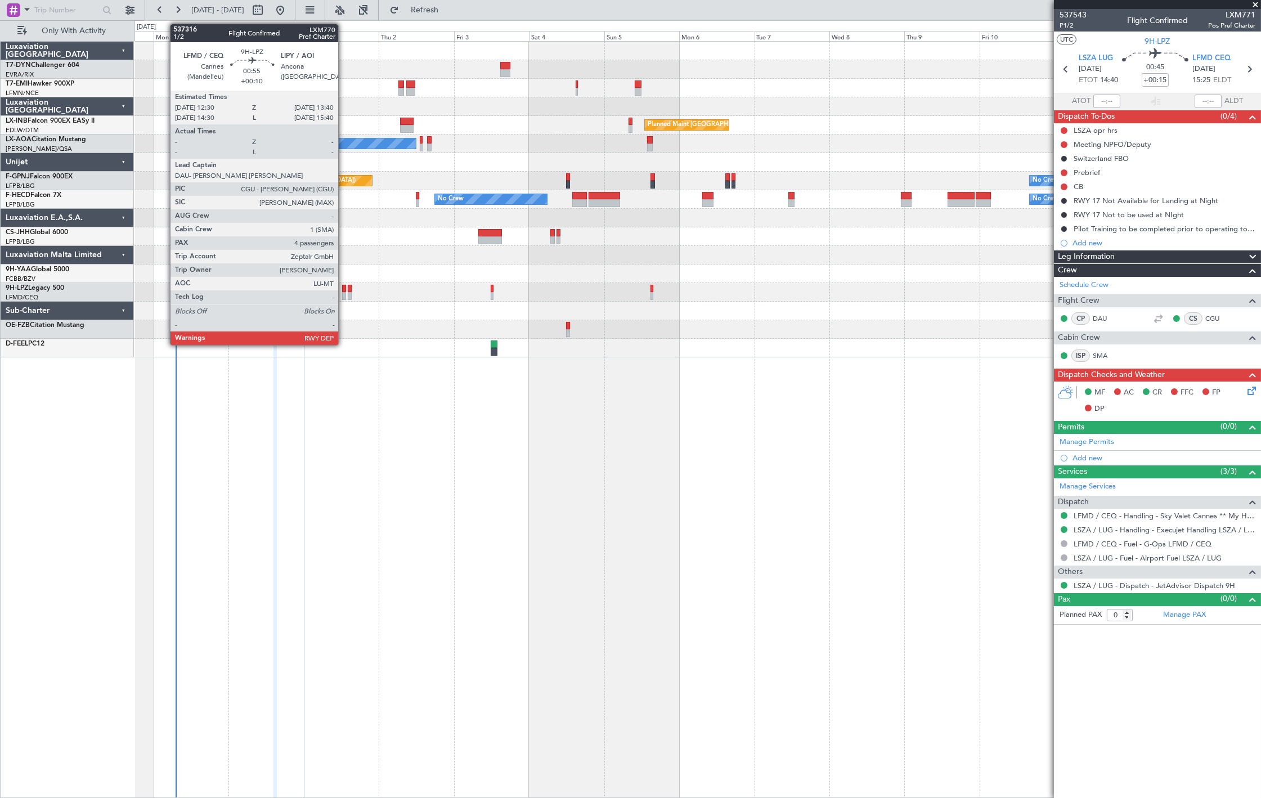
click at [344, 295] on div at bounding box center [344, 296] width 4 height 8
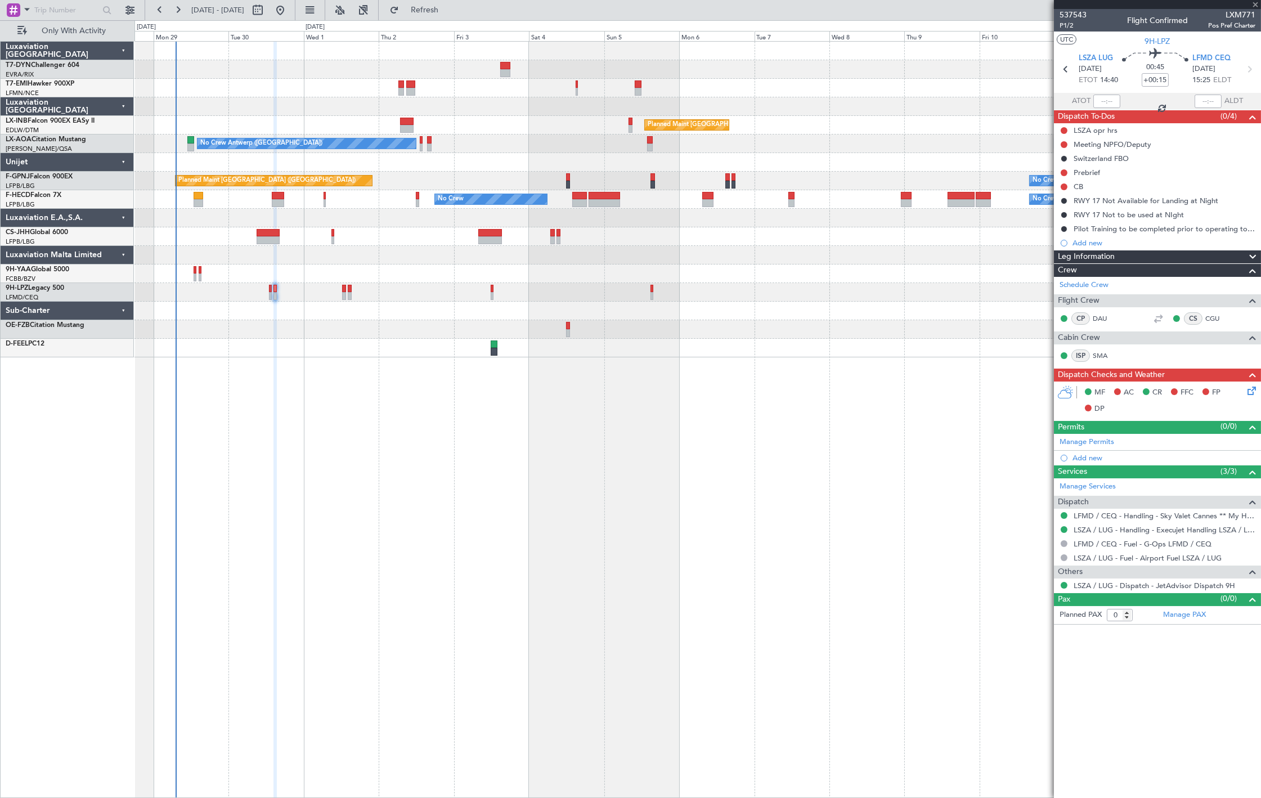
type input "+00:10"
type input "4"
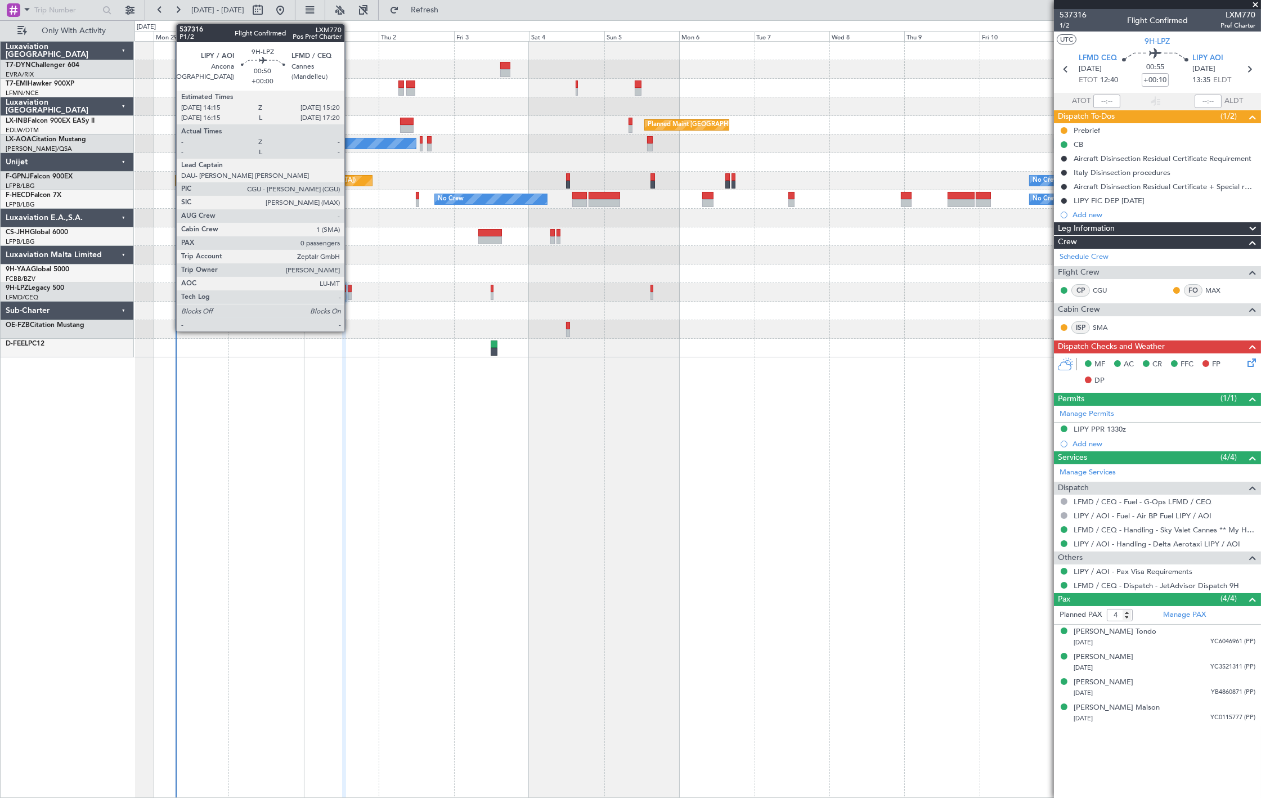
click at [350, 293] on div at bounding box center [350, 296] width 4 height 8
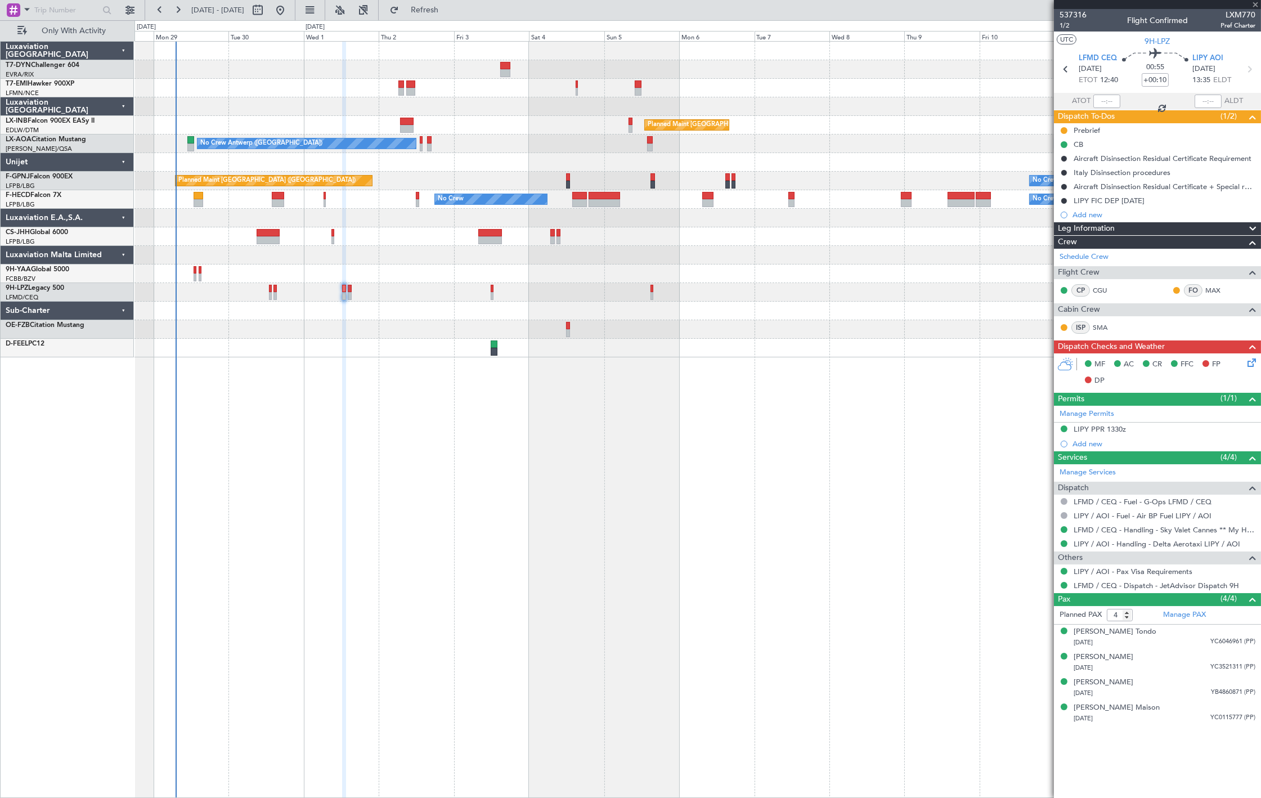
type input "0"
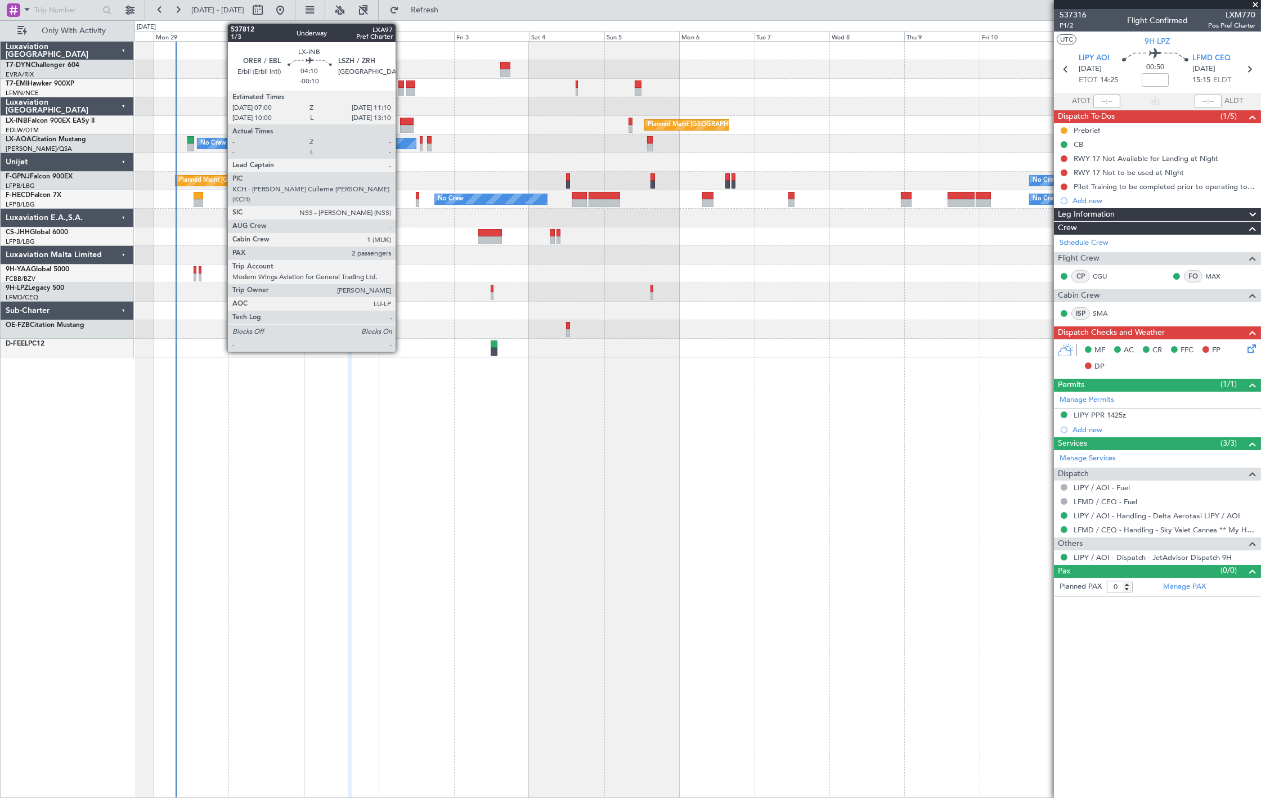
click at [401, 124] on div at bounding box center [407, 122] width 14 height 8
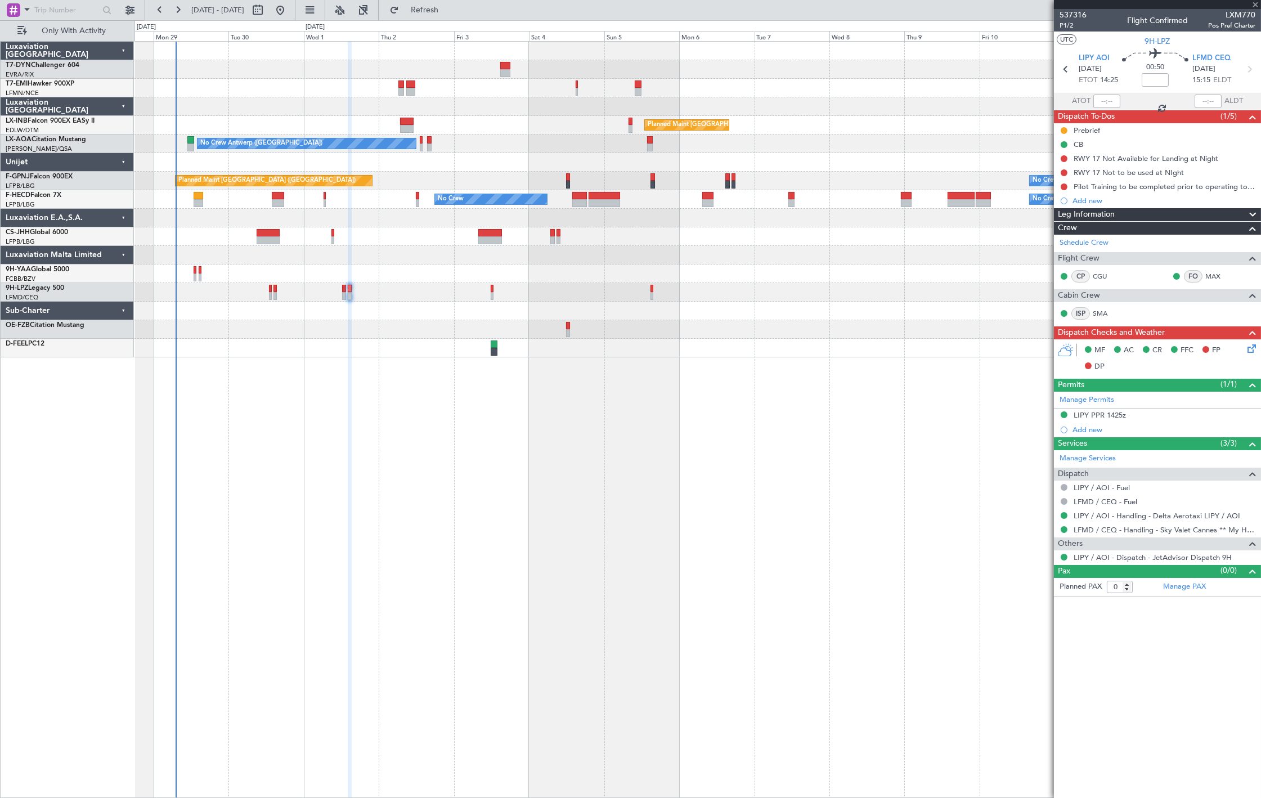
type input "-00:10"
type input "2"
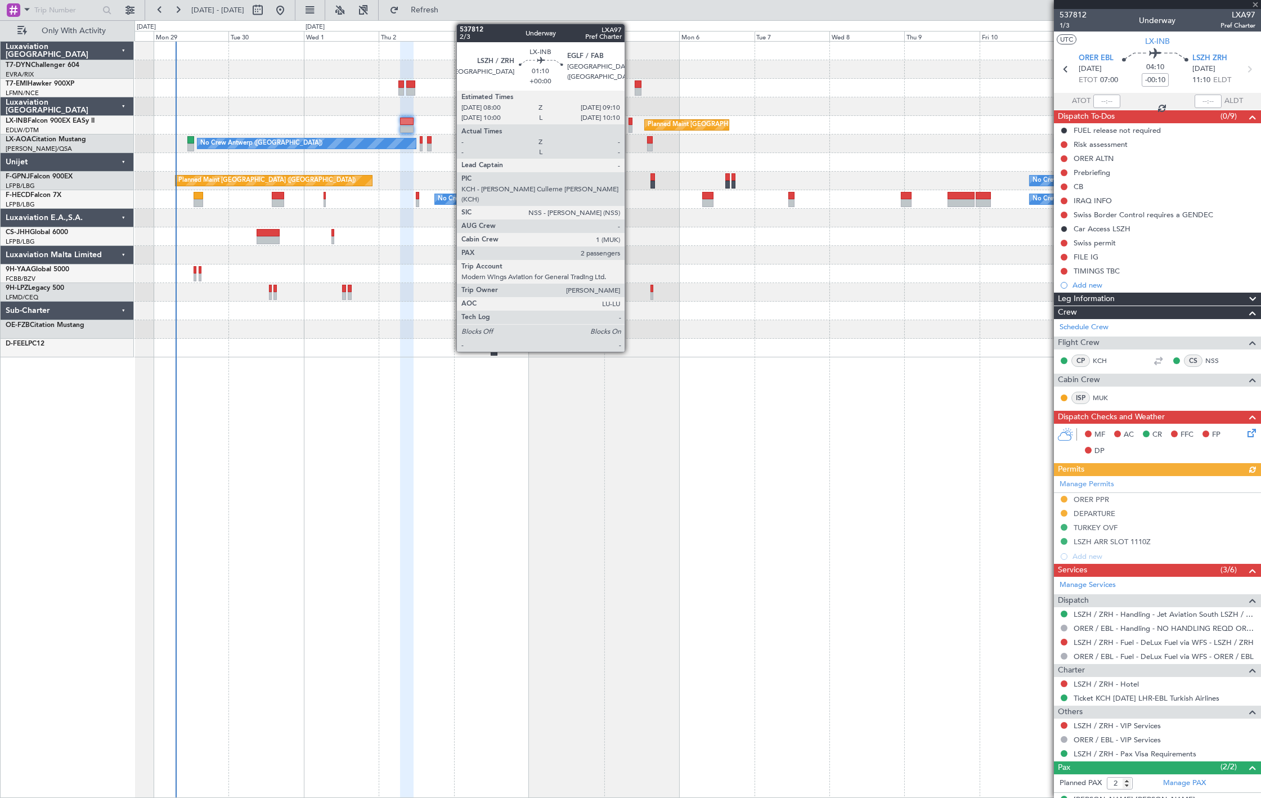
click at [630, 124] on div at bounding box center [630, 122] width 4 height 8
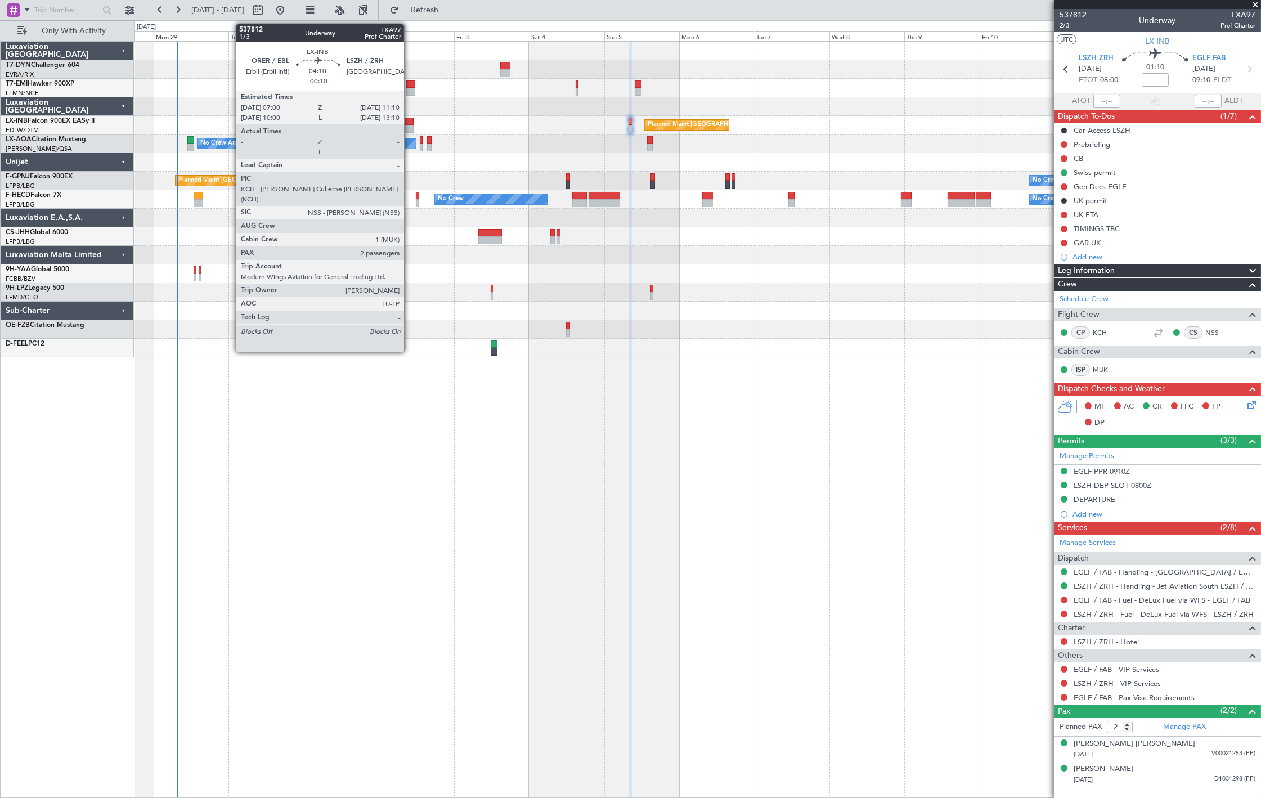
click at [410, 128] on div at bounding box center [407, 129] width 14 height 8
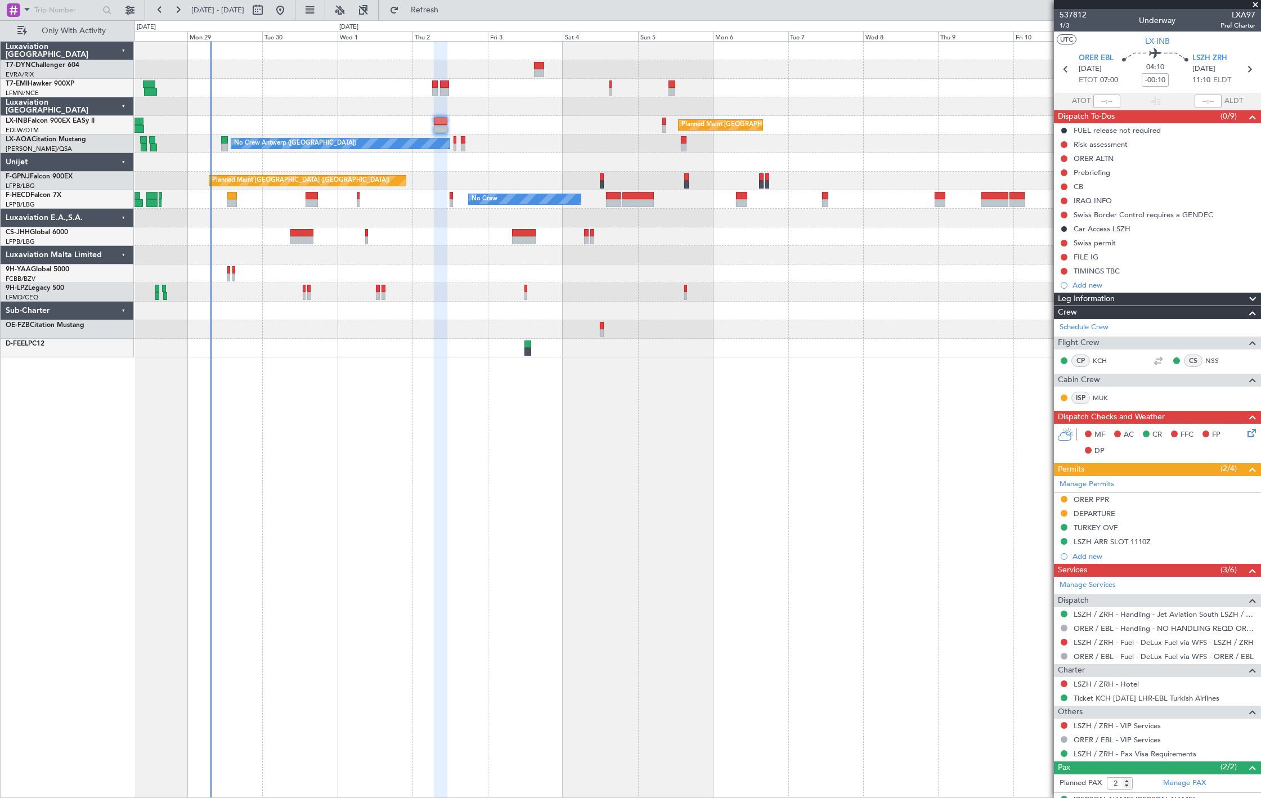
click at [490, 122] on div "Planned Maint [GEOGRAPHIC_DATA] ([GEOGRAPHIC_DATA]) Unplanned Maint [GEOGRAPHIC…" at bounding box center [697, 125] width 1126 height 19
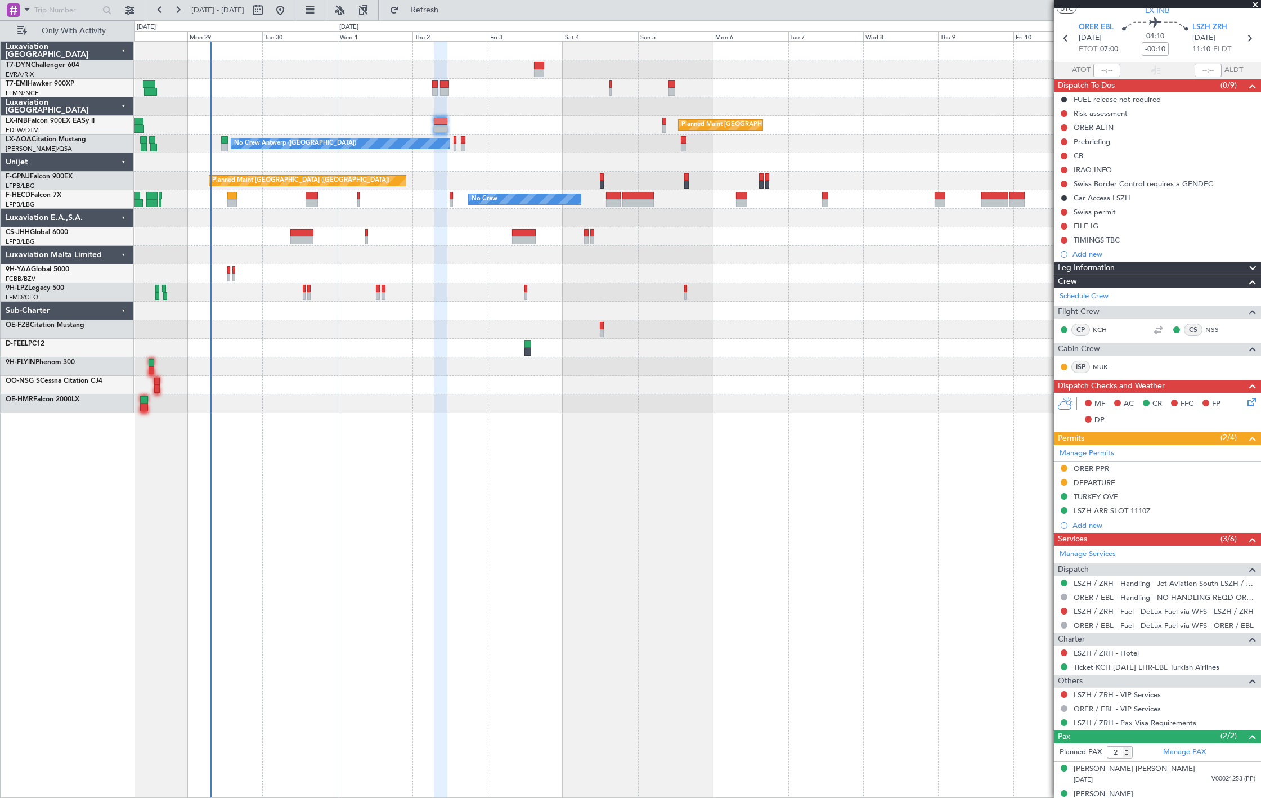
scroll to position [45, 0]
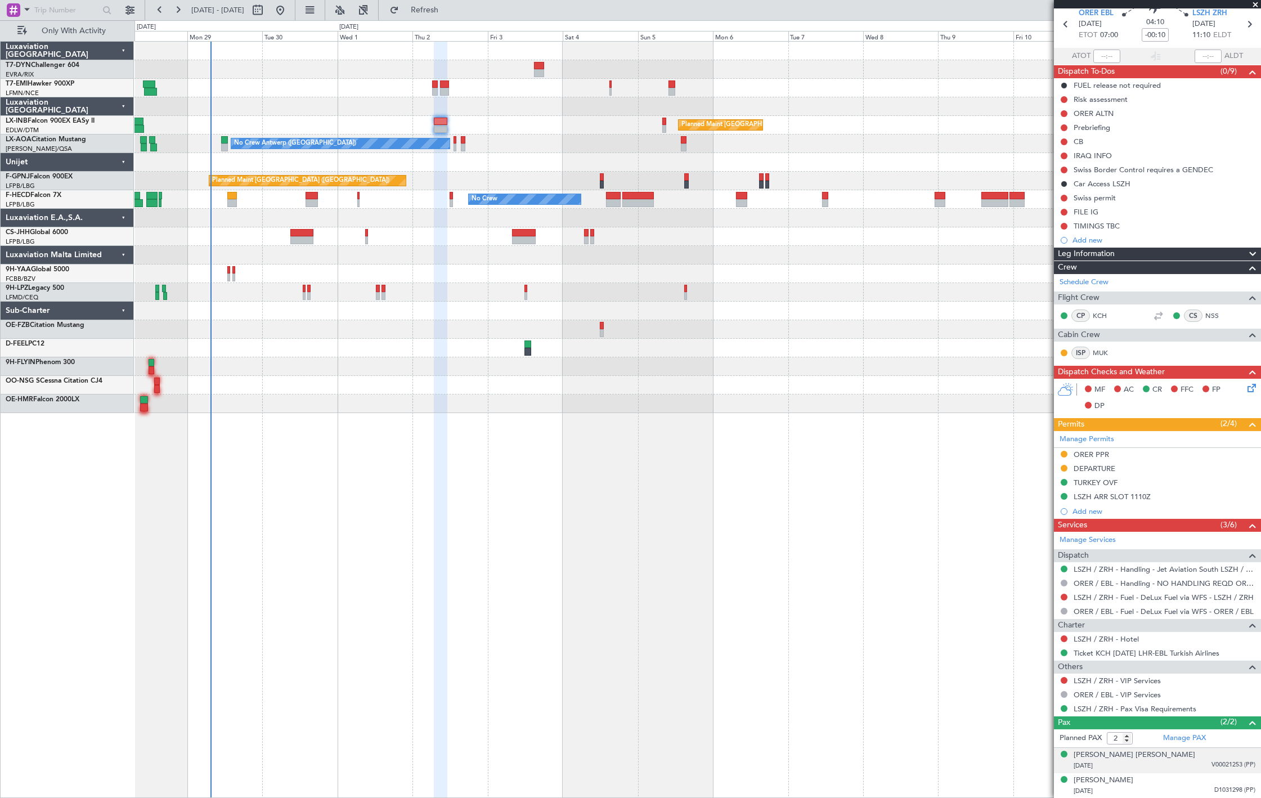
click at [1213, 762] on span "V00021253 (PP)" at bounding box center [1233, 765] width 44 height 10
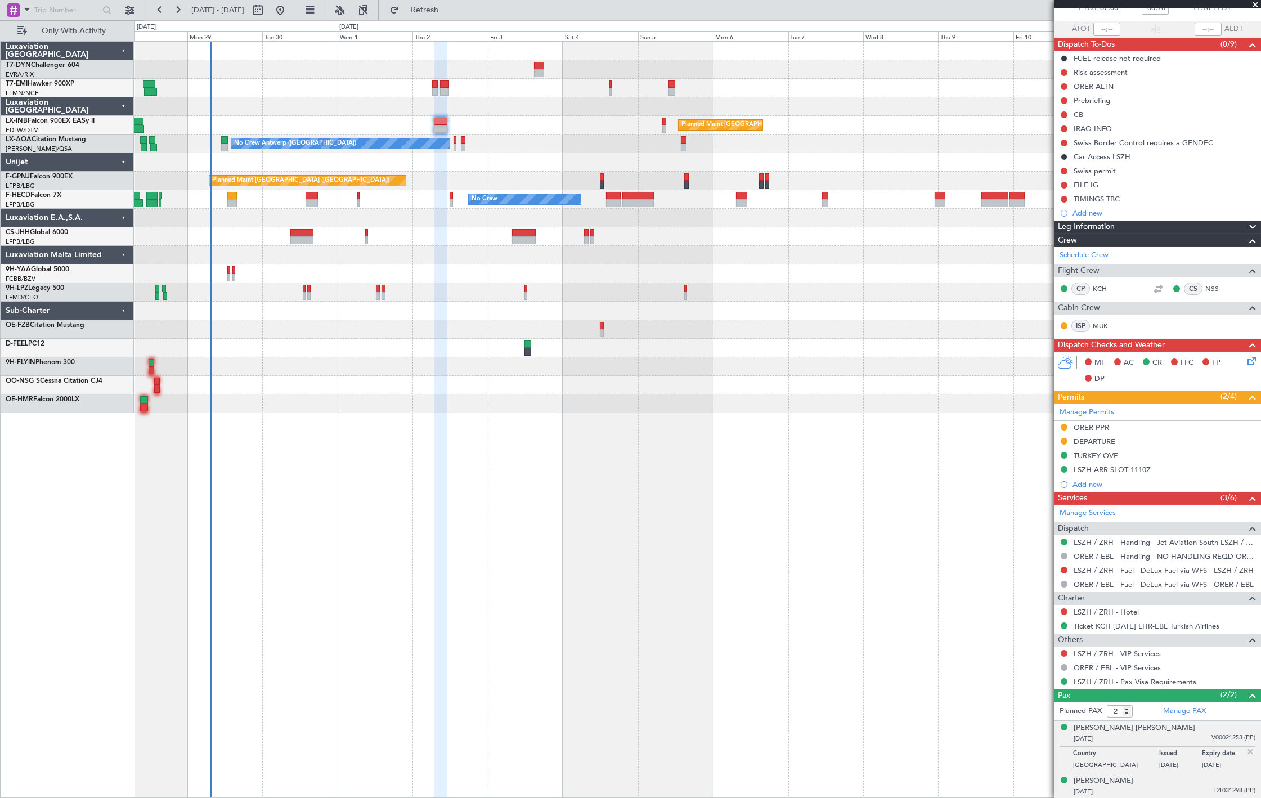
click at [1218, 783] on div "Nechervan Idris Mustafa BARZANI 21/09/1966 D1031298 (PP)" at bounding box center [1164, 786] width 182 height 22
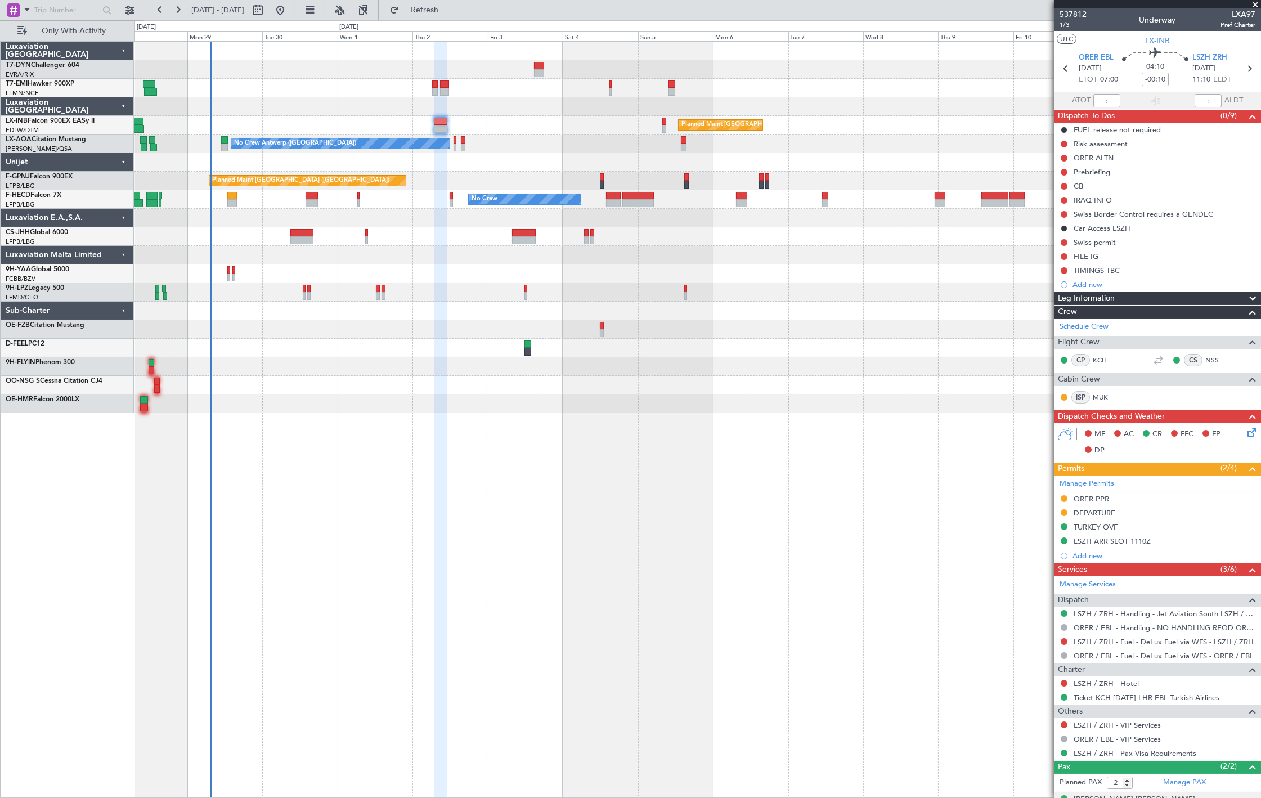
scroll to position [0, 0]
click at [446, 10] on span "Refresh" at bounding box center [424, 10] width 47 height 8
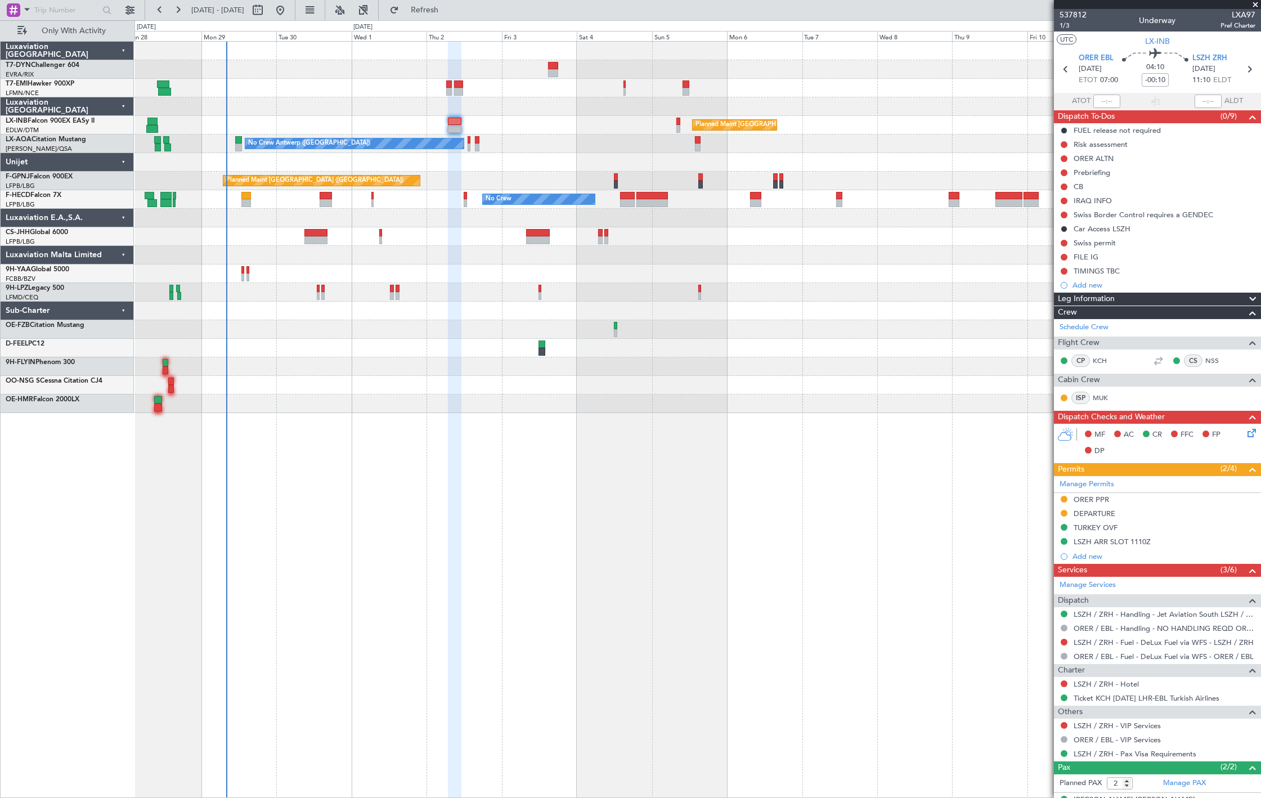
click at [240, 239] on div "Planned Maint [GEOGRAPHIC_DATA] ([GEOGRAPHIC_DATA])" at bounding box center [697, 236] width 1126 height 19
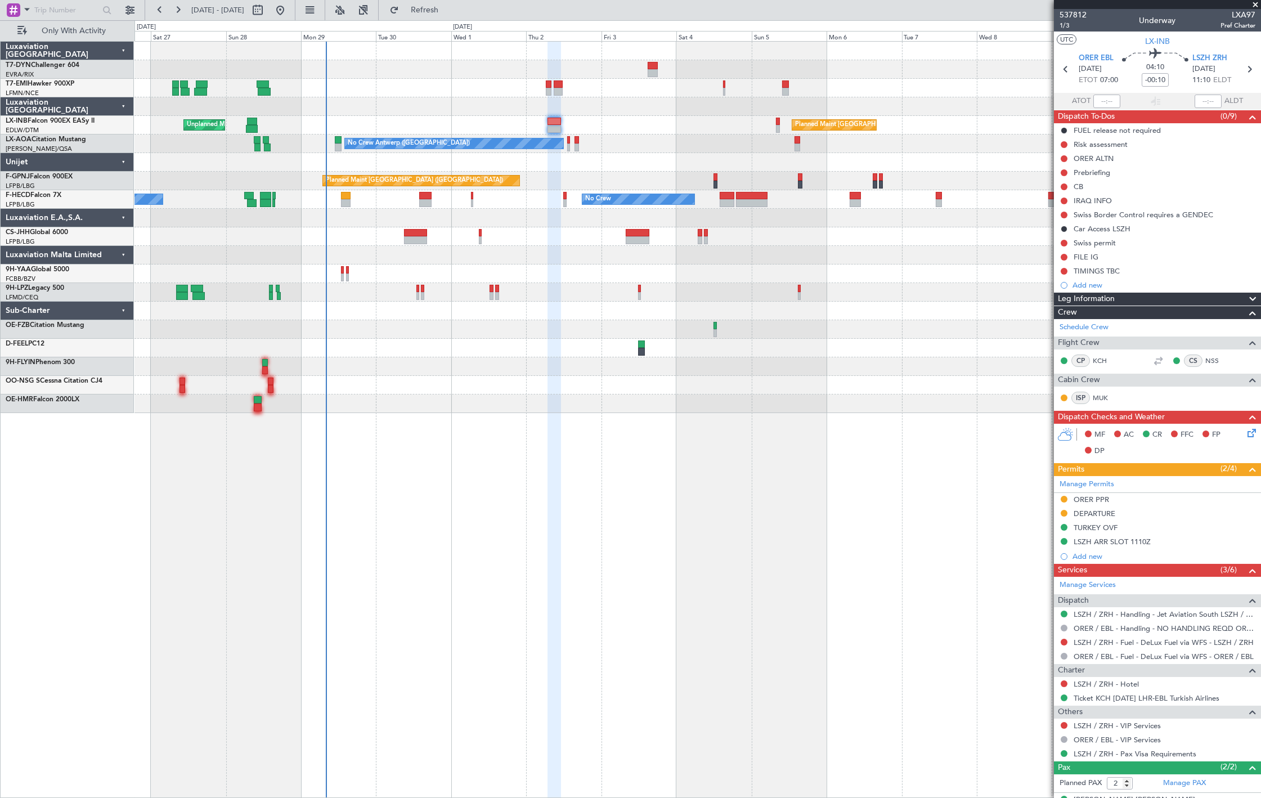
click at [349, 329] on div at bounding box center [697, 329] width 1126 height 19
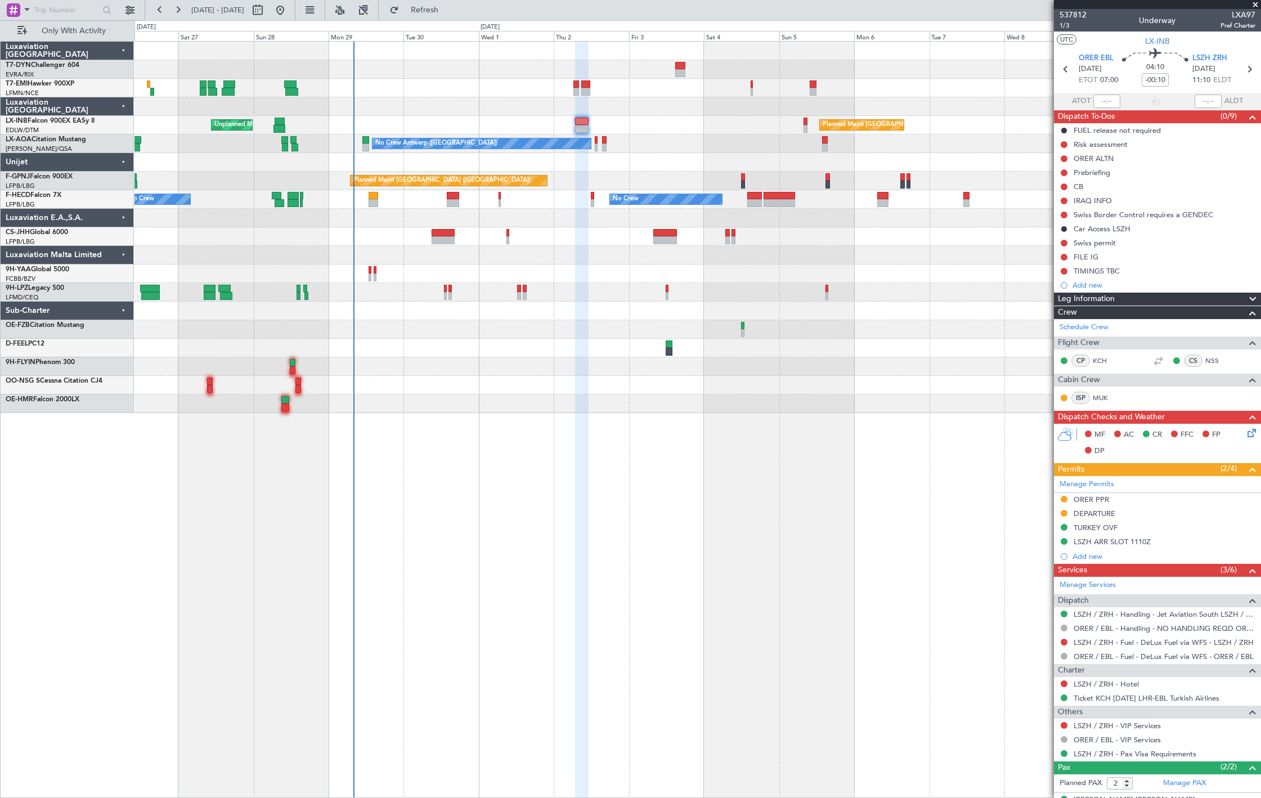
click at [374, 327] on div at bounding box center [697, 329] width 1126 height 19
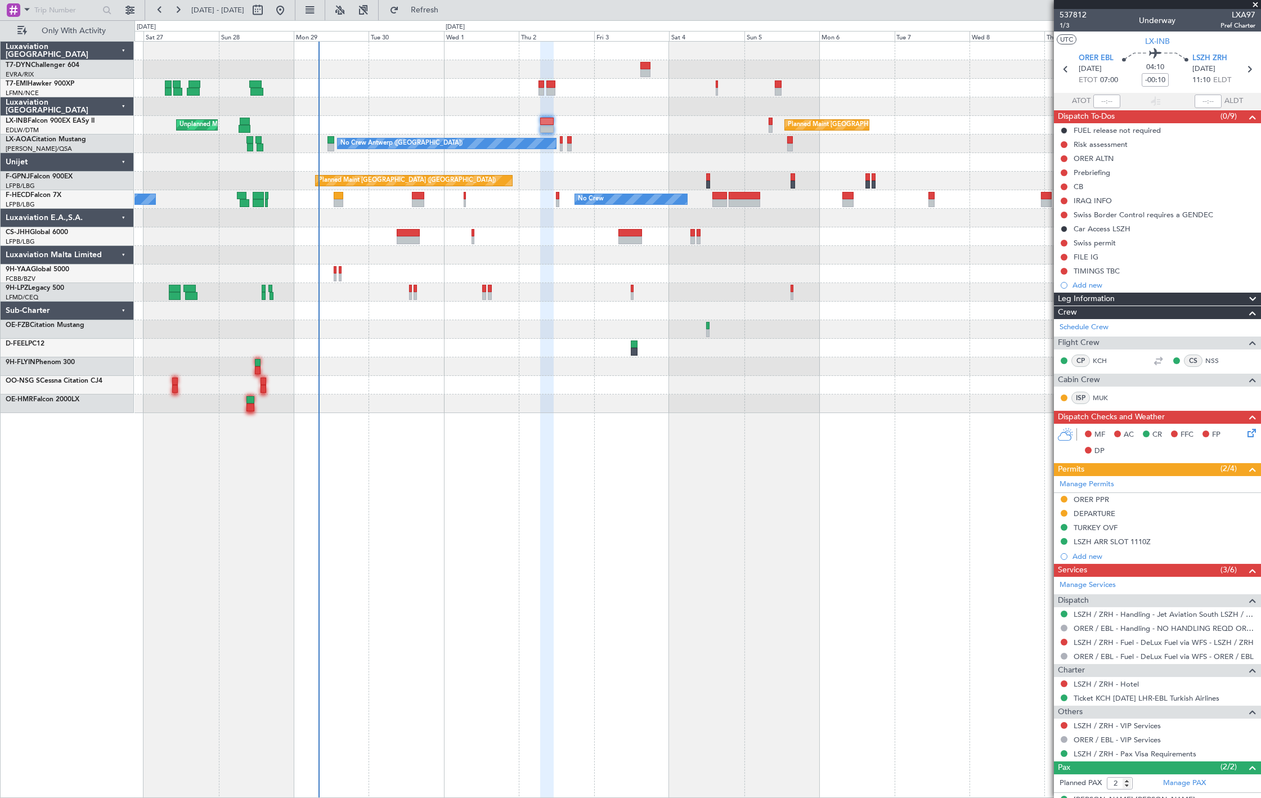
click at [341, 383] on div at bounding box center [697, 385] width 1126 height 19
click at [329, 311] on div at bounding box center [697, 311] width 1126 height 19
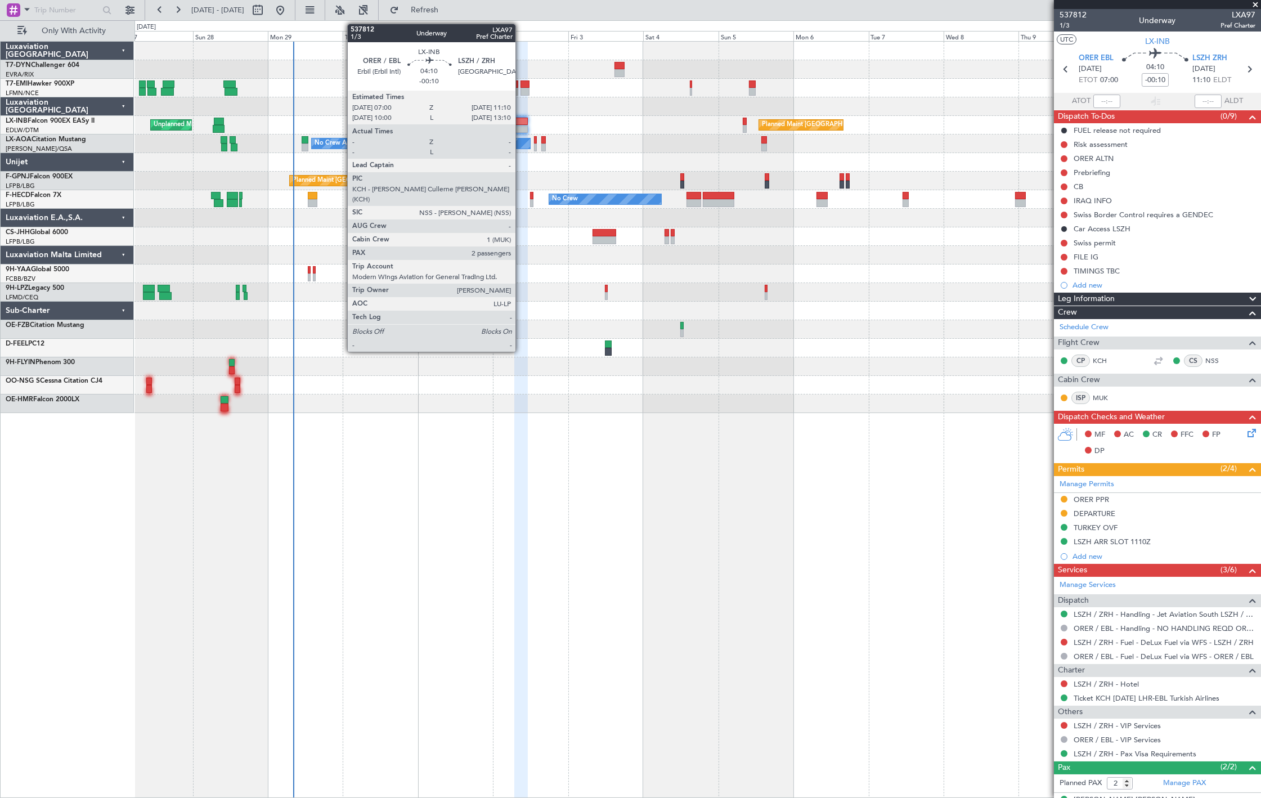
click at [521, 123] on div at bounding box center [521, 122] width 14 height 8
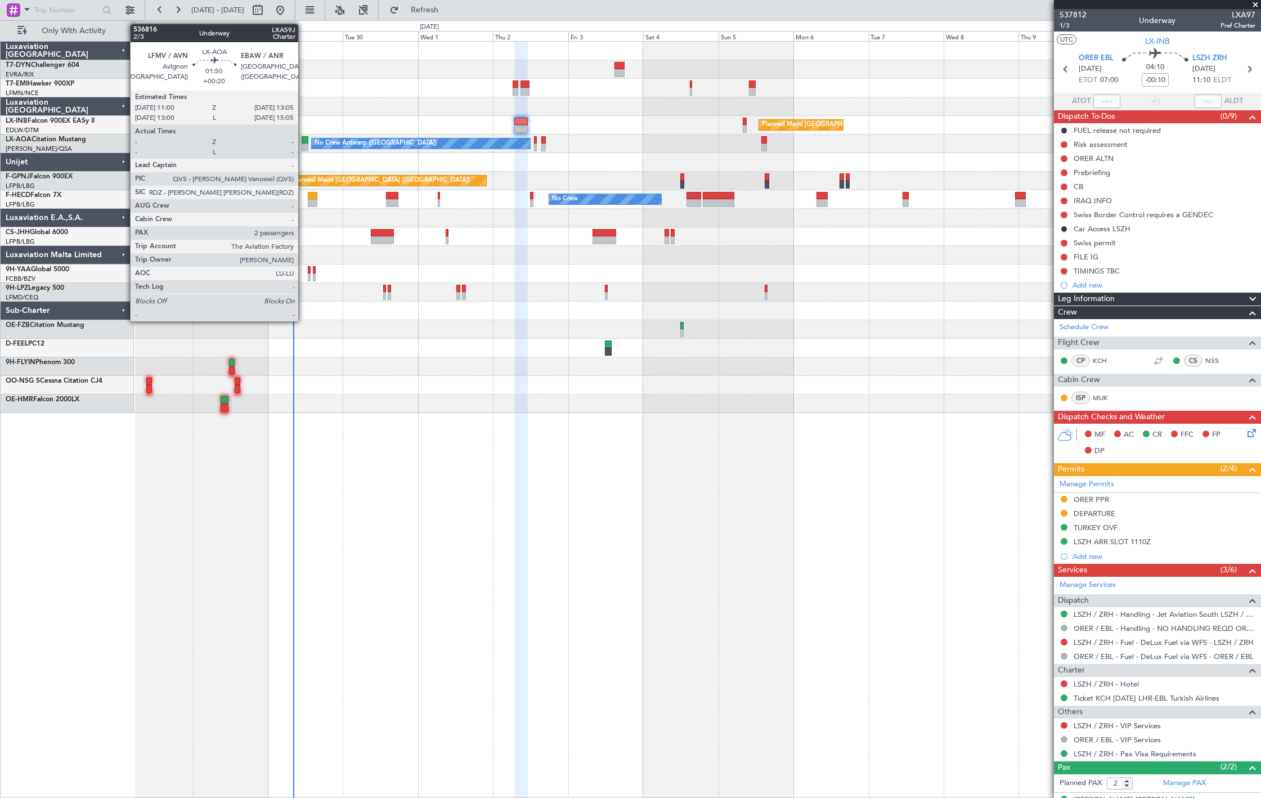
click at [304, 149] on div at bounding box center [305, 147] width 7 height 8
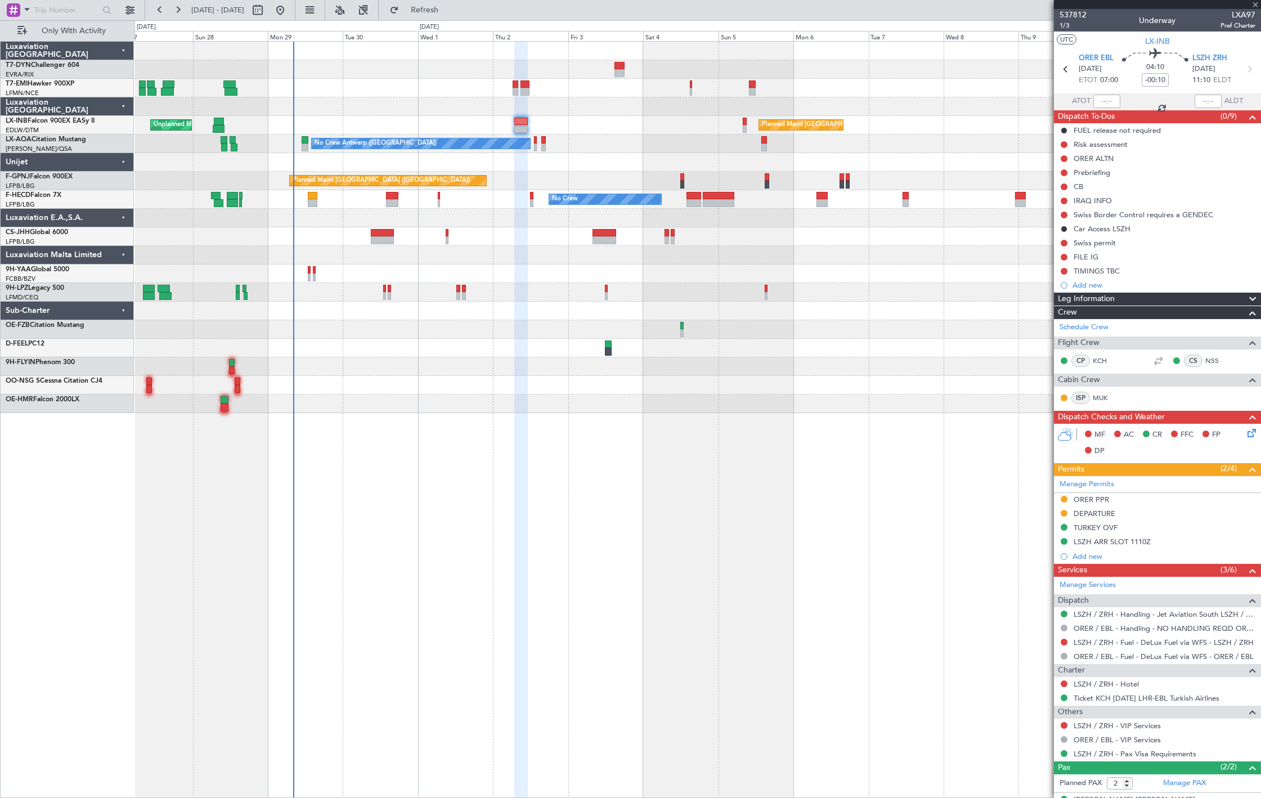
type input "+00:20"
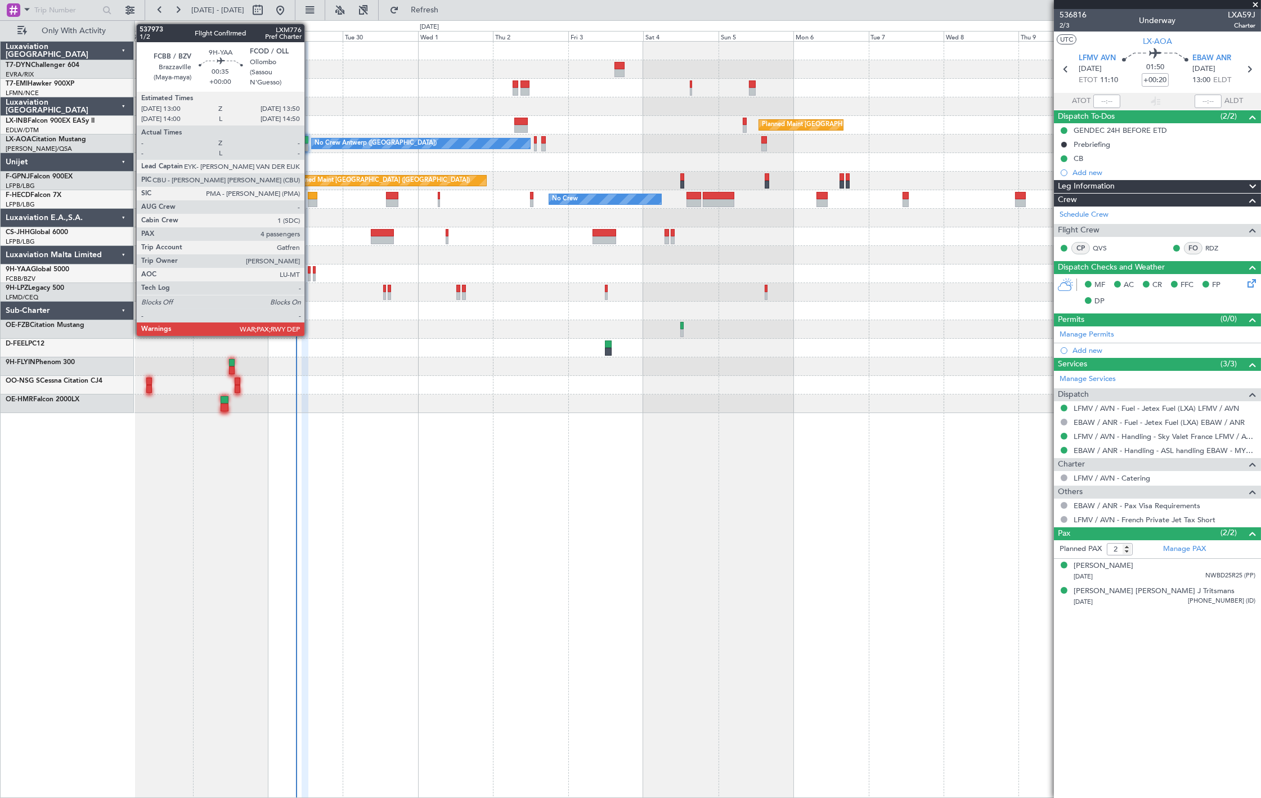
click at [310, 273] on div at bounding box center [309, 277] width 3 height 8
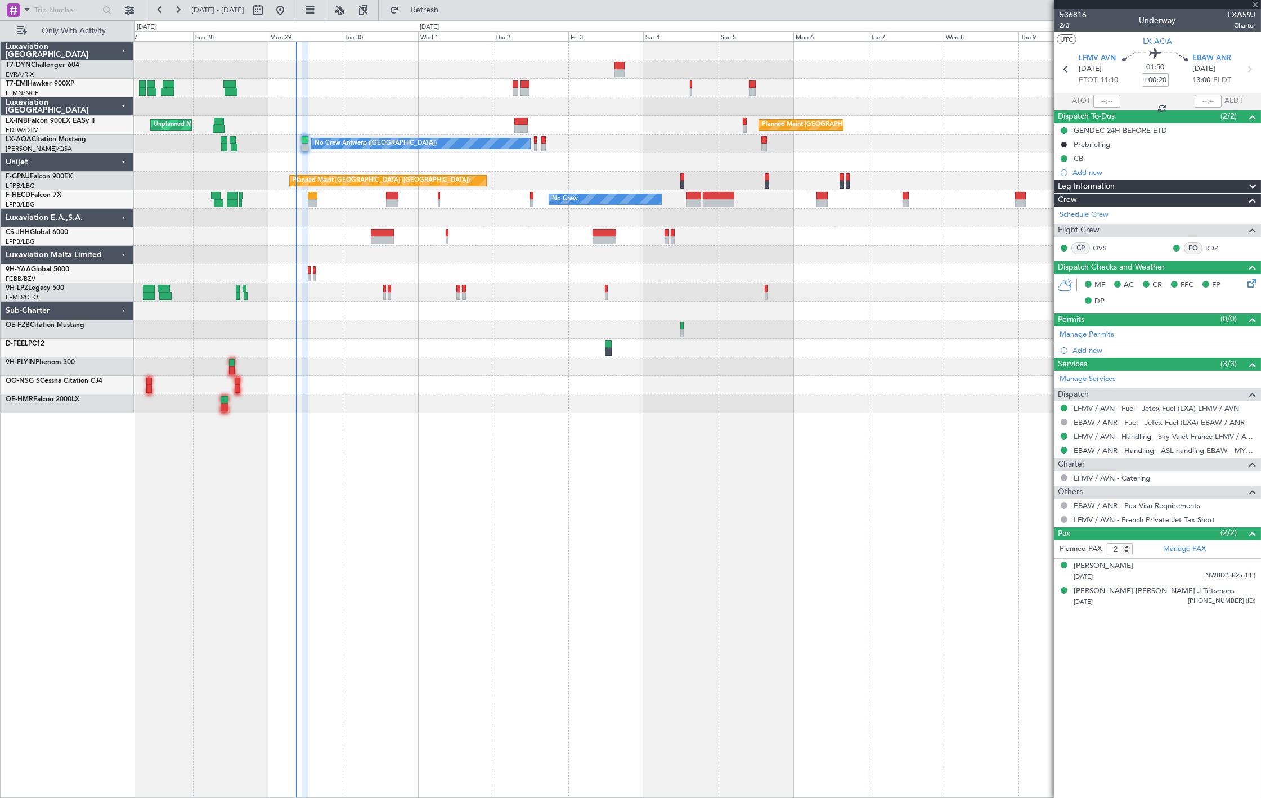
type input "4"
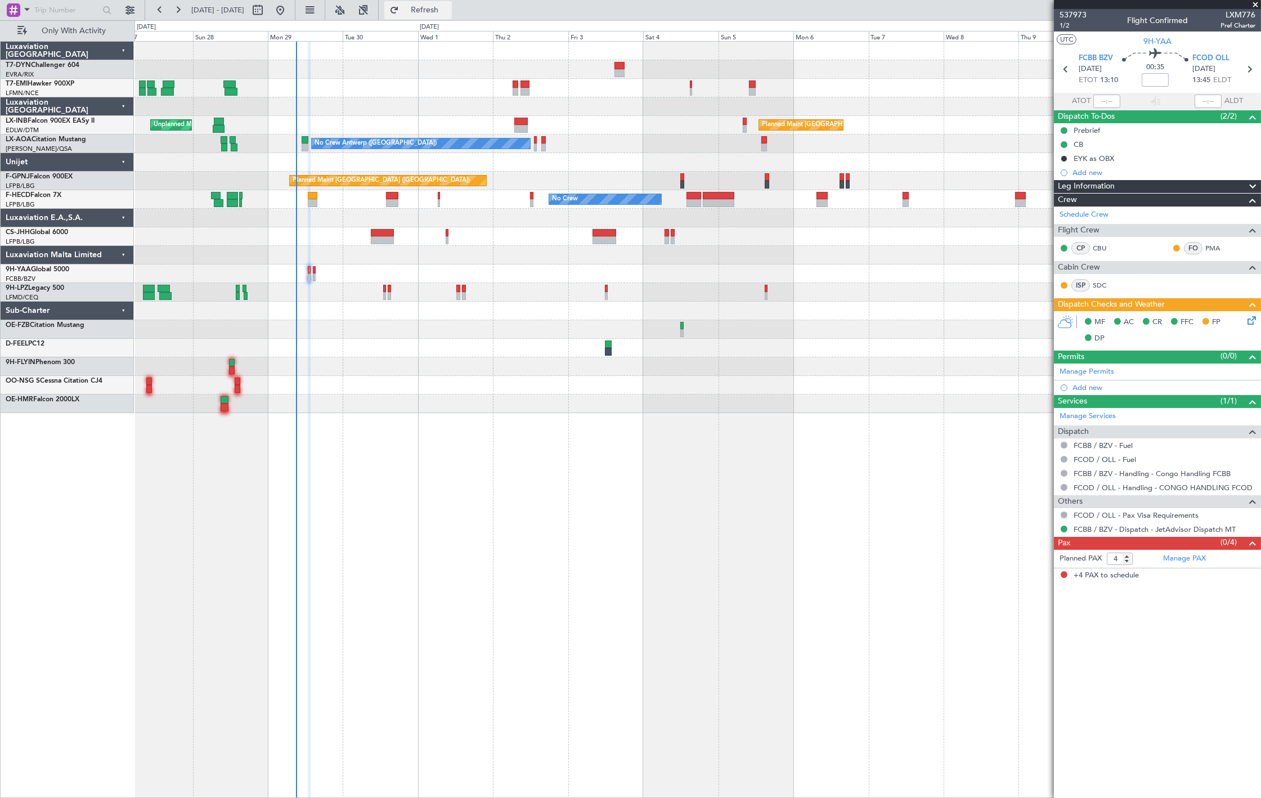
drag, startPoint x: 462, startPoint y: 4, endPoint x: 457, endPoint y: 12, distance: 9.1
click at [448, 6] on span "Refresh" at bounding box center [424, 10] width 47 height 8
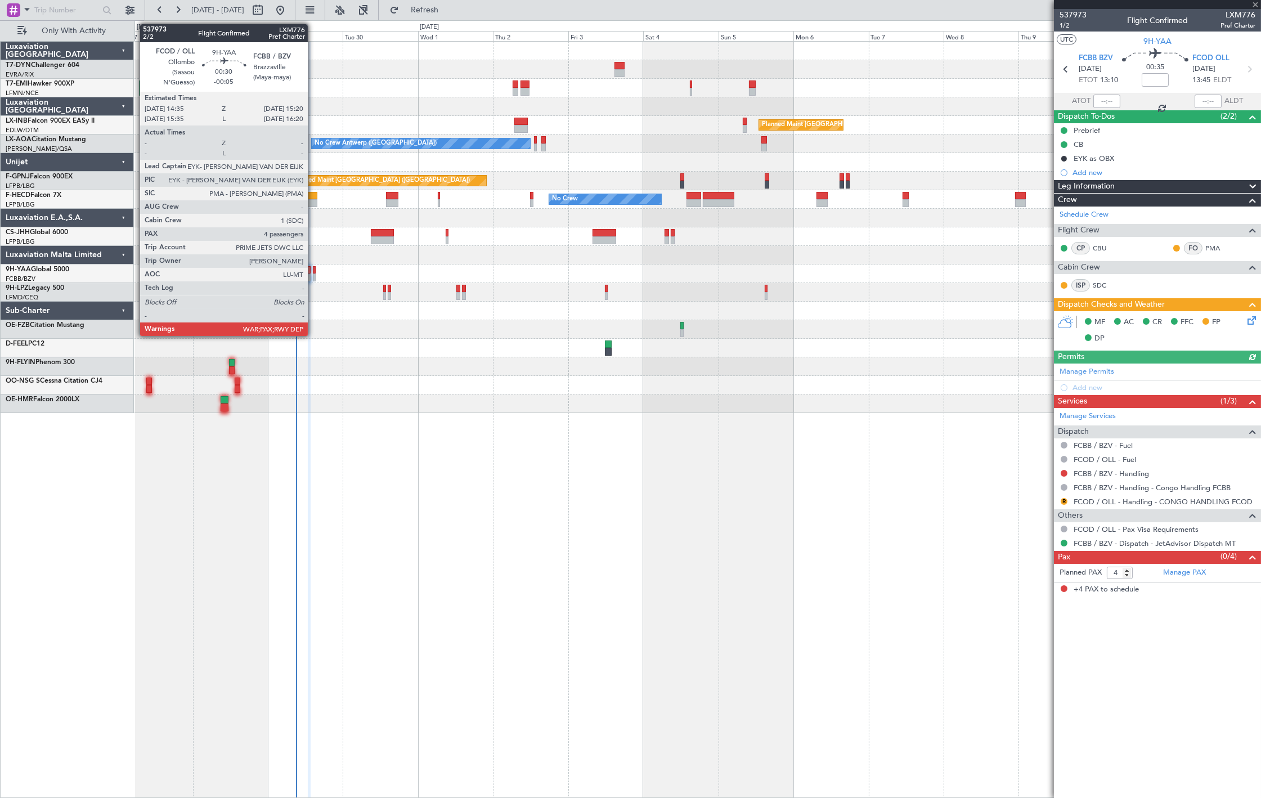
click at [313, 277] on div at bounding box center [314, 277] width 3 height 8
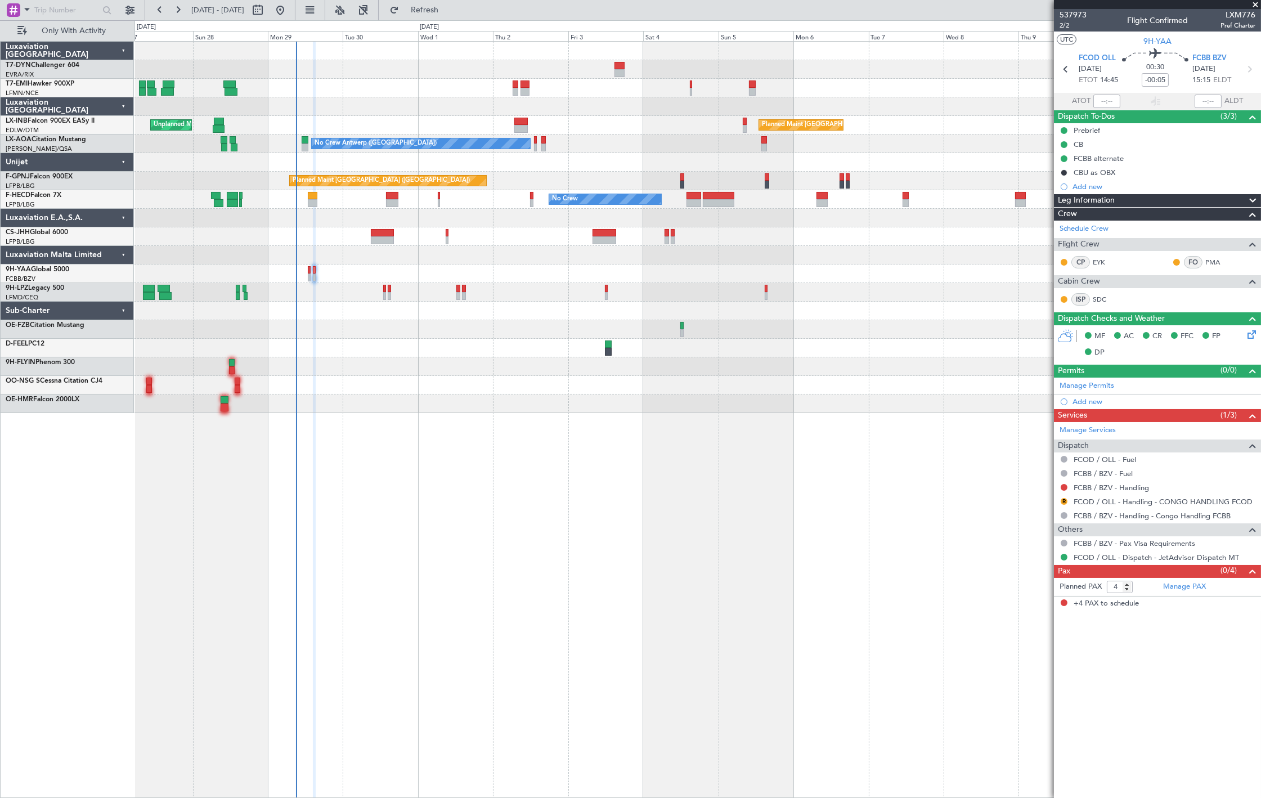
click at [513, 122] on div "Planned Maint [GEOGRAPHIC_DATA] ([GEOGRAPHIC_DATA]) Unplanned Maint [GEOGRAPHIC…" at bounding box center [697, 125] width 1126 height 19
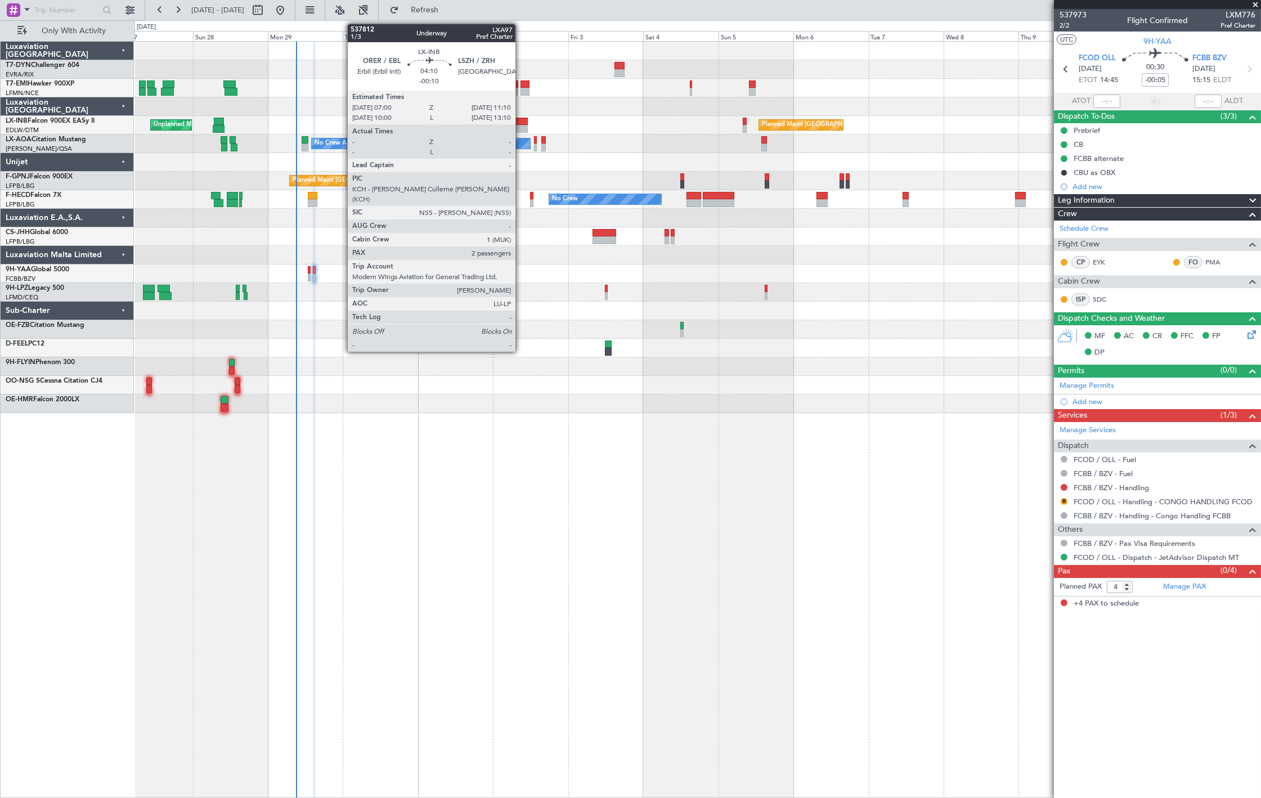
click at [521, 122] on div at bounding box center [521, 122] width 14 height 8
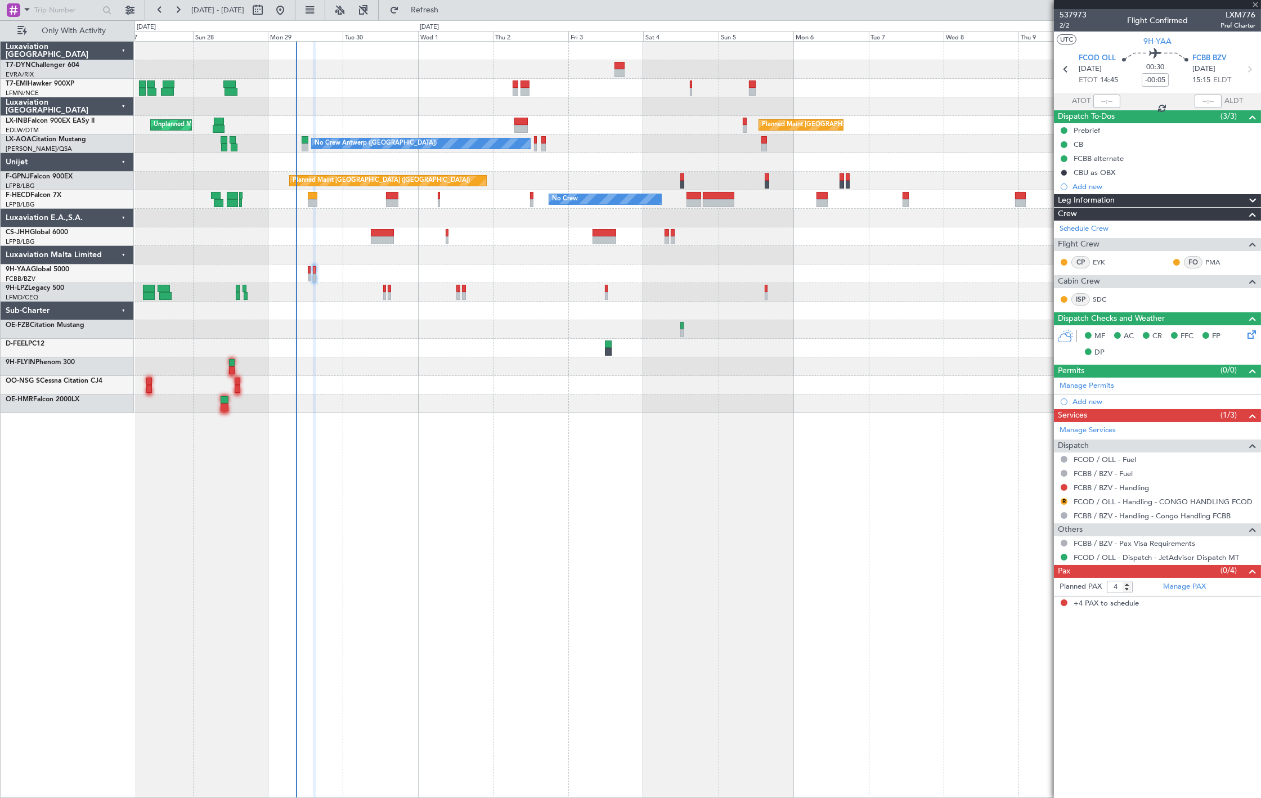
type input "-00:10"
type input "2"
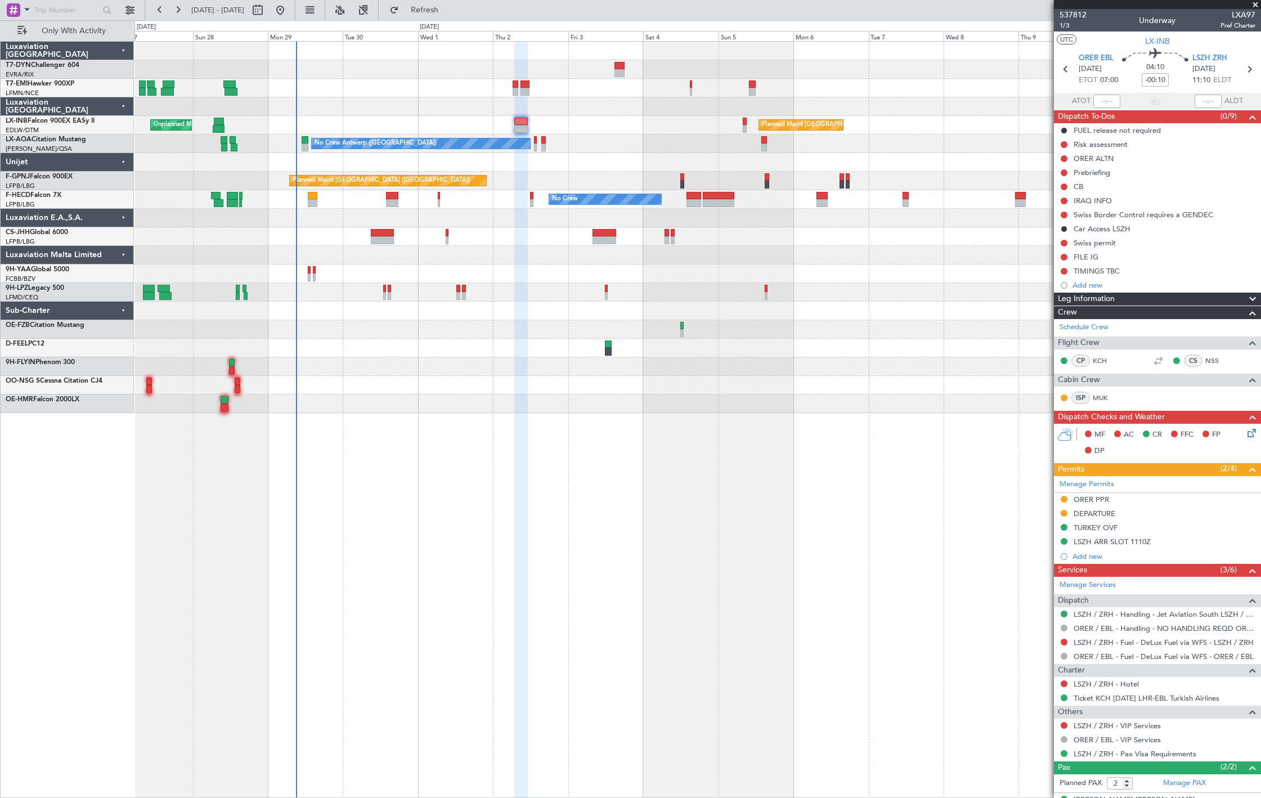
click at [527, 115] on div "Planned Maint London (Farnborough) Unplanned Maint Roma (Ciampino) Planned Main…" at bounding box center [697, 227] width 1126 height 371
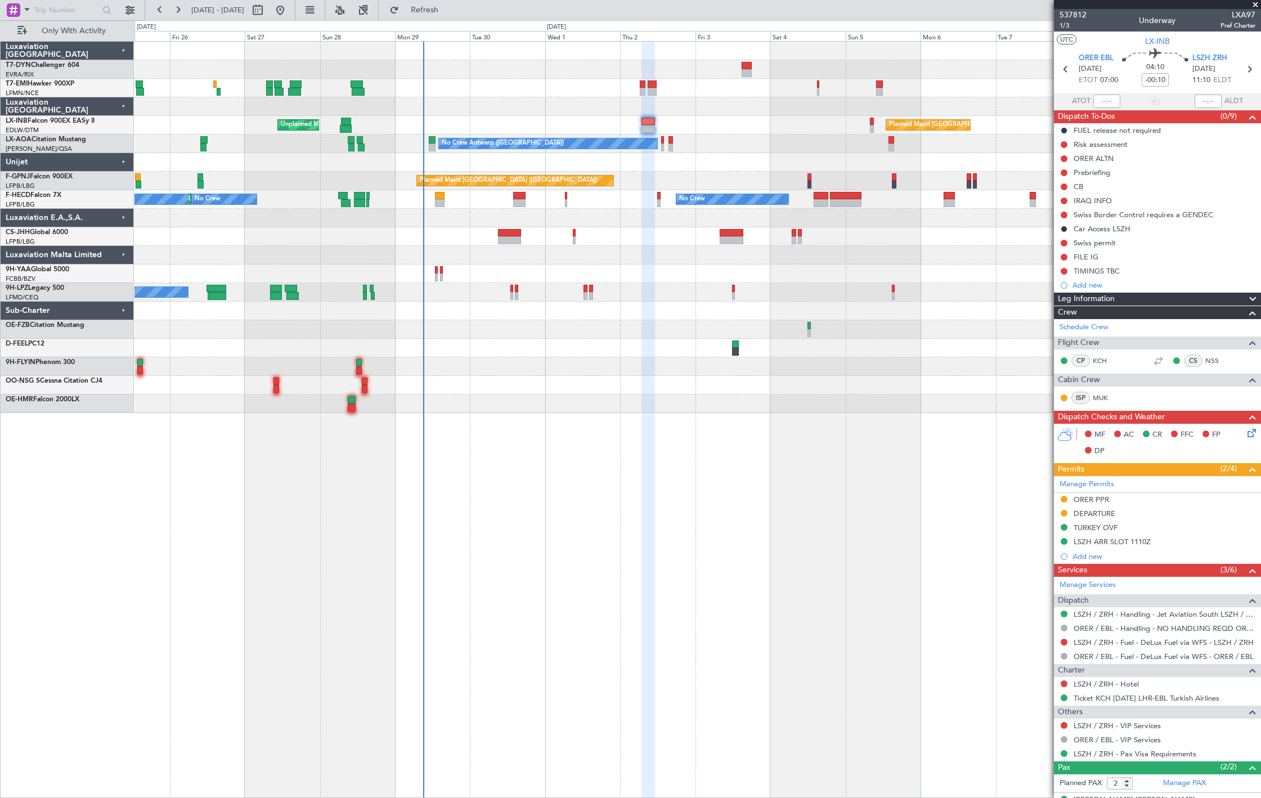
click at [335, 119] on div "Planned Maint Zurich Planned Maint London (Farnborough) Unplanned Maint Roma (C…" at bounding box center [697, 227] width 1126 height 371
